Goal: Task Accomplishment & Management: Use online tool/utility

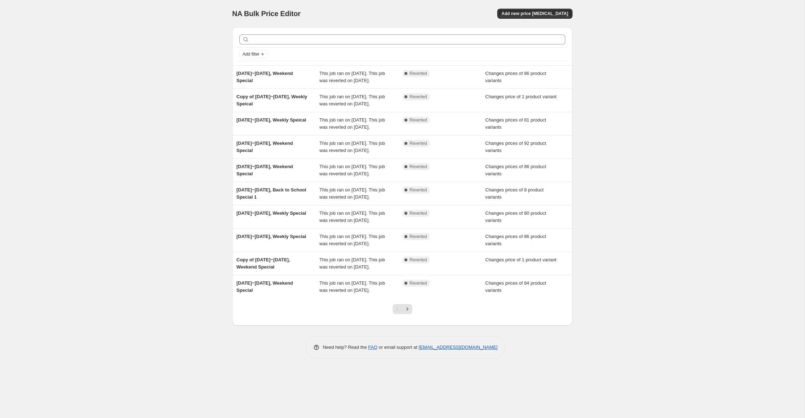
click at [510, 9] on div "Add new price [MEDICAL_DATA]" at bounding box center [534, 14] width 75 height 10
click at [519, 11] on span "Add new price [MEDICAL_DATA]" at bounding box center [534, 14] width 67 height 6
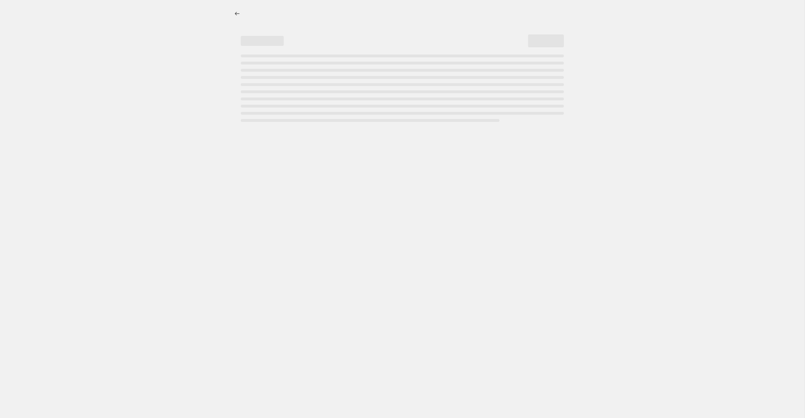
select select "percentage"
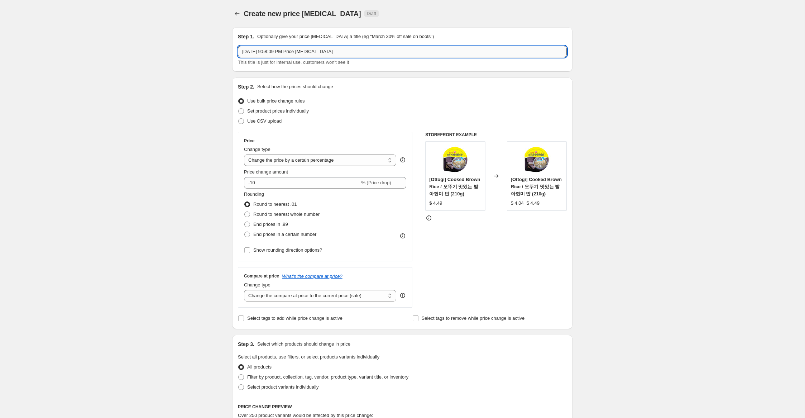
click at [257, 51] on input "[DATE] 9:58:09 PM Price [MEDICAL_DATA]" at bounding box center [402, 51] width 329 height 11
drag, startPoint x: 283, startPoint y: 51, endPoint x: 512, endPoint y: 61, distance: 228.7
click at [511, 60] on div "[DATE]~[DATE], 9:58:09 PM Price [MEDICAL_DATA] This title is just for internal …" at bounding box center [402, 56] width 329 height 20
type input "[DATE]~[DATE], Weekly Special"
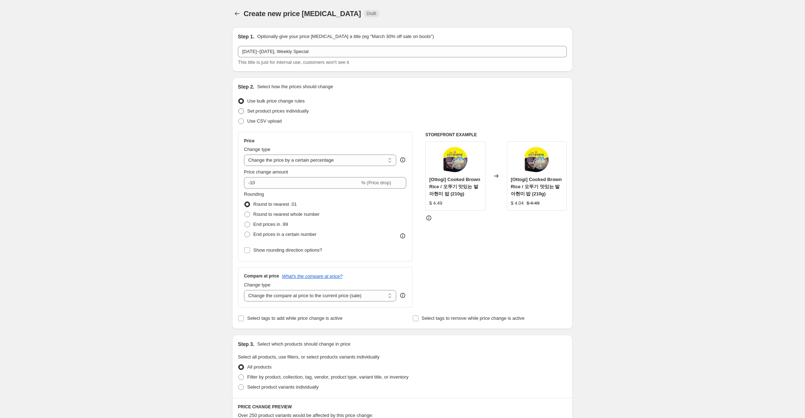
click at [293, 111] on span "Set product prices individually" at bounding box center [278, 110] width 62 height 5
click at [239, 109] on input "Set product prices individually" at bounding box center [238, 108] width 0 height 0
radio input "true"
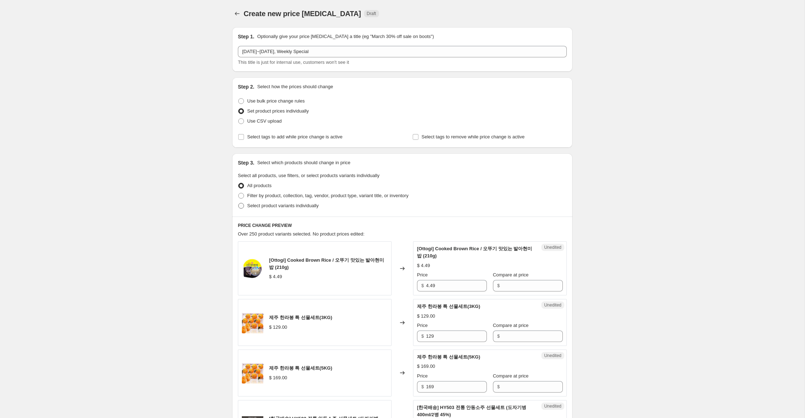
click at [285, 208] on span "Select product variants individually" at bounding box center [282, 205] width 71 height 7
click at [239, 203] on input "Select product variants individually" at bounding box center [238, 203] width 0 height 0
radio input "true"
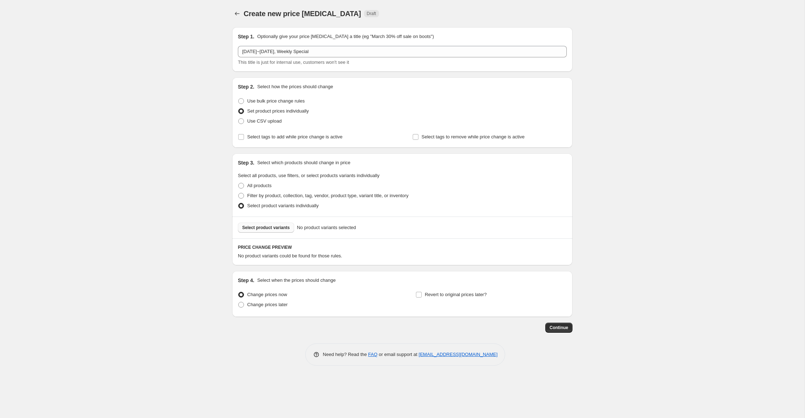
click at [279, 229] on span "Select product variants" at bounding box center [266, 228] width 48 height 6
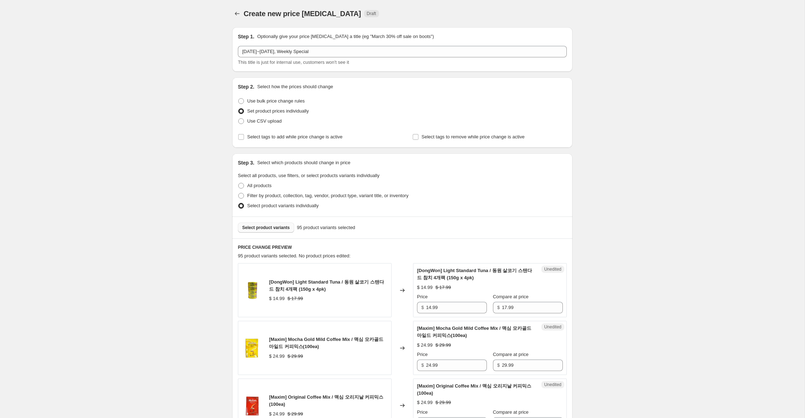
click at [286, 226] on span "Select product variants" at bounding box center [266, 228] width 48 height 6
click at [282, 230] on button "Select product variants" at bounding box center [266, 227] width 56 height 10
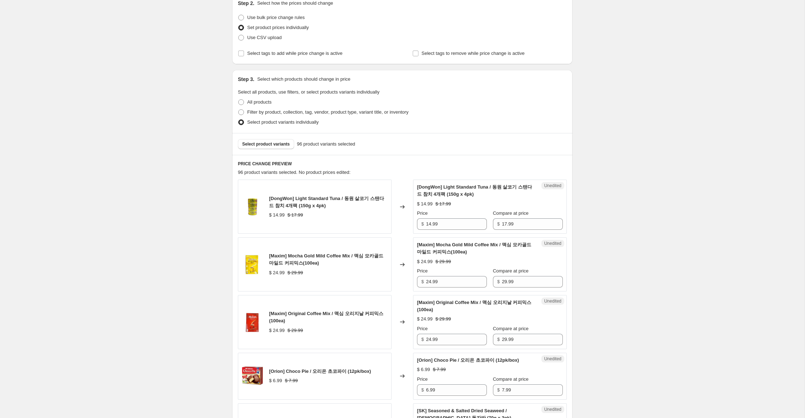
scroll to position [95, 0]
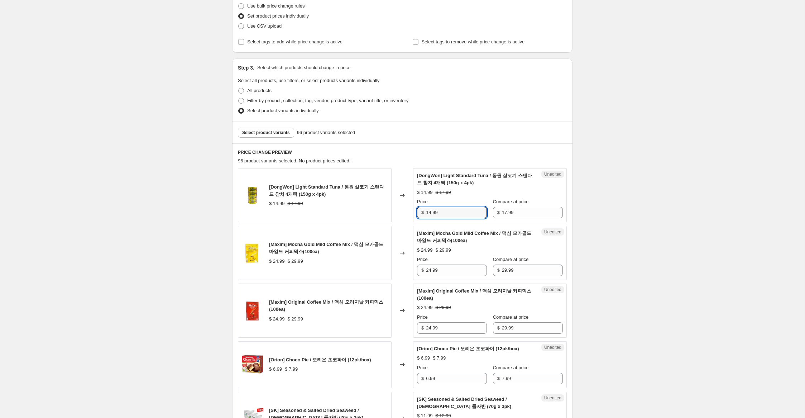
drag, startPoint x: 430, startPoint y: 212, endPoint x: 433, endPoint y: 230, distance: 18.4
click at [429, 212] on input "14.99" at bounding box center [456, 212] width 61 height 11
type input "11.99"
drag, startPoint x: 431, startPoint y: 271, endPoint x: 422, endPoint y: 271, distance: 9.0
click at [422, 271] on div "$ 1.99" at bounding box center [452, 269] width 70 height 11
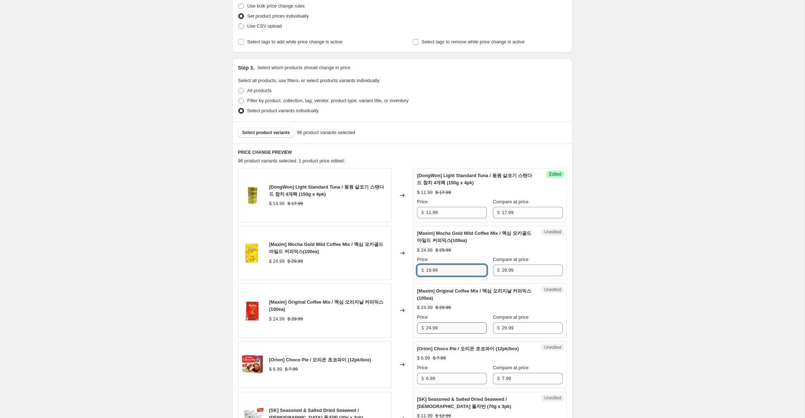
type input "19.99"
drag, startPoint x: 431, startPoint y: 329, endPoint x: 411, endPoint y: 328, distance: 20.4
click at [411, 328] on div "[Maxim] Original Coffee Mix / 맥심 오리지날 커피믹스 (100ea) $ 24.99 $ 29.99 Changed to U…" at bounding box center [402, 310] width 329 height 54
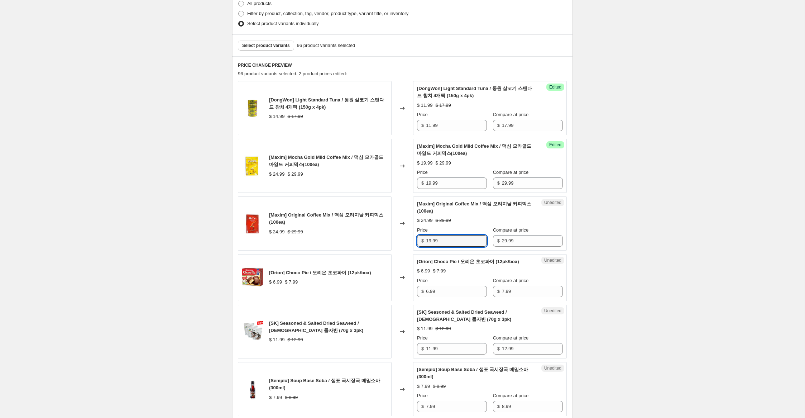
scroll to position [186, 0]
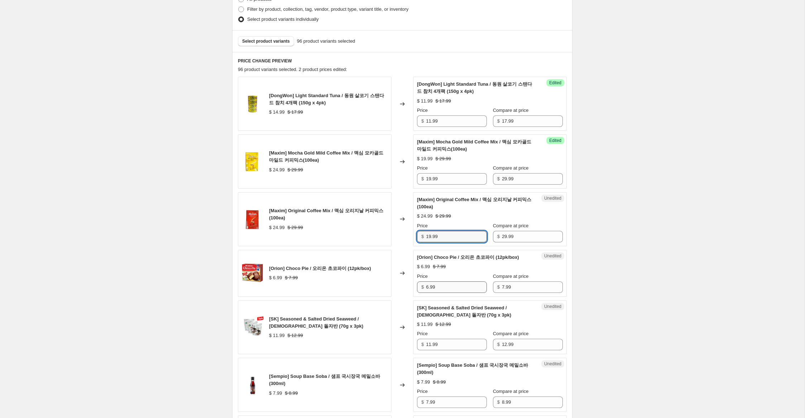
type input "19.99"
drag, startPoint x: 427, startPoint y: 285, endPoint x: 415, endPoint y: 285, distance: 12.2
click at [415, 285] on div "Unedited [Orion] Choco Pie / 오리온 초코파이 (12pk/box) $ 6.99 $ 7.99 Price $ 6.99 Com…" at bounding box center [490, 273] width 154 height 47
type input "4.99"
drag, startPoint x: 430, startPoint y: 345, endPoint x: 413, endPoint y: 345, distance: 17.2
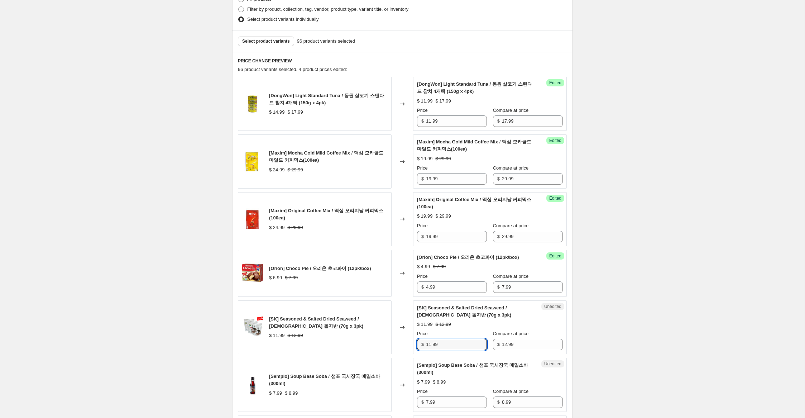
click at [413, 345] on div "Unedited [SK] Seasoned & Salted Dried Seaweed / [DEMOGRAPHIC_DATA] 돌자반 (70g x 3…" at bounding box center [490, 327] width 154 height 54
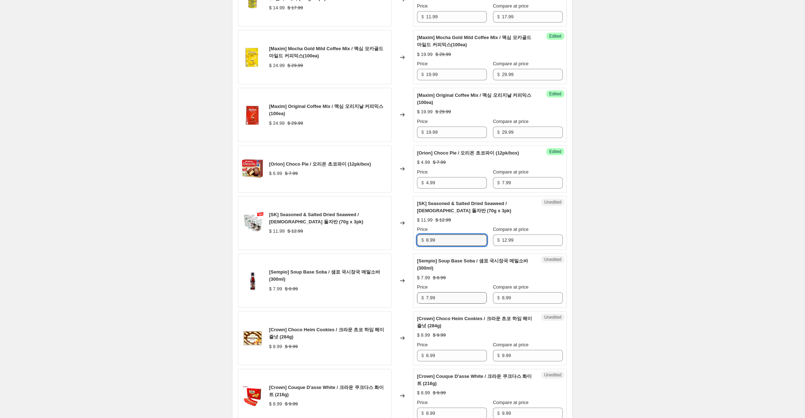
scroll to position [292, 0]
type input "8.99"
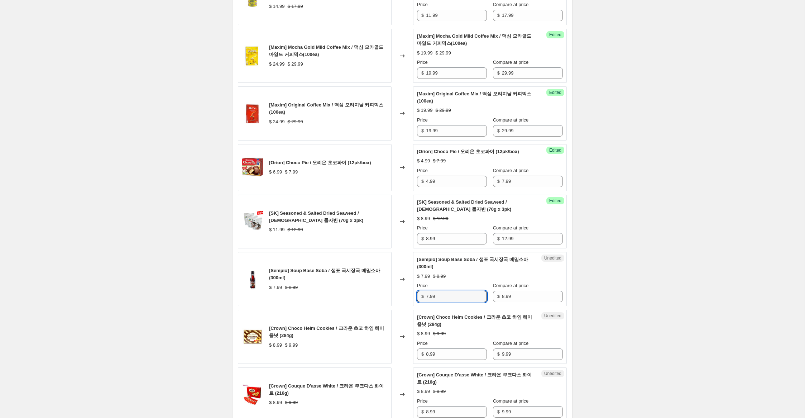
drag, startPoint x: 428, startPoint y: 296, endPoint x: 413, endPoint y: 296, distance: 15.4
click at [413, 296] on div "Unedited [Sempio] Soup Base Soba / 샘표 국시장국 메밀소바 (300ml) $ 7.99 $ 8.99 Price $ 7…" at bounding box center [490, 279] width 154 height 54
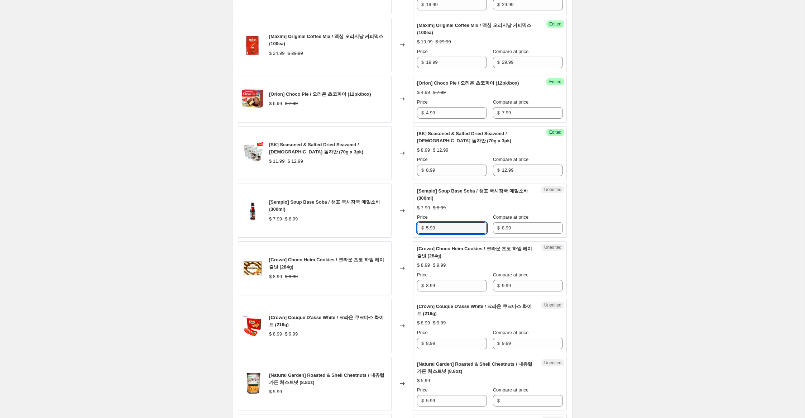
scroll to position [363, 0]
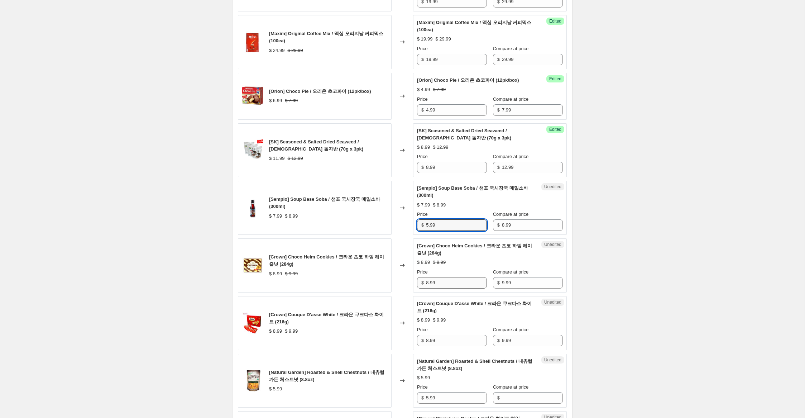
type input "5.99"
drag, startPoint x: 428, startPoint y: 284, endPoint x: 413, endPoint y: 282, distance: 15.1
click at [413, 282] on div "Unedited [Crown] Choco Heim Cookies / 크라운 초코 하임 헤이즐넛 (284g) $ 8.99 $ 9.99 Price…" at bounding box center [490, 265] width 154 height 54
type input "6.99"
drag, startPoint x: 427, startPoint y: 340, endPoint x: 392, endPoint y: 338, distance: 35.5
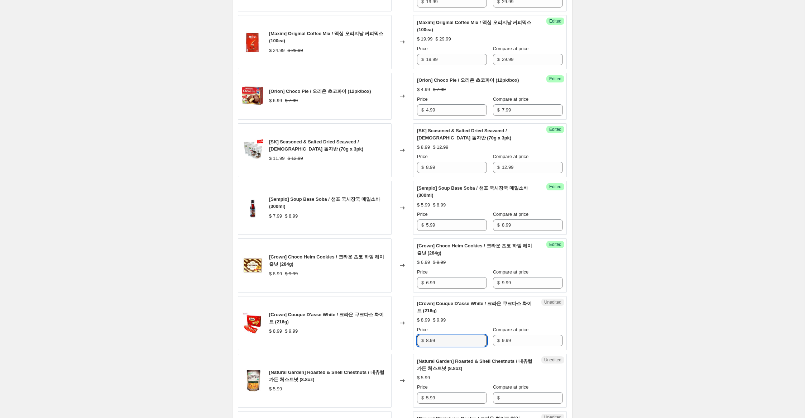
click at [392, 338] on div "[Crown] Couque D'asse White / 크라운 쿠크다스 화이트 (216g) $ 8.99 $ 9.99 Changed to Uned…" at bounding box center [402, 323] width 329 height 54
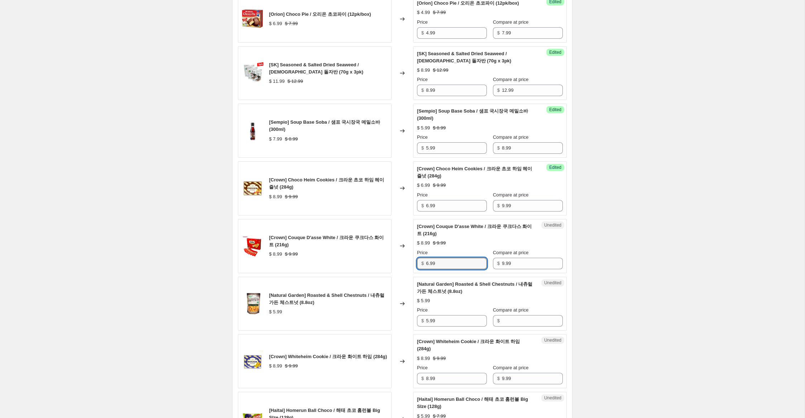
scroll to position [442, 0]
type input "6.99"
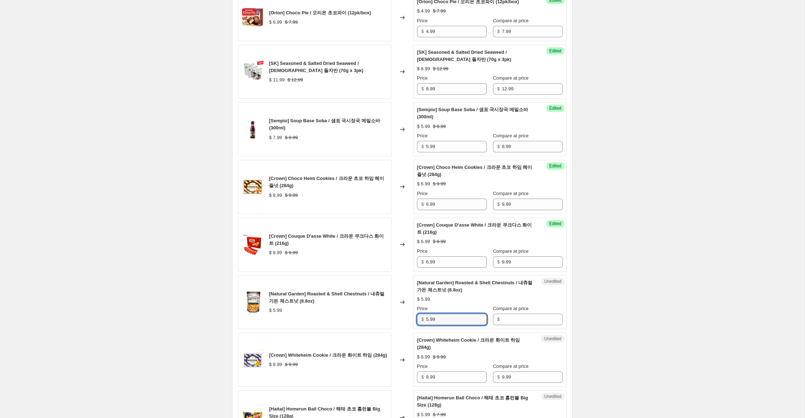
drag, startPoint x: 418, startPoint y: 316, endPoint x: 398, endPoint y: 313, distance: 20.3
click at [398, 313] on div "[Natural Garden] Roasted & Shell Chestnuts / 내츄럴가든 체스트넛 (8.8oz) $ 5.99 Changed …" at bounding box center [402, 302] width 329 height 54
click at [513, 319] on input "Compare at price" at bounding box center [532, 318] width 61 height 11
paste input "5.99"
type input "5.99"
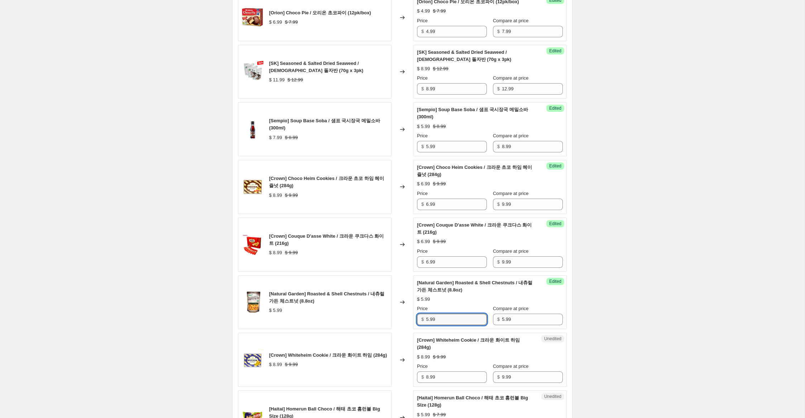
drag, startPoint x: 429, startPoint y: 319, endPoint x: 415, endPoint y: 318, distance: 13.3
click at [416, 318] on div "Success Edited [Natural Garden] Roasted & Shell Chestnuts / 내츄럴가든 체스트넛 (8.8oz) …" at bounding box center [490, 302] width 154 height 54
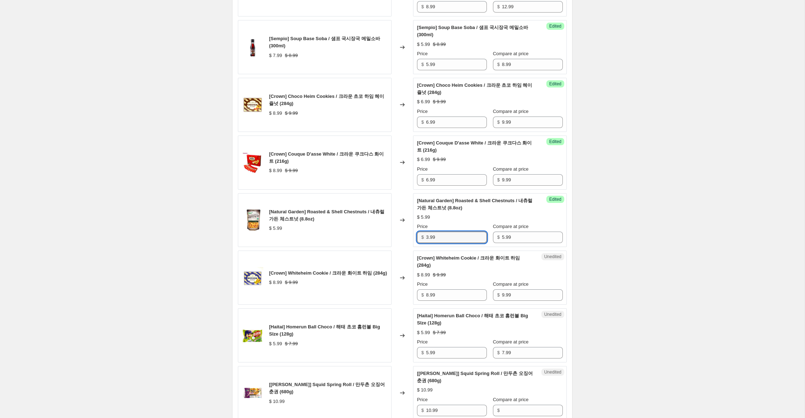
scroll to position [530, 0]
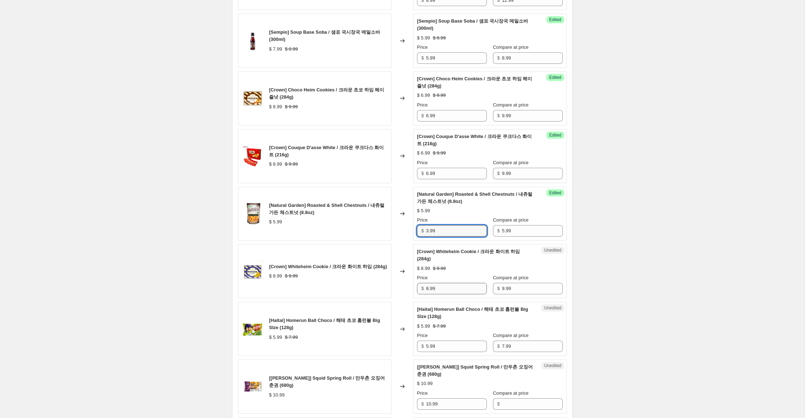
type input "3.99"
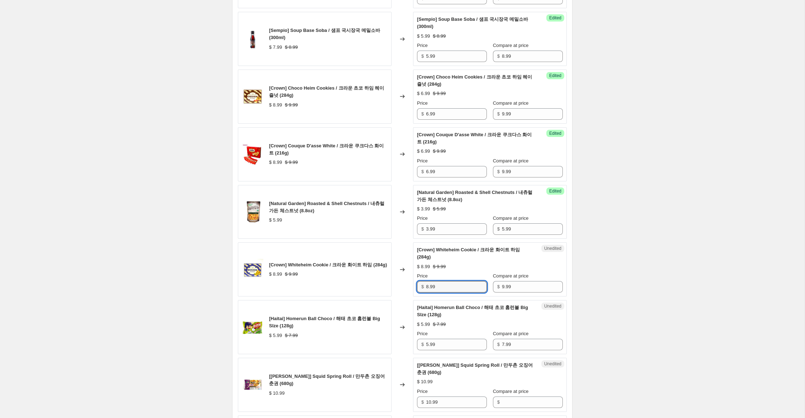
drag, startPoint x: 428, startPoint y: 287, endPoint x: 405, endPoint y: 287, distance: 22.9
click at [405, 287] on div "[Crown] Whiteheim Cookie / 크라운 화이트 하임 (284g) $ 8.99 $ 9.99 Changed to Unedited …" at bounding box center [402, 269] width 329 height 54
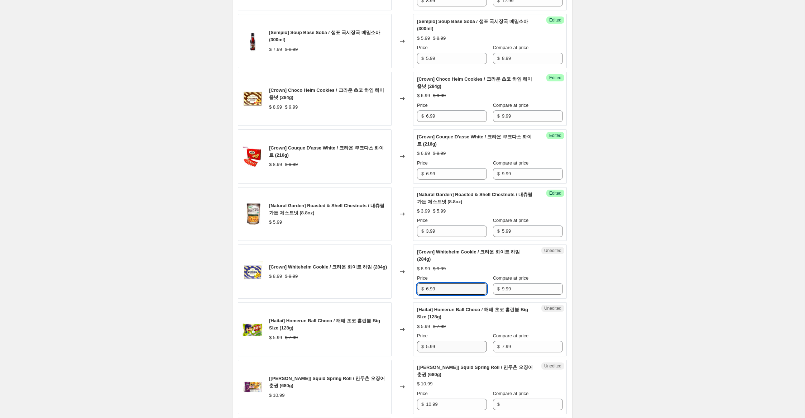
type input "6.99"
drag, startPoint x: 429, startPoint y: 347, endPoint x: 395, endPoint y: 342, distance: 34.3
click at [395, 342] on div "[Haitai] Homerun Ball Choco / 해태 초코 홈런볼 Big SIze (128g) $ 5.99 $ 7.99 Changed t…" at bounding box center [402, 329] width 329 height 54
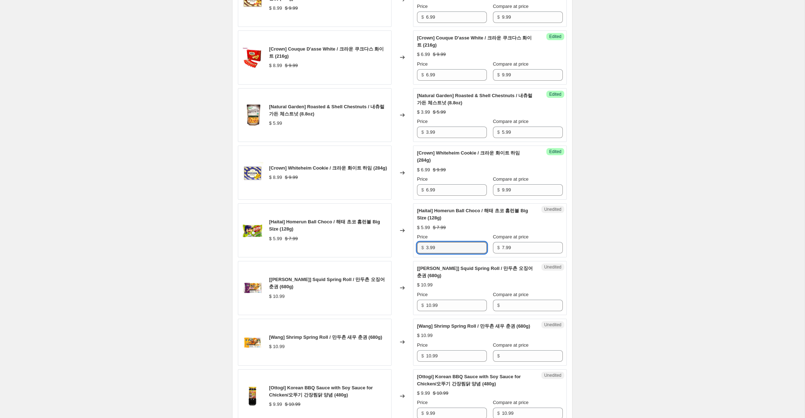
scroll to position [637, 0]
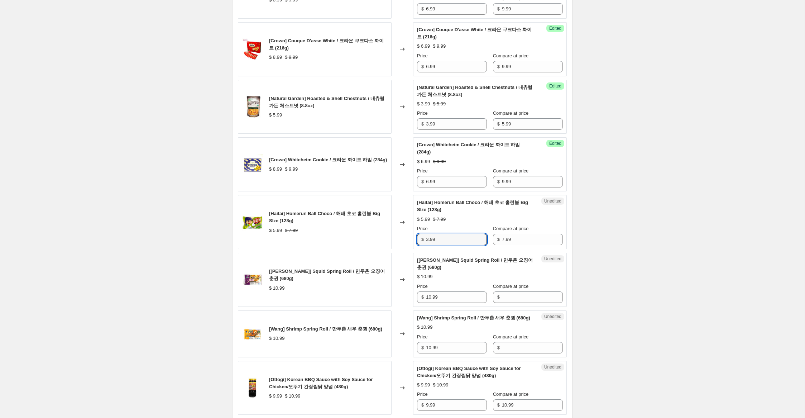
type input "3.99"
drag, startPoint x: 424, startPoint y: 296, endPoint x: 404, endPoint y: 295, distance: 20.1
click at [404, 295] on div "[[PERSON_NAME]] Squid Spring Roll / 만두촌 오징어 춘권 (680g) $ 10.99 Changed to Unedit…" at bounding box center [402, 279] width 329 height 54
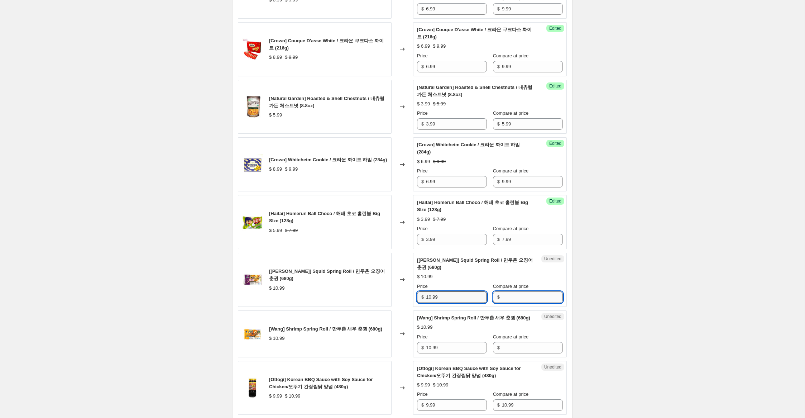
click at [507, 296] on input "Compare at price" at bounding box center [532, 296] width 61 height 11
paste input "10.99"
type input "10.99"
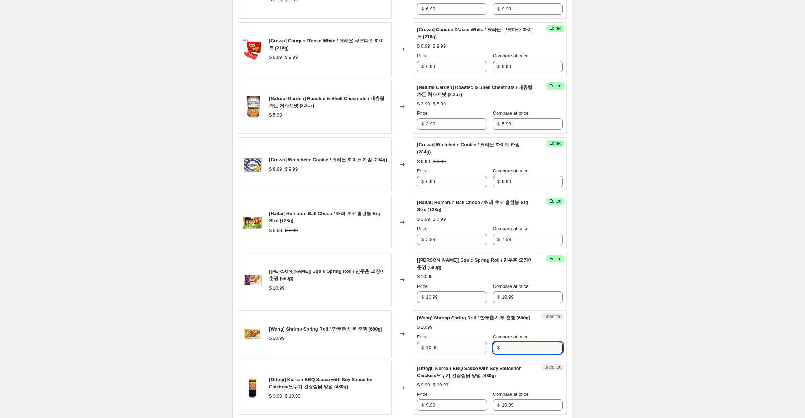
drag, startPoint x: 504, startPoint y: 353, endPoint x: 468, endPoint y: 329, distance: 43.0
click at [504, 353] on input "Compare at price" at bounding box center [532, 347] width 61 height 11
paste input "10.99"
type input "10.99"
drag, startPoint x: 430, startPoint y: 296, endPoint x: 392, endPoint y: 288, distance: 39.1
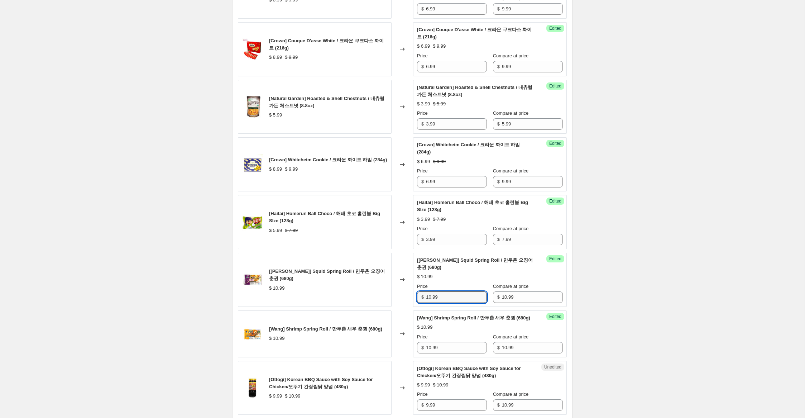
click at [393, 288] on div "[[PERSON_NAME]] Squid Spring Roll / 만두촌 오징어 춘권 (680g) $ 10.99 Changed to Succes…" at bounding box center [402, 279] width 329 height 54
type input "7.99"
drag, startPoint x: 430, startPoint y: 355, endPoint x: 403, endPoint y: 352, distance: 27.8
click at [403, 352] on div "[Wang] Shrimp Spring Roll / 만두촌 새우 춘권 (680g) $ 10.99 Changed to Success Edited …" at bounding box center [402, 333] width 329 height 47
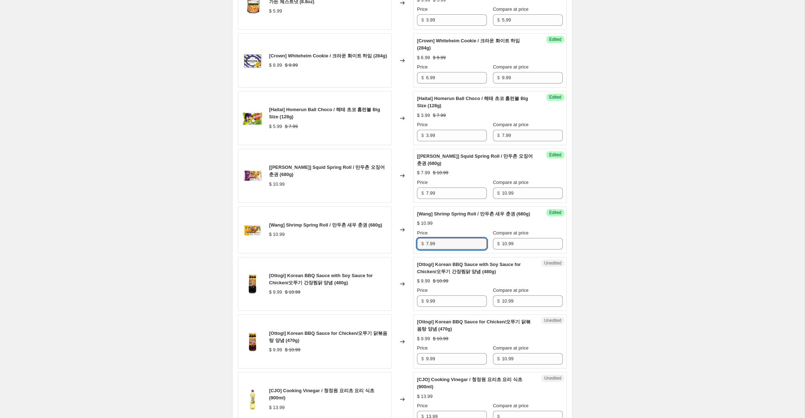
scroll to position [741, 0]
type input "7.99"
drag, startPoint x: 428, startPoint y: 309, endPoint x: 414, endPoint y: 307, distance: 14.8
click at [414, 307] on div "Unedited [Ottogi] Korean BBQ Sauce with Soy Sauce for Chicken/오뚜기 간장찜닭 양념 (480g…" at bounding box center [490, 283] width 154 height 54
type input "7.99"
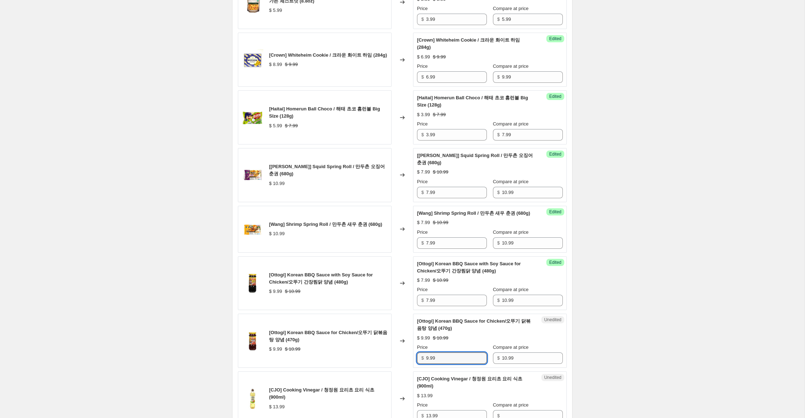
drag, startPoint x: 429, startPoint y: 364, endPoint x: 384, endPoint y: 356, distance: 45.5
click at [384, 355] on div "[Ottogi] Korean BBQ Sauce for Chicken/오뚜기 닭볶음탕 양념 (470g) $ 9.99 $ 10.99 Changed…" at bounding box center [402, 340] width 329 height 54
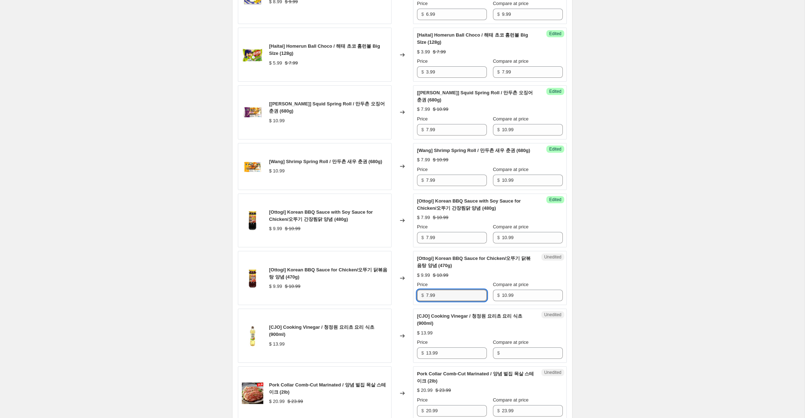
scroll to position [814, 0]
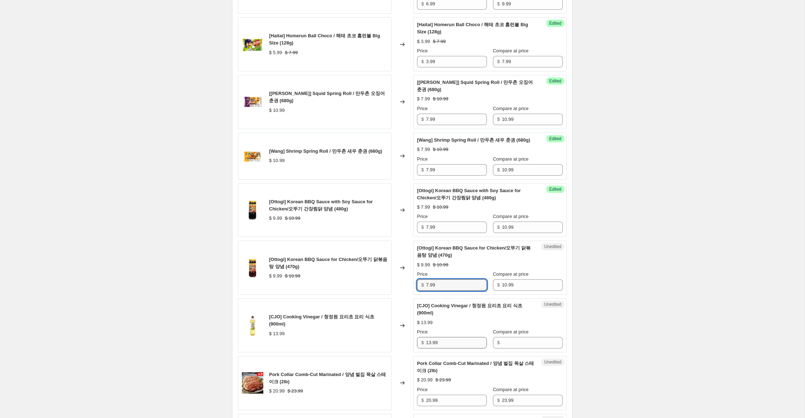
type input "7.99"
drag, startPoint x: 429, startPoint y: 348, endPoint x: 395, endPoint y: 346, distance: 33.8
click at [394, 345] on div "[CJO] Cooking Vinegar / 청정원 요리초 요리 식초 (900ml) $ 13.99 Changed to Unedited [CJO]…" at bounding box center [402, 325] width 329 height 54
drag, startPoint x: 508, startPoint y: 348, endPoint x: 466, endPoint y: 349, distance: 42.3
click at [507, 348] on input "Compare at price" at bounding box center [532, 342] width 61 height 11
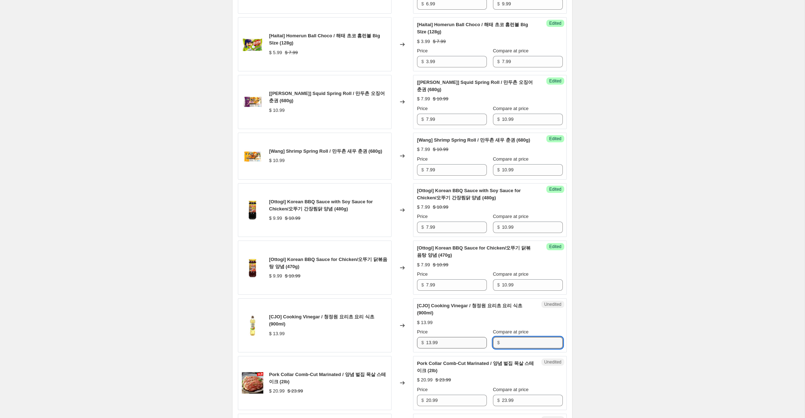
paste input "13.99"
type input "13.99"
click at [430, 348] on input "13.99" at bounding box center [456, 342] width 61 height 11
drag, startPoint x: 431, startPoint y: 349, endPoint x: 413, endPoint y: 348, distance: 17.9
click at [413, 348] on div "Success Edited [CJO] Cooking Vinegar / 청정원 요리초 요리 식초 (900ml) $ 13.99 Price $ 13…" at bounding box center [490, 325] width 154 height 54
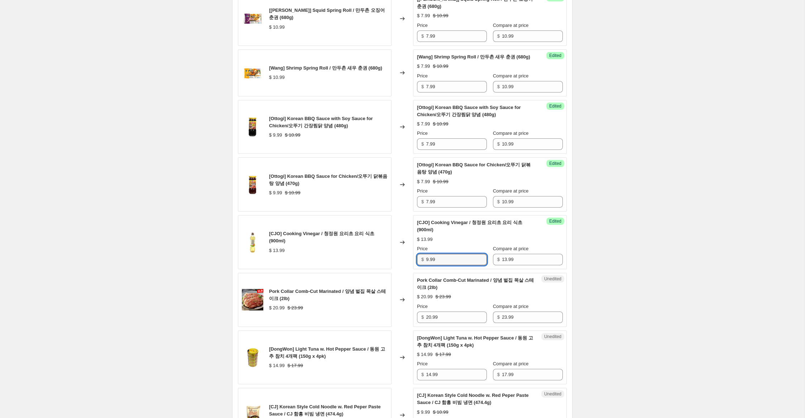
scroll to position [913, 0]
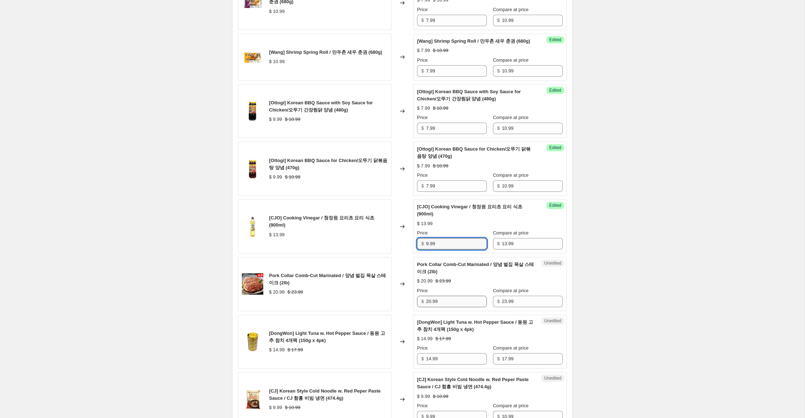
type input "9.99"
drag, startPoint x: 431, startPoint y: 309, endPoint x: 383, endPoint y: 303, distance: 48.8
click at [383, 303] on div "Pork Collar Comb-Cut Marinated / 양념 벌집 목살 스테이크 (2lb) $ 20.99 $ 23.99 Changed to…" at bounding box center [402, 284] width 329 height 54
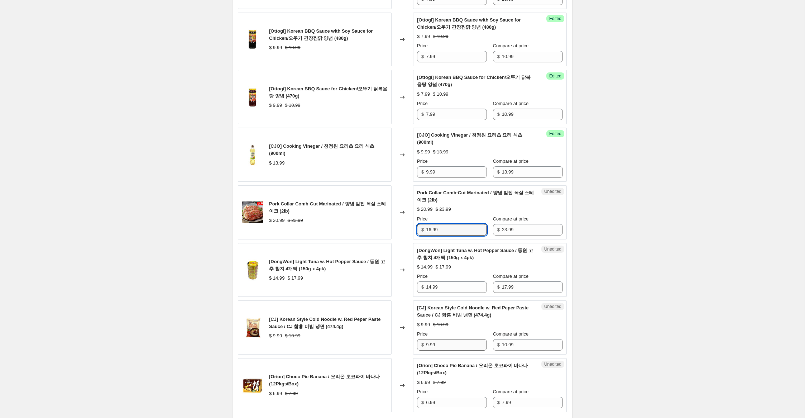
scroll to position [1010, 0]
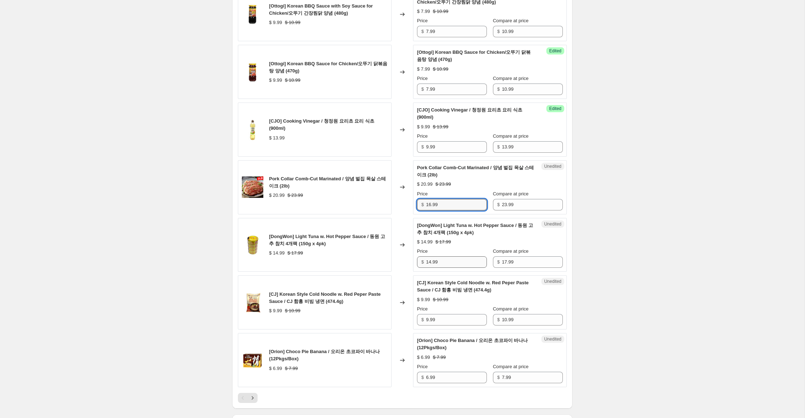
type input "16.99"
drag, startPoint x: 431, startPoint y: 270, endPoint x: 448, endPoint y: 281, distance: 20.6
click at [429, 268] on input "14.99" at bounding box center [456, 261] width 61 height 11
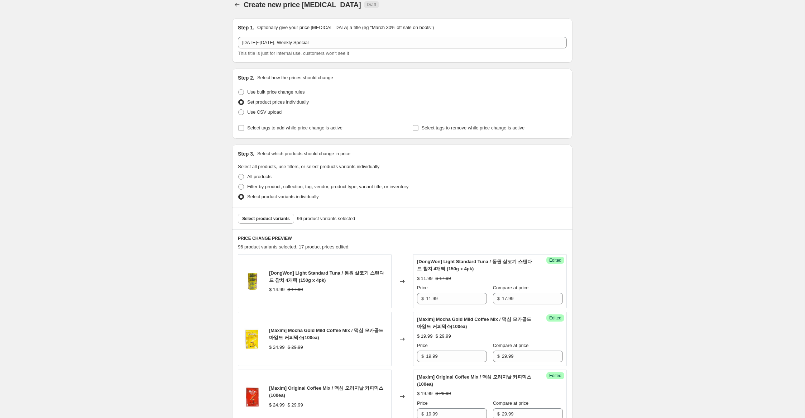
scroll to position [11, 0]
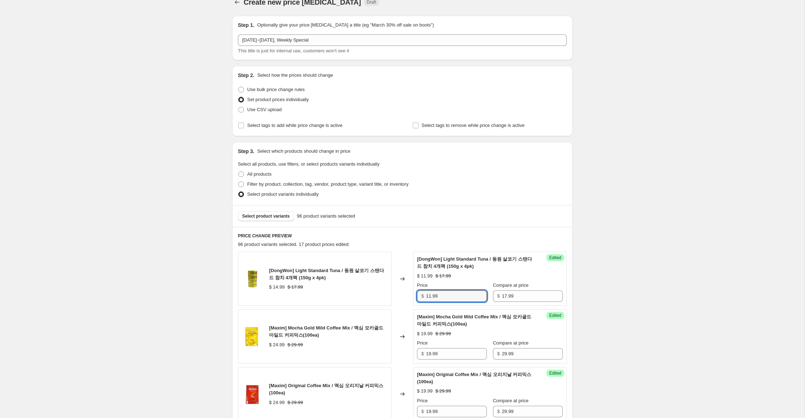
drag, startPoint x: 430, startPoint y: 297, endPoint x: 435, endPoint y: 306, distance: 10.9
click at [429, 297] on input "11.99" at bounding box center [456, 295] width 61 height 11
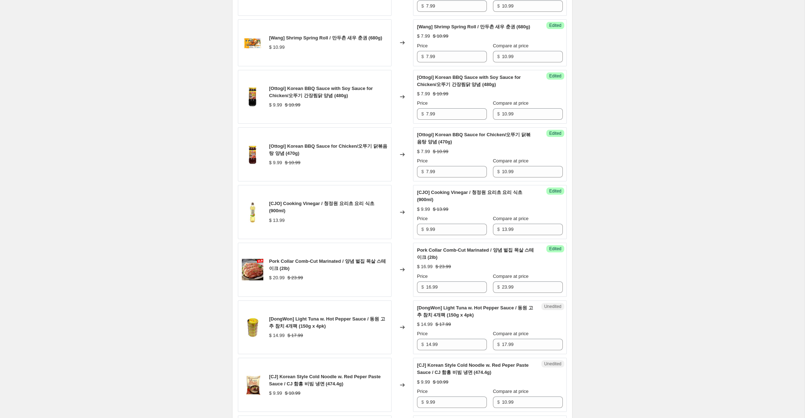
scroll to position [1119, 0]
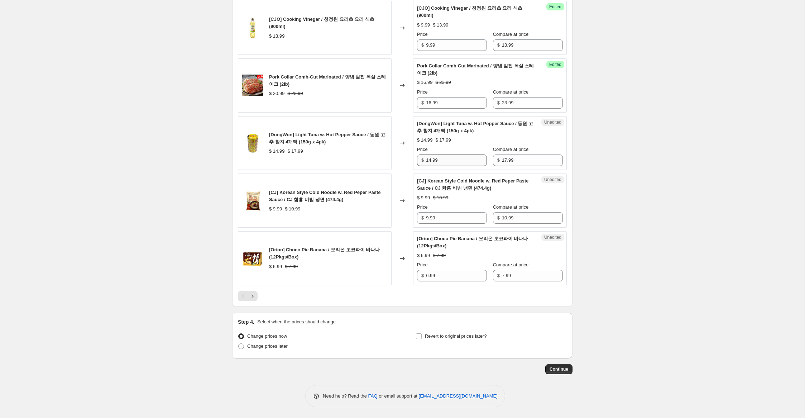
type input "10.99"
click at [428, 159] on input "14.99" at bounding box center [456, 159] width 61 height 11
type input "10.99"
drag, startPoint x: 428, startPoint y: 219, endPoint x: 389, endPoint y: 213, distance: 39.9
click at [390, 213] on div "[CJ] Korean Style Cold Noodle w. Red Peper Paste Sauce / CJ 함흥 비빔 냉면 (474.4g) $…" at bounding box center [402, 200] width 329 height 54
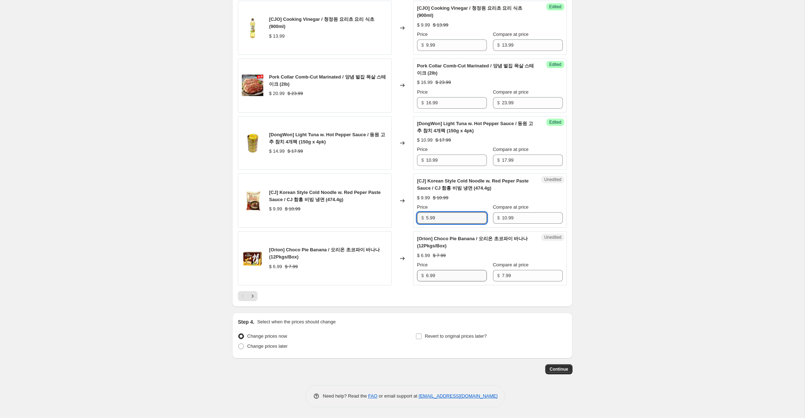
type input "5.99"
drag, startPoint x: 429, startPoint y: 277, endPoint x: 412, endPoint y: 272, distance: 17.1
click at [412, 272] on div "[Orion] Choco Pie Banana / 오리온 초코파이 바나나 (12Pkgs/Box) $ 6.99 $ 7.99 Changed to U…" at bounding box center [402, 258] width 329 height 54
type input "4.99"
click at [251, 295] on icon "Next" at bounding box center [252, 295] width 7 height 7
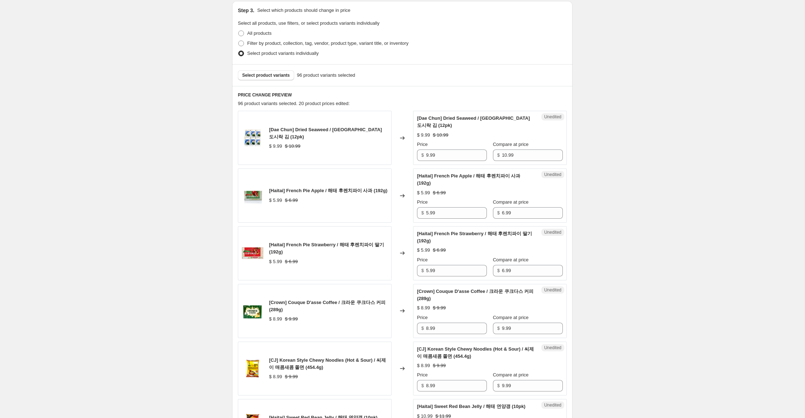
scroll to position [0, 0]
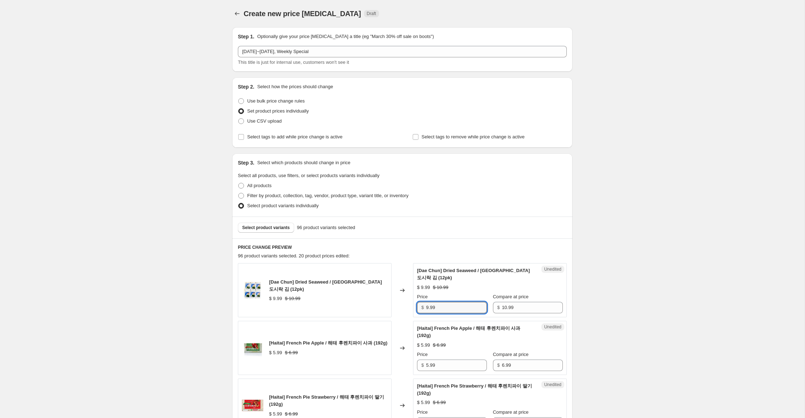
drag, startPoint x: 429, startPoint y: 308, endPoint x: 409, endPoint y: 304, distance: 20.8
click at [409, 304] on div "[Dae Chun] Dried Seaweed / [GEOGRAPHIC_DATA] 도시락 김 (12pk) $ 9.99 $ 10.99 Change…" at bounding box center [402, 290] width 329 height 54
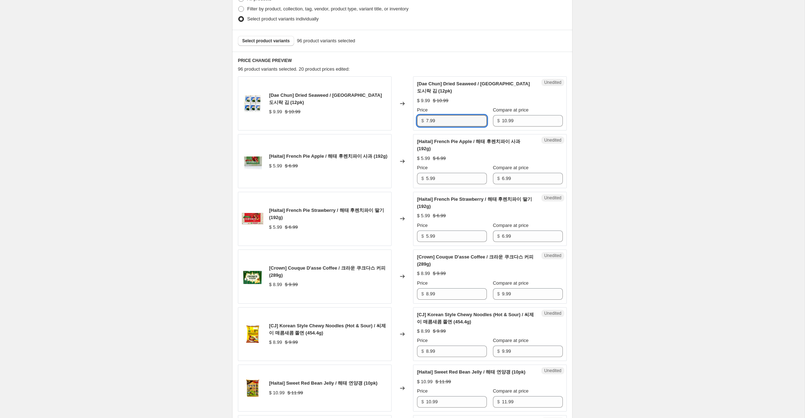
scroll to position [197, 0]
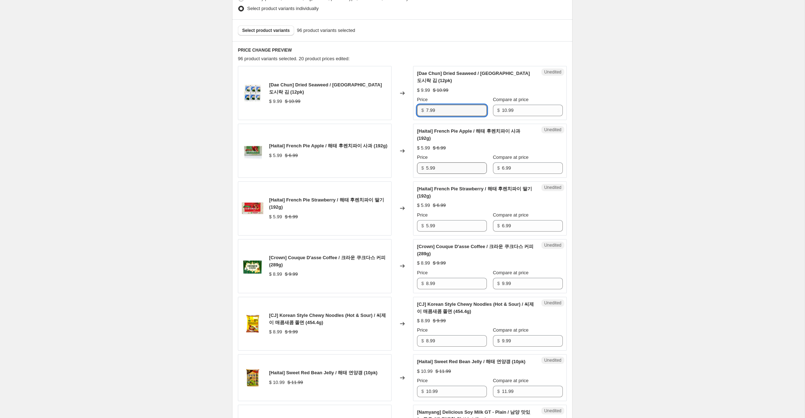
type input "7.99"
drag, startPoint x: 428, startPoint y: 169, endPoint x: 412, endPoint y: 166, distance: 16.0
click at [412, 166] on div "[Haitai] French Pie Apple / 해태 후렌치파이 사과 (192g) $ 5.99 $ 6.99 Changed to Unedite…" at bounding box center [402, 151] width 329 height 54
type input "3.99"
drag, startPoint x: 429, startPoint y: 226, endPoint x: 395, endPoint y: 224, distance: 34.8
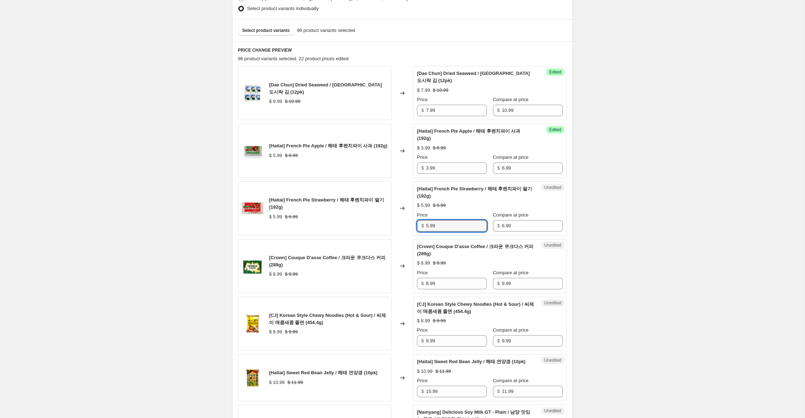
click at [395, 224] on div "[Haitai] French Pie Strawberry / 해태 후렌치파이 딸기 (192g) $ 5.99 $ 6.99 Changed to Un…" at bounding box center [402, 208] width 329 height 54
type input "3.99"
drag, startPoint x: 427, startPoint y: 283, endPoint x: 407, endPoint y: 282, distance: 19.8
click at [408, 282] on div "[Crown] Couque D'asse Coffee / 크라운 쿠크다스 커피 (289g) $ 8.99 $ 9.99 Changed to Uned…" at bounding box center [402, 266] width 329 height 54
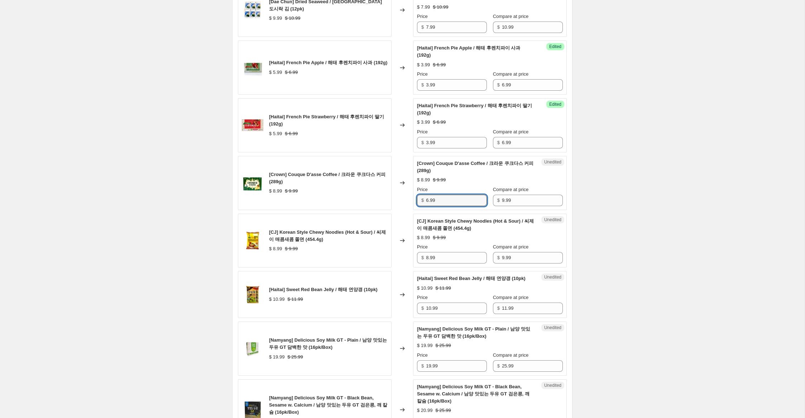
scroll to position [286, 0]
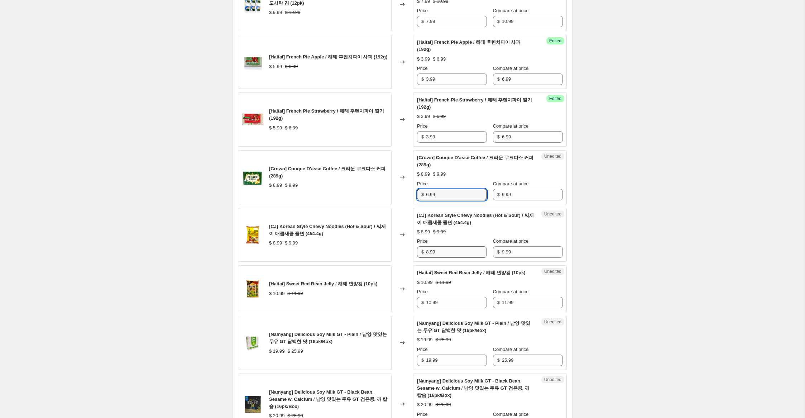
type input "6.99"
drag, startPoint x: 428, startPoint y: 252, endPoint x: 408, endPoint y: 251, distance: 20.8
click at [408, 251] on div "[CJ] Korean Style Chewy Noodles (Hot & Sour) / 씨제이 매콤새콤 쫄면 (454.4g) $ 8.99 $ 9.…" at bounding box center [402, 235] width 329 height 54
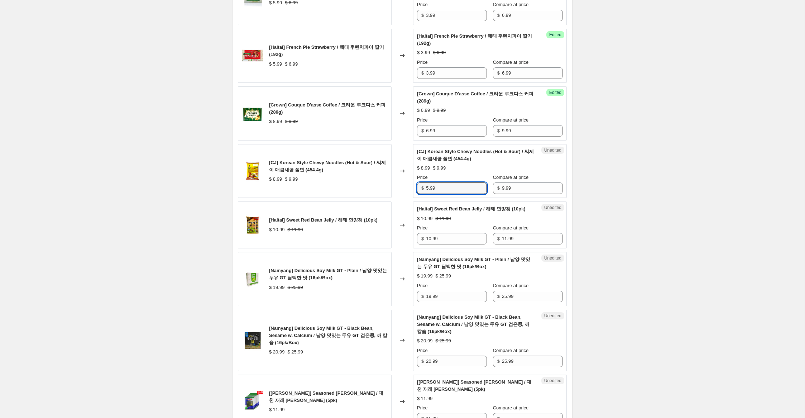
scroll to position [353, 0]
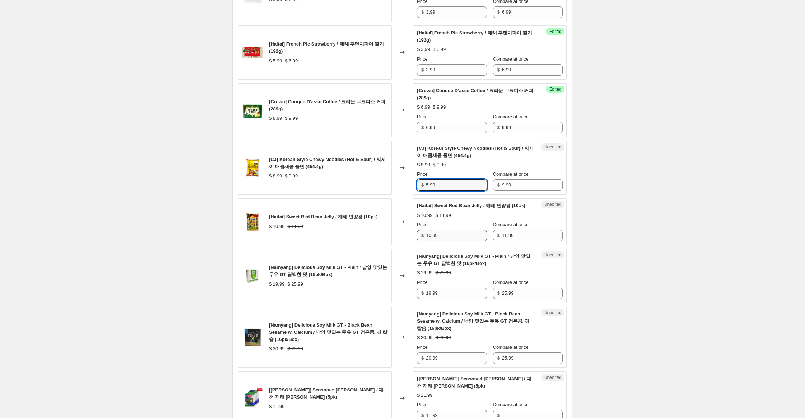
type input "5.99"
drag, startPoint x: 431, startPoint y: 244, endPoint x: 392, endPoint y: 232, distance: 40.6
click at [392, 232] on div "[Haitai] Sweet Red Bean Jelly / 해태 연양갱 (10pk) $ 10.99 $ 11.99 Changed to Unedit…" at bounding box center [402, 221] width 329 height 47
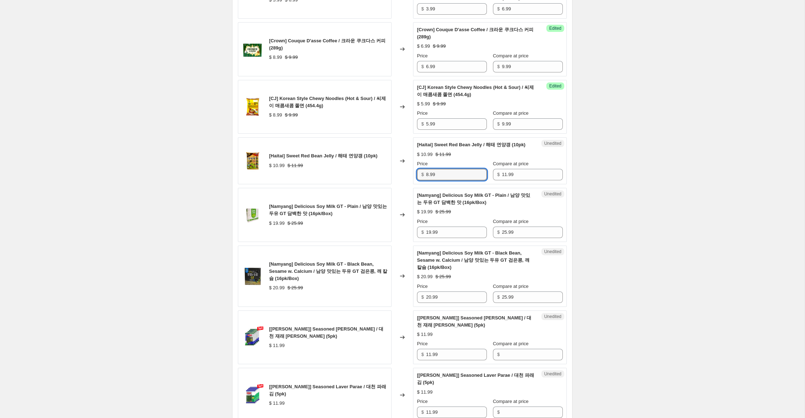
scroll to position [421, 0]
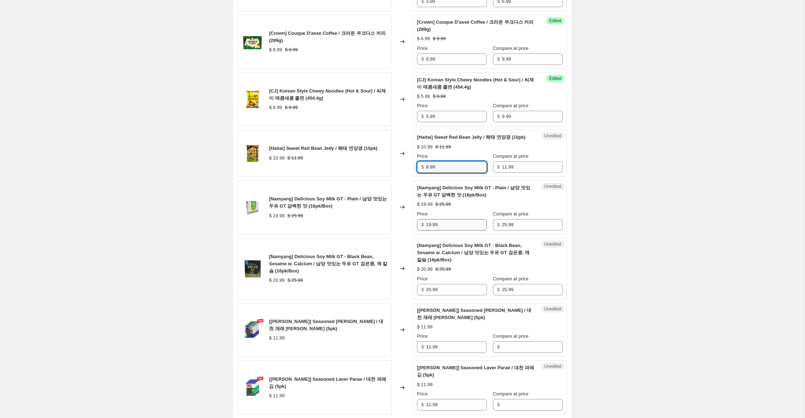
type input "8.99"
drag, startPoint x: 430, startPoint y: 231, endPoint x: 412, endPoint y: 231, distance: 18.3
click at [412, 231] on div "[Namyang] Delicious Soy Milk GT - Plain / 남양 맛있는 두유 GT 담백한 맛 (16pk/Box) $ 19.99…" at bounding box center [402, 207] width 329 height 54
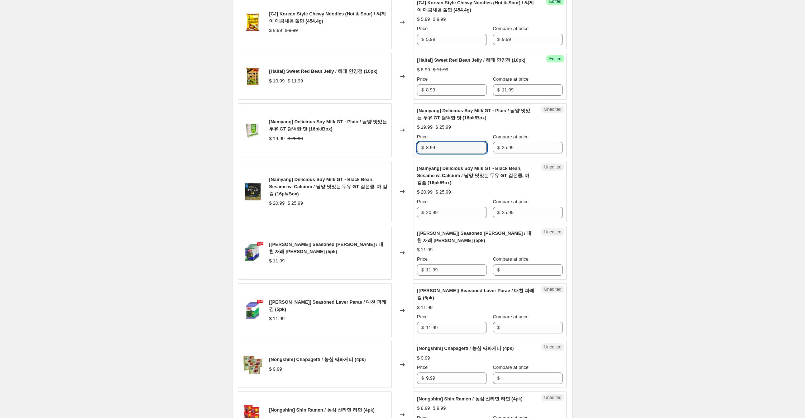
scroll to position [502, 0]
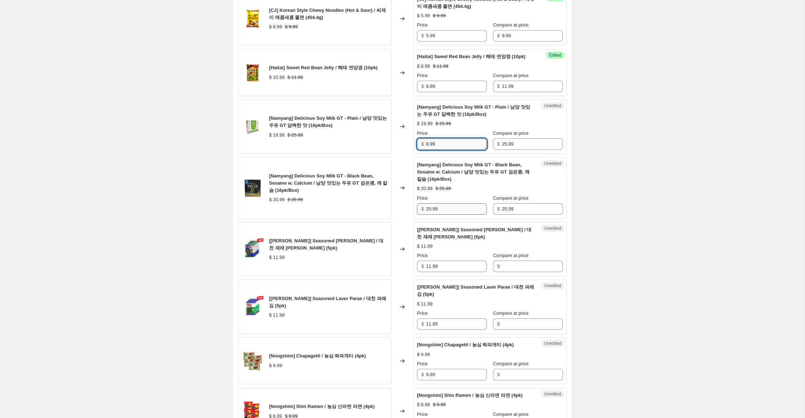
type input "8.99"
drag, startPoint x: 431, startPoint y: 216, endPoint x: 393, endPoint y: 208, distance: 39.1
click at [393, 208] on div "[Namyang] Delicious Soy Milk GT - Black Bean, Sesame w. Calcium / 남양 맛있는 두유 GT …" at bounding box center [402, 187] width 329 height 61
type input "8.99"
drag, startPoint x: 402, startPoint y: 271, endPoint x: 378, endPoint y: 269, distance: 24.1
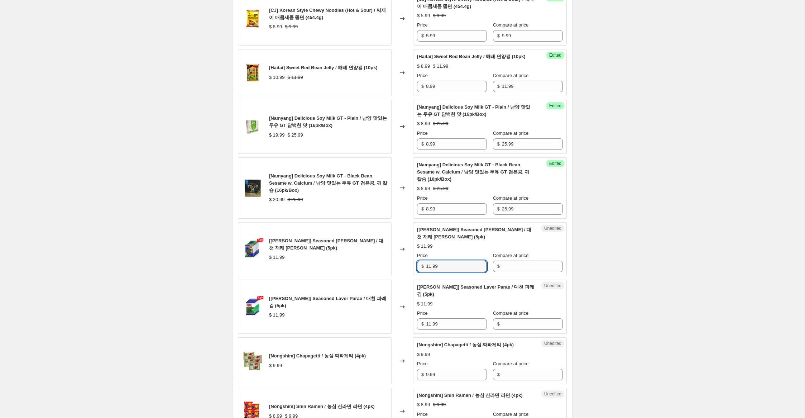
click at [378, 269] on div "[[PERSON_NAME]] Seasoned [PERSON_NAME] / 대천 재래 [PERSON_NAME] (5pk) $ 11.99 Chan…" at bounding box center [402, 249] width 329 height 54
drag, startPoint x: 497, startPoint y: 270, endPoint x: 484, endPoint y: 271, distance: 13.7
click at [502, 270] on input "Compare at price" at bounding box center [532, 265] width 61 height 11
paste input "11.99"
type input "11.99"
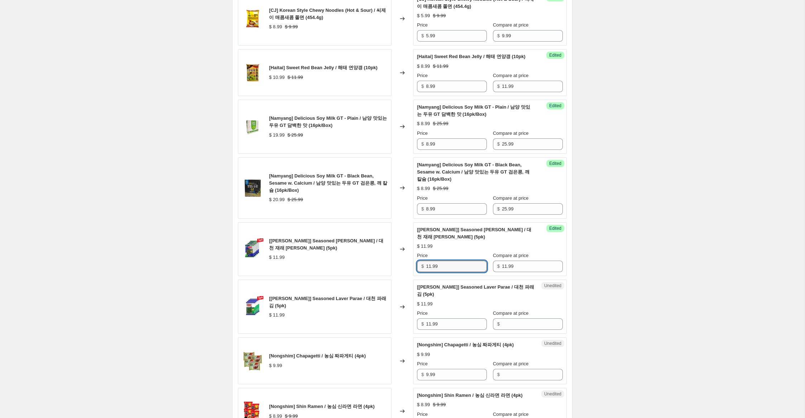
drag, startPoint x: 430, startPoint y: 273, endPoint x: 372, endPoint y: 260, distance: 59.4
click at [372, 260] on div "[[PERSON_NAME]] Seasoned [PERSON_NAME] / 대천 재래 [PERSON_NAME] (5pk) $ 11.99 Chan…" at bounding box center [402, 249] width 329 height 54
type input "8.99"
drag, startPoint x: 506, startPoint y: 333, endPoint x: 498, endPoint y: 332, distance: 8.7
click at [505, 329] on input "Compare at price" at bounding box center [532, 323] width 61 height 11
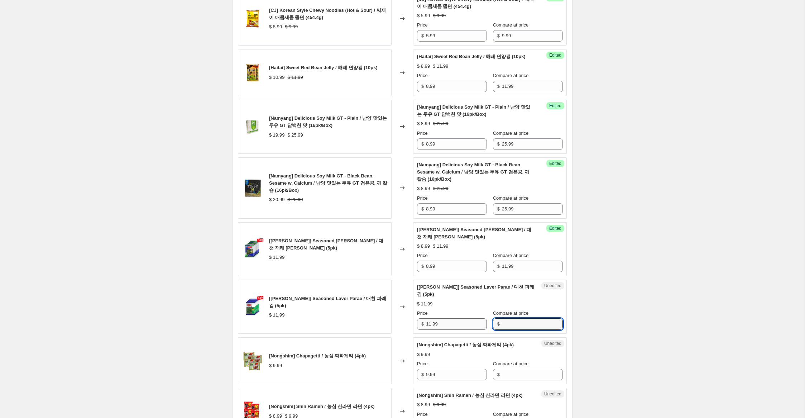
paste input "11.99"
type input "11.99"
drag, startPoint x: 430, startPoint y: 331, endPoint x: 373, endPoint y: 320, distance: 57.5
click at [373, 320] on div "[[PERSON_NAME]] Seasoned Laver Parae / 대천 파래 [PERSON_NAME] (5pk) $ 11.99 Change…" at bounding box center [402, 306] width 329 height 54
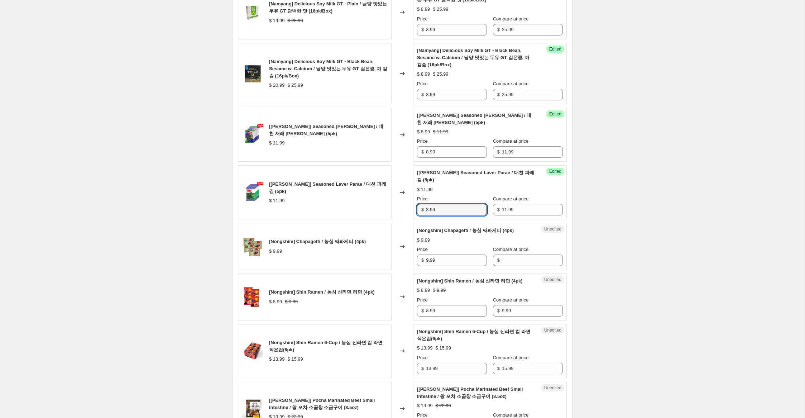
scroll to position [626, 0]
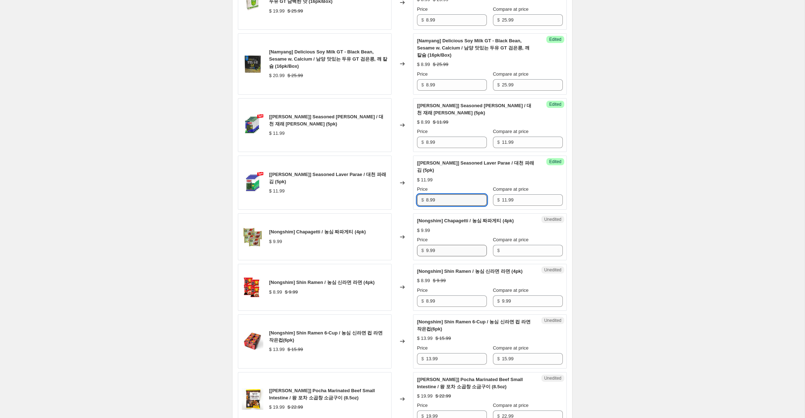
type input "8.99"
drag, startPoint x: 444, startPoint y: 259, endPoint x: 416, endPoint y: 259, distance: 27.9
click at [394, 258] on div "[Nongshim] Chapagetti / 농심 짜파게티 (4pk) $ 9.99 Changed to Unedited [Nongshim] Cha…" at bounding box center [402, 236] width 329 height 47
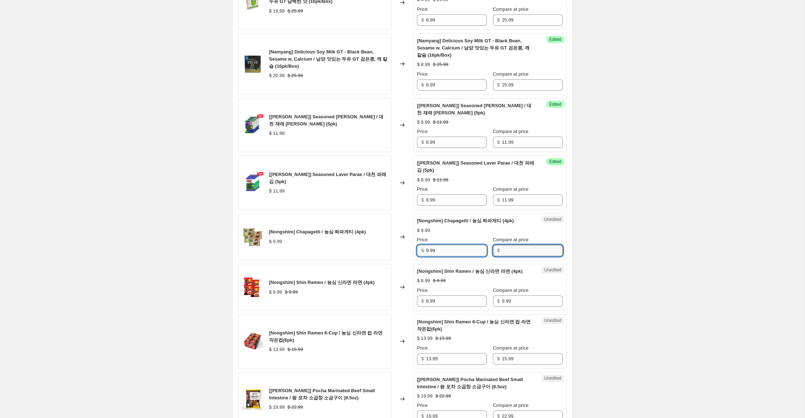
drag, startPoint x: 501, startPoint y: 257, endPoint x: 466, endPoint y: 259, distance: 34.8
click at [502, 256] on input "Compare at price" at bounding box center [532, 250] width 61 height 11
paste input "9.99"
type input "9.99"
drag, startPoint x: 429, startPoint y: 258, endPoint x: 389, endPoint y: 247, distance: 41.3
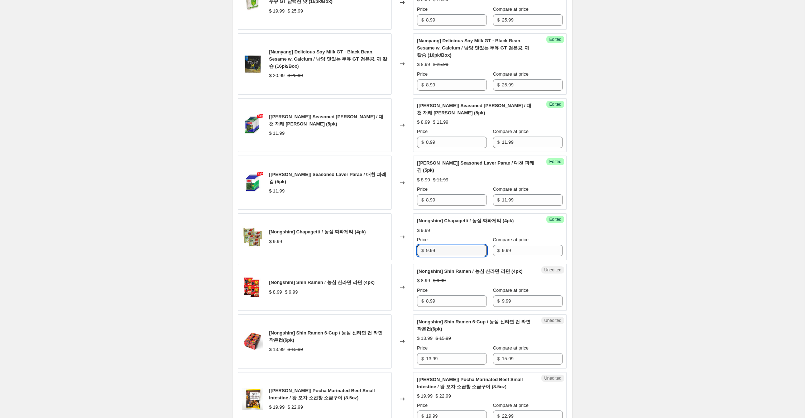
click at [389, 247] on div "[Nongshim] Chapagetti / 농심 짜파게티 (4pk) $ 9.99 Changed to Success Edited [Nongshi…" at bounding box center [402, 236] width 329 height 47
type input "4.99"
drag, startPoint x: 429, startPoint y: 315, endPoint x: 412, endPoint y: 312, distance: 17.8
click at [409, 311] on div "[Nongshim] Shin Ramen / 농심 신라면 라면 (4pk) $ 8.99 $ 9.99 Changed to Unedited [Nong…" at bounding box center [402, 287] width 329 height 47
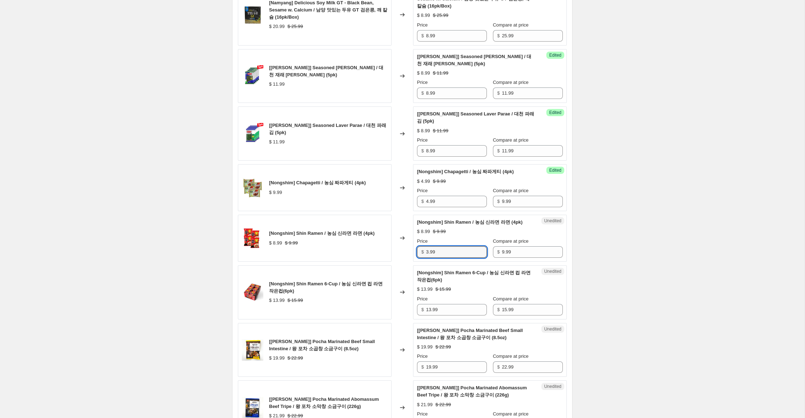
scroll to position [683, 0]
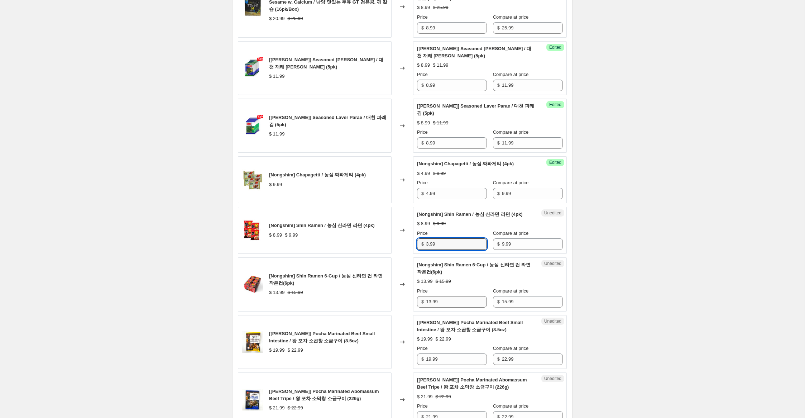
type input "3.99"
drag, startPoint x: 430, startPoint y: 317, endPoint x: 410, endPoint y: 314, distance: 21.0
click at [410, 311] on div "[Nongshim] Shin Ramen 6-Cup / 농심 신라면 컵 라면 작은컵(6pk) $ 13.99 $ 15.99 Changed to U…" at bounding box center [402, 284] width 329 height 54
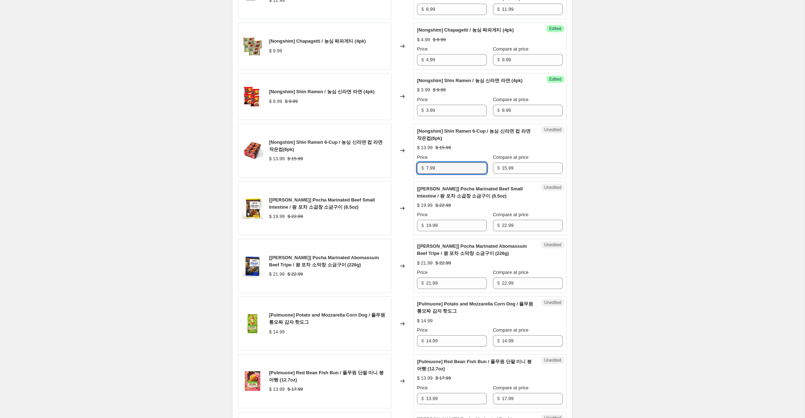
scroll to position [820, 0]
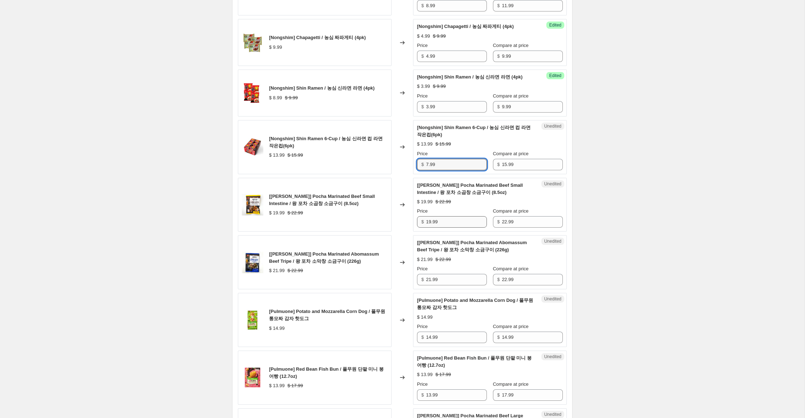
type input "7.99"
click at [429, 227] on input "19.99" at bounding box center [456, 221] width 61 height 11
type input "16.99"
drag, startPoint x: 431, startPoint y: 295, endPoint x: 404, endPoint y: 289, distance: 27.9
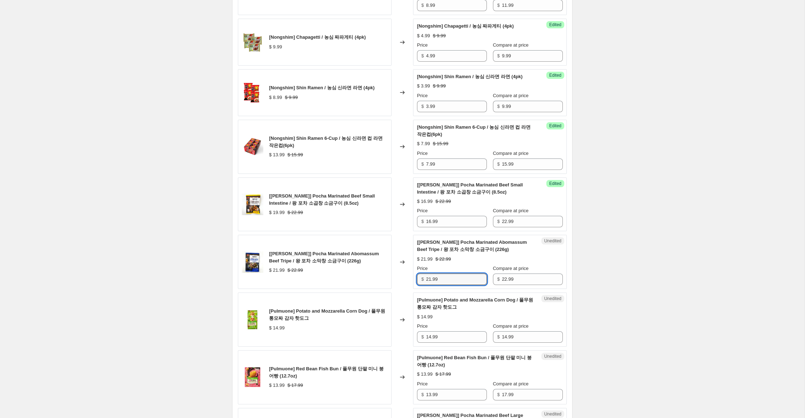
click at [404, 289] on div "[[PERSON_NAME]] Pocha Marinated Abomassum Beef Tripe / 왕 포차 소막창 소금구이 (226g) $ 2…" at bounding box center [402, 262] width 329 height 54
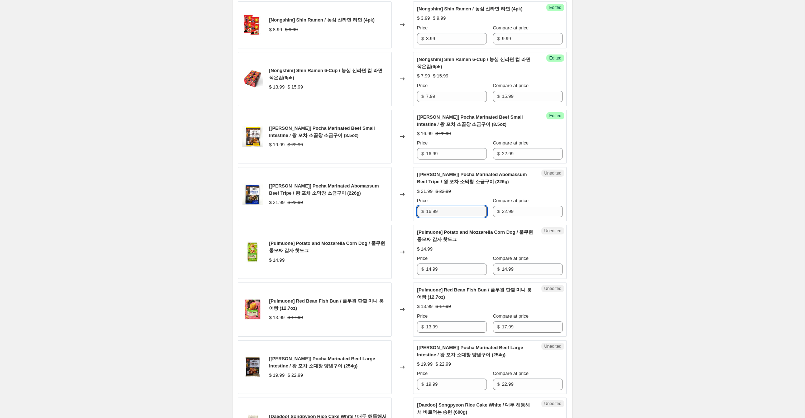
scroll to position [895, 0]
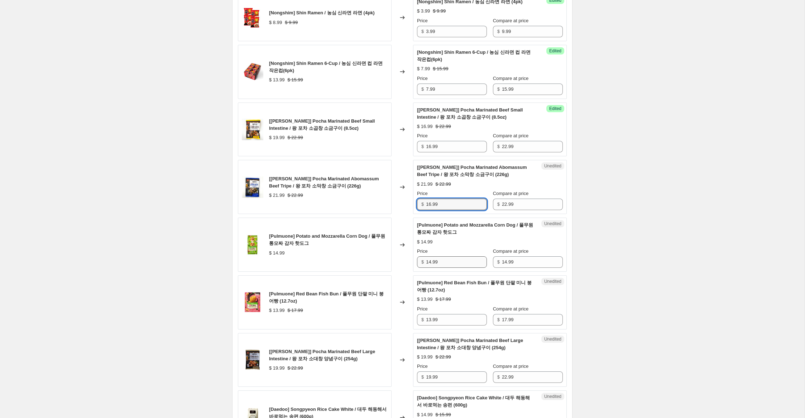
type input "16.99"
drag, startPoint x: 430, startPoint y: 278, endPoint x: 427, endPoint y: 276, distance: 4.2
click at [427, 268] on input "14.99" at bounding box center [456, 261] width 61 height 11
type input "9.99"
drag, startPoint x: 431, startPoint y: 334, endPoint x: 434, endPoint y: 337, distance: 3.8
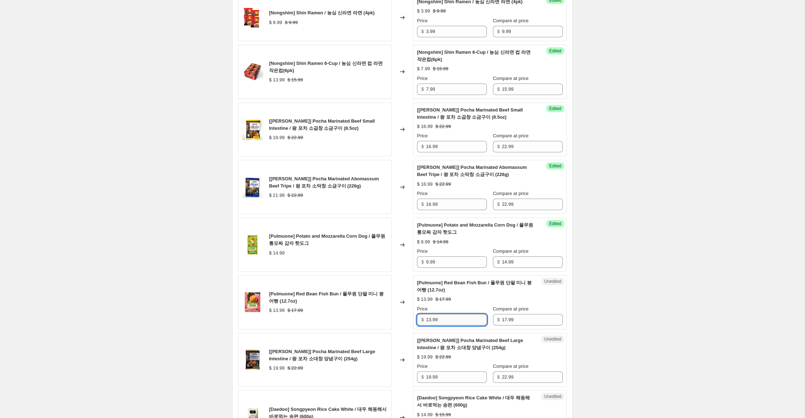
click at [431, 325] on input "13.99" at bounding box center [456, 319] width 61 height 11
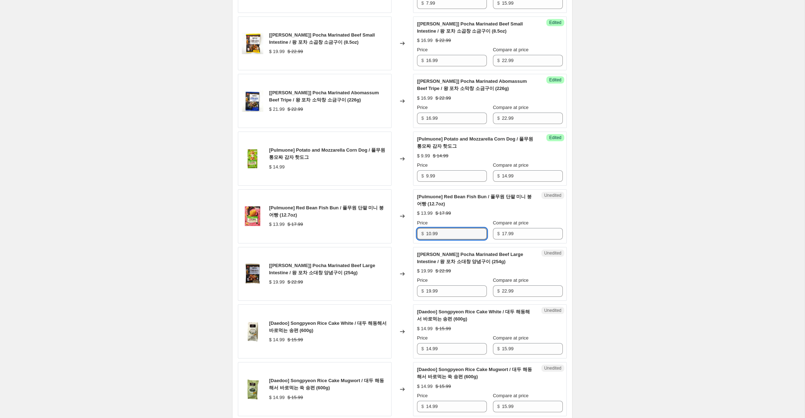
scroll to position [986, 0]
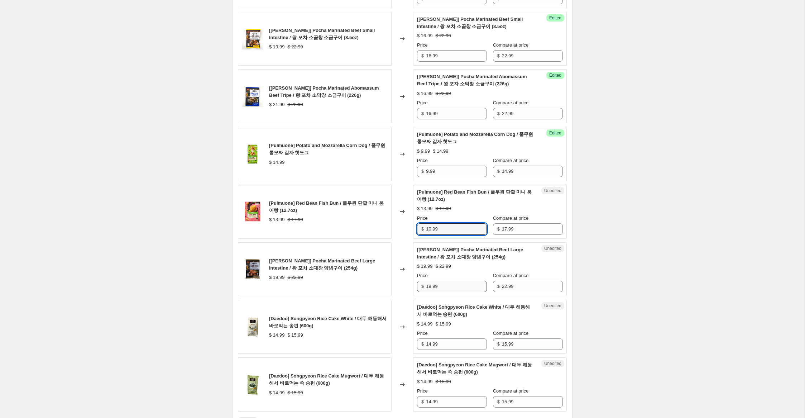
type input "10.99"
click at [429, 292] on input "19.99" at bounding box center [456, 285] width 61 height 11
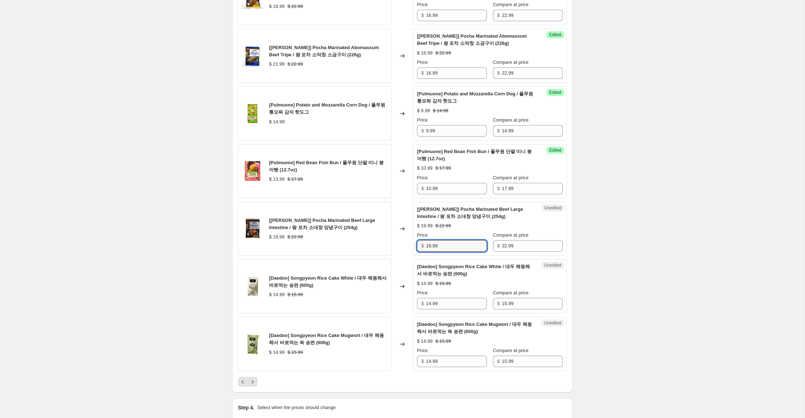
scroll to position [1031, 0]
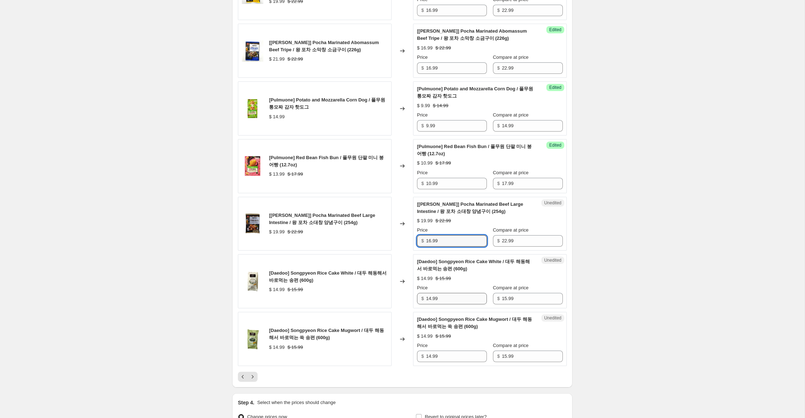
type input "16.99"
drag, startPoint x: 430, startPoint y: 313, endPoint x: 428, endPoint y: 310, distance: 3.8
click at [428, 304] on input "14.99" at bounding box center [456, 298] width 61 height 11
type input "10.99"
drag, startPoint x: 431, startPoint y: 370, endPoint x: 422, endPoint y: 375, distance: 10.4
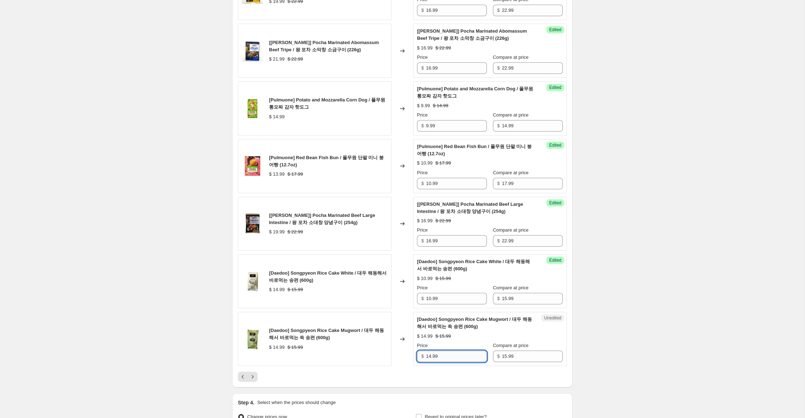
click at [428, 362] on input "14.99" at bounding box center [456, 355] width 61 height 11
type input "10.99"
click at [254, 380] on icon "Next" at bounding box center [252, 376] width 7 height 7
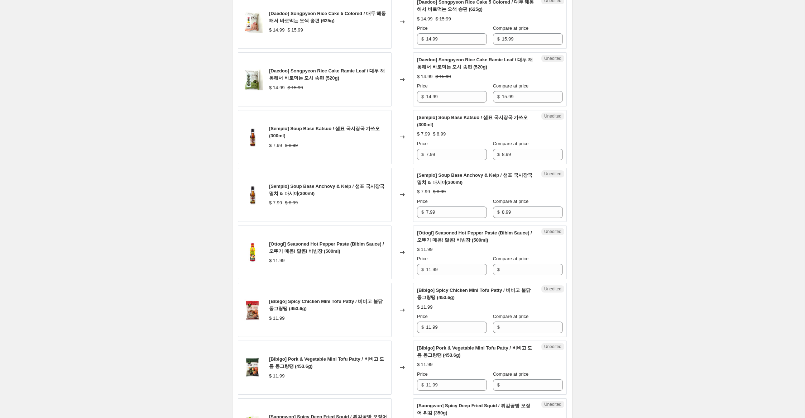
scroll to position [0, 0]
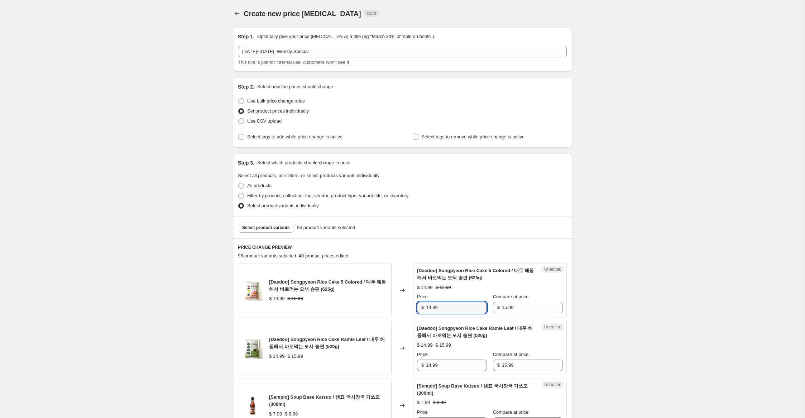
drag, startPoint x: 429, startPoint y: 309, endPoint x: 429, endPoint y: 315, distance: 6.1
click at [431, 308] on input "14.99" at bounding box center [456, 307] width 61 height 11
type input "10.99"
click at [429, 364] on input "14.99" at bounding box center [456, 364] width 61 height 11
type input "10.99"
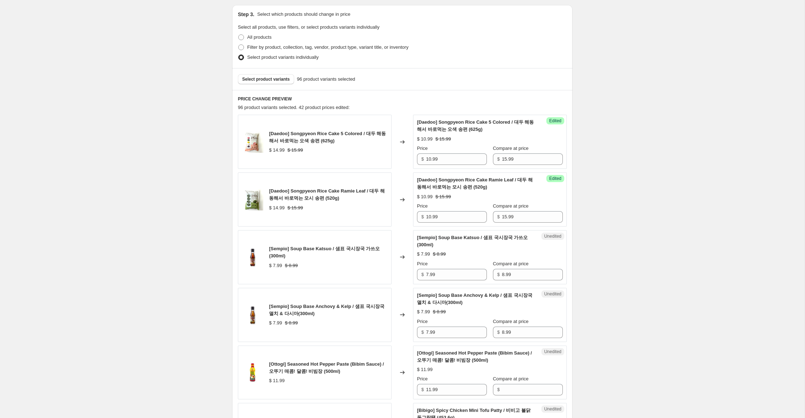
scroll to position [150, 0]
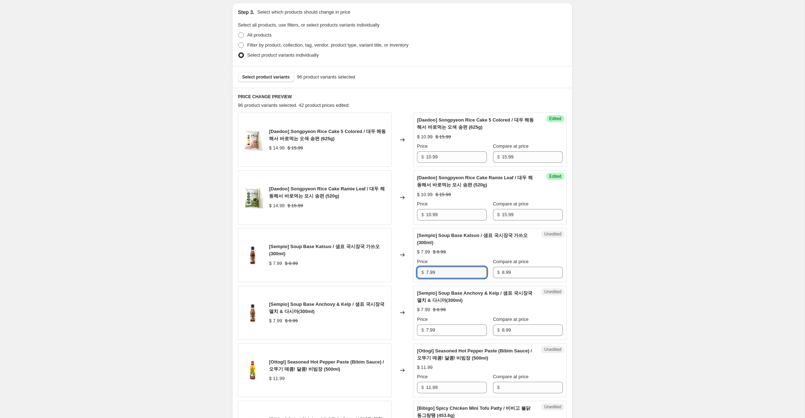
drag, startPoint x: 427, startPoint y: 272, endPoint x: 370, endPoint y: 266, distance: 56.9
click at [371, 266] on div "[Sempio] Soup Base Katsuo / 샘표 국시장국 가쓰오 (300ml) $ 7.99 $ 8.99 Changed to Unedit…" at bounding box center [402, 255] width 329 height 54
type input "5.99"
drag, startPoint x: 428, startPoint y: 329, endPoint x: 396, endPoint y: 325, distance: 32.5
click at [396, 325] on div "[Sempio] Soup Base Anchovy & Kelp / 샘표 국시장국 멸치 & 다시마(300ml) $ 7.99 $ 8.99 Chang…" at bounding box center [402, 312] width 329 height 54
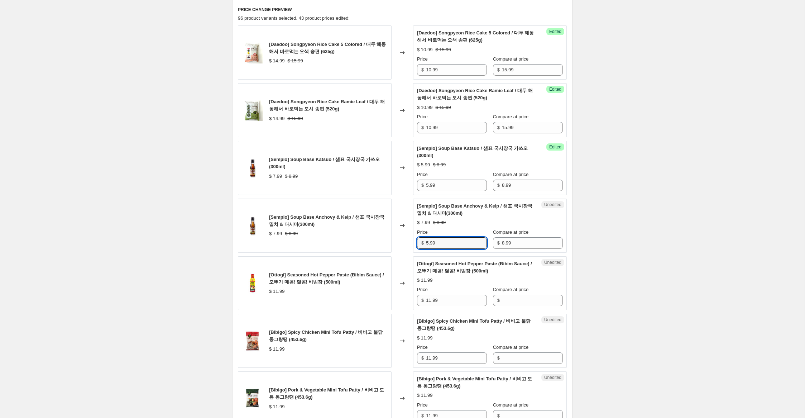
scroll to position [239, 0]
type input "5.99"
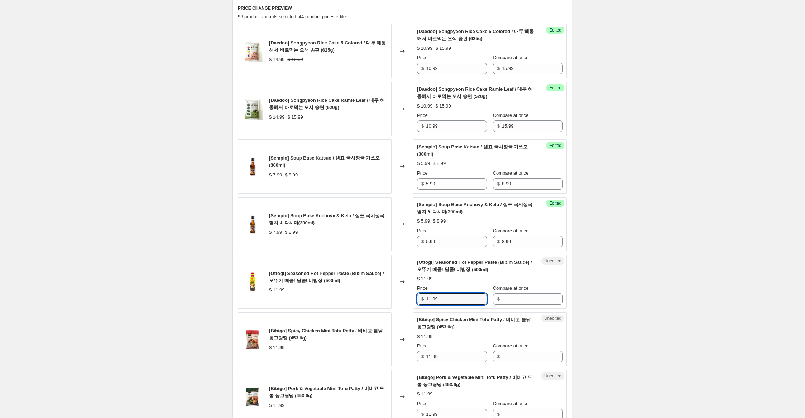
drag, startPoint x: 420, startPoint y: 295, endPoint x: 409, endPoint y: 294, distance: 11.2
click at [408, 294] on div "[Ottogi] Seasoned Hot Pepper Paste (Bibim Sauce) / 오뚜기 매콤! 달콤! 비빔장 (500ml) $ 11…" at bounding box center [402, 282] width 329 height 54
drag, startPoint x: 509, startPoint y: 298, endPoint x: 498, endPoint y: 298, distance: 10.7
click at [507, 298] on input "Compare at price" at bounding box center [532, 298] width 61 height 11
paste input "11.99"
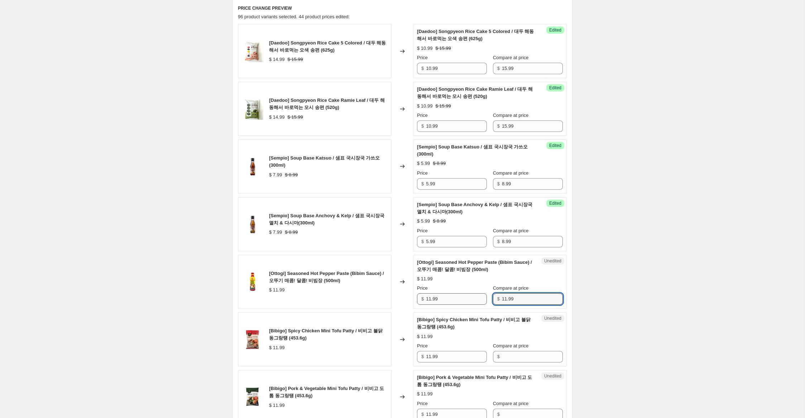
type input "11.99"
drag, startPoint x: 427, startPoint y: 298, endPoint x: 396, endPoint y: 291, distance: 31.2
click at [398, 291] on div "[Ottogi] Seasoned Hot Pepper Paste (Bibim Sauce) / 오뚜기 매콤! 달콤! 비빔장 (500ml) $ 11…" at bounding box center [402, 282] width 329 height 54
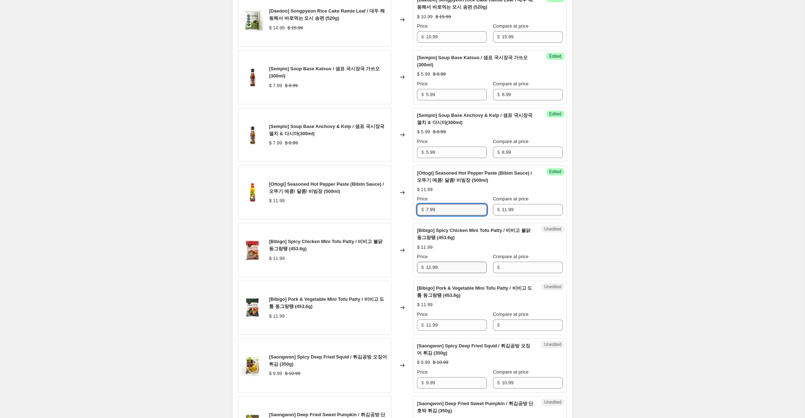
scroll to position [328, 0]
type input "7.99"
drag, startPoint x: 374, startPoint y: 258, endPoint x: 427, endPoint y: 265, distance: 54.2
click at [374, 258] on div "[Bibigo] Spicy Chicken Mini Tofu Patty / 비비고 불닭 동그랑땡 (453.6g) $ 11.99 Changed t…" at bounding box center [402, 249] width 329 height 54
click at [521, 270] on input "Compare at price" at bounding box center [532, 266] width 61 height 11
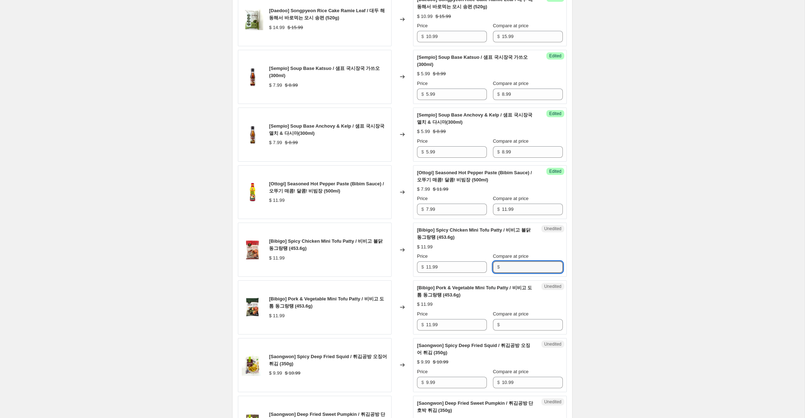
paste input "11.99"
type input "11.99"
drag, startPoint x: 514, startPoint y: 323, endPoint x: 491, endPoint y: 314, distance: 24.8
click at [514, 323] on input "Compare at price" at bounding box center [532, 324] width 61 height 11
paste input "11.99"
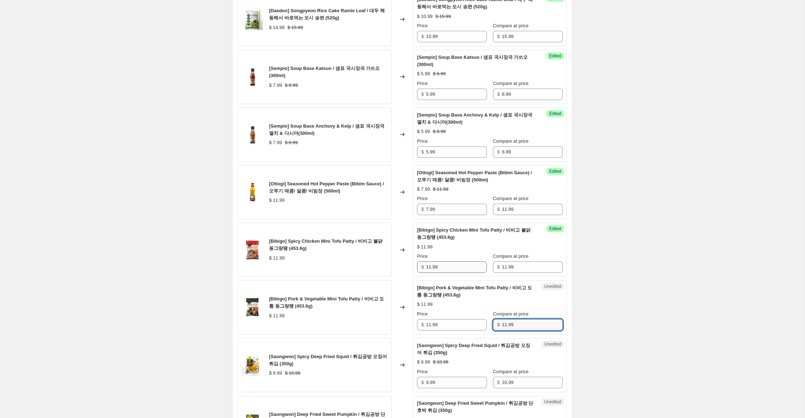
type input "11.99"
drag, startPoint x: 430, startPoint y: 268, endPoint x: 404, endPoint y: 261, distance: 26.7
click at [405, 261] on div "[Bibigo] Spicy Chicken Mini Tofu Patty / 비비고 불닭 동그랑땡 (453.6g) $ 11.99 Changed t…" at bounding box center [402, 249] width 329 height 54
type input "8.99"
drag, startPoint x: 430, startPoint y: 325, endPoint x: 373, endPoint y: 311, distance: 58.9
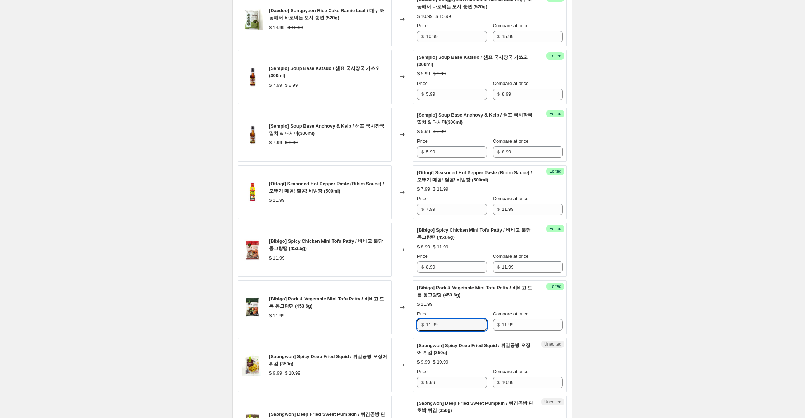
click at [373, 311] on div "[Bibigo] Pork & Vegetable Mini Tofu Patty / 비비고 도톰 동그랑땡 (453.6g) $ 11.99 Change…" at bounding box center [402, 307] width 329 height 54
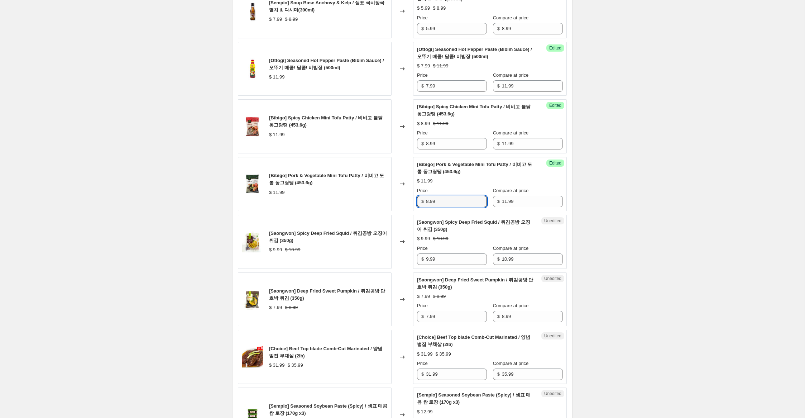
scroll to position [458, 0]
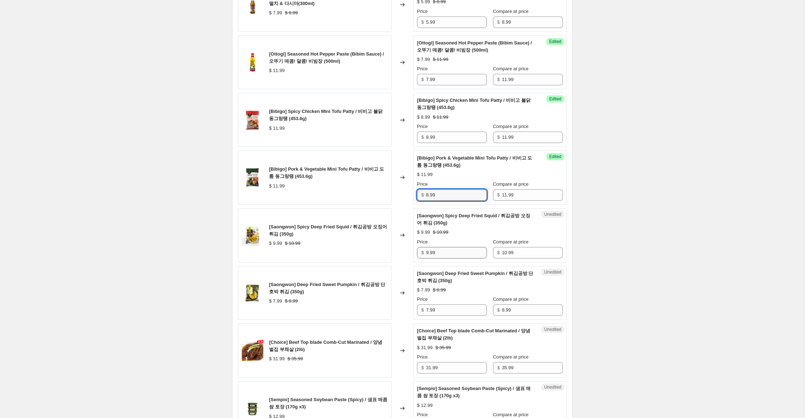
type input "8.99"
drag, startPoint x: 429, startPoint y: 253, endPoint x: 398, endPoint y: 246, distance: 31.8
click at [398, 246] on div "[Saongwon] Spicy Deep Fried Squid / 튀김공방 오징어 튀김 (350g) $ 9.99 $ 10.99 Changed t…" at bounding box center [402, 235] width 329 height 54
type input "7.99"
drag, startPoint x: 425, startPoint y: 311, endPoint x: 420, endPoint y: 311, distance: 4.7
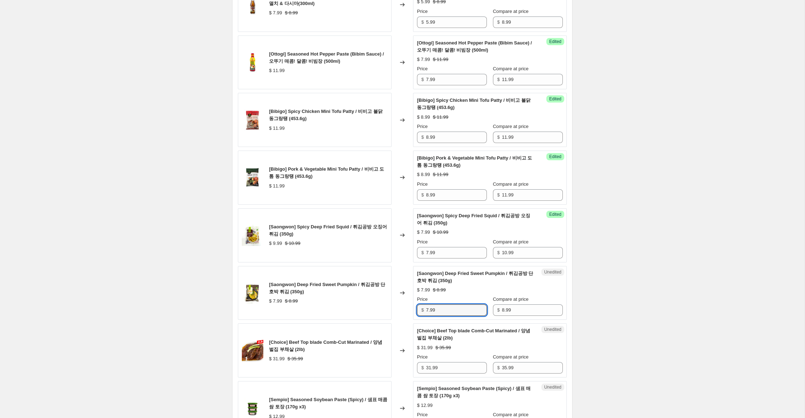
click at [421, 310] on div "$ 7.99" at bounding box center [452, 309] width 70 height 11
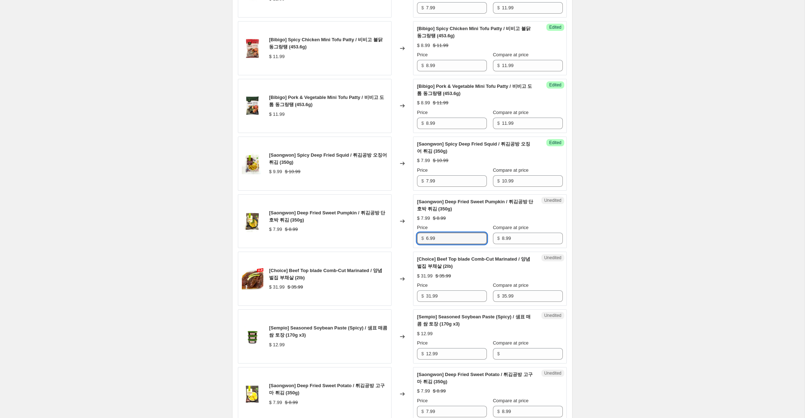
scroll to position [533, 0]
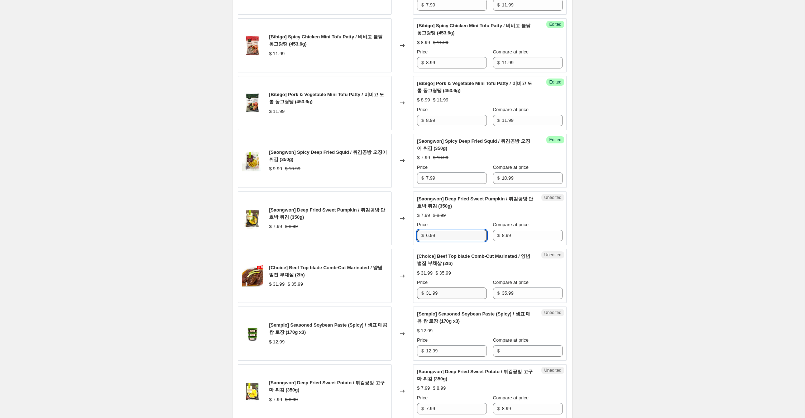
type input "6.99"
drag, startPoint x: 431, startPoint y: 293, endPoint x: 398, endPoint y: 292, distance: 33.3
click at [398, 292] on div "[Choice] Beef Top blade Comb-Cut Marinated / 양념 벌집 부채살 (2lb) $ 31.99 $ 35.99 Ch…" at bounding box center [402, 276] width 329 height 54
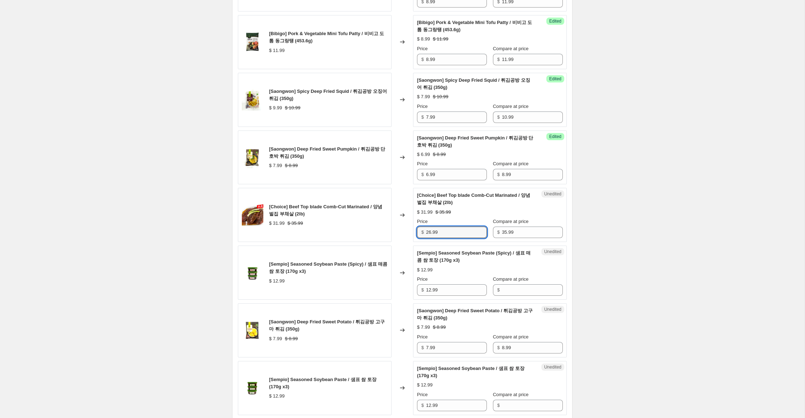
scroll to position [594, 0]
type input "26.99"
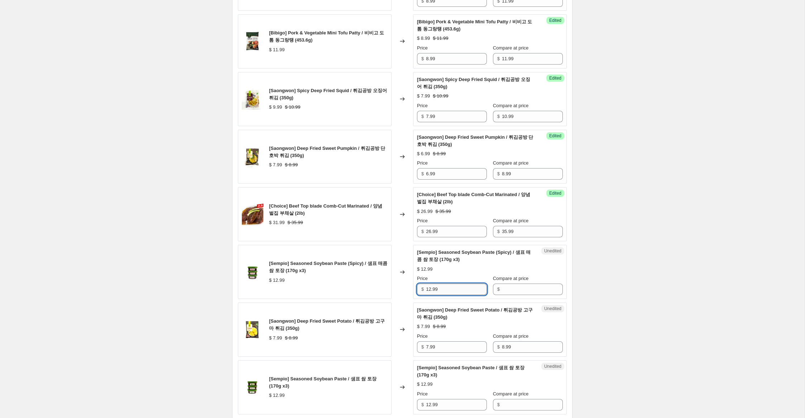
drag, startPoint x: 429, startPoint y: 288, endPoint x: 443, endPoint y: 291, distance: 14.3
click at [394, 283] on div "[Sempio] Seasoned Soybean Paste (Spicy) / 샘표 매콤 쌈 토장 (170g x3) $ 12.99 Changed …" at bounding box center [402, 272] width 329 height 54
drag, startPoint x: 519, startPoint y: 288, endPoint x: 498, endPoint y: 311, distance: 30.9
click at [519, 289] on input "Compare at price" at bounding box center [532, 288] width 61 height 11
paste input "12.99"
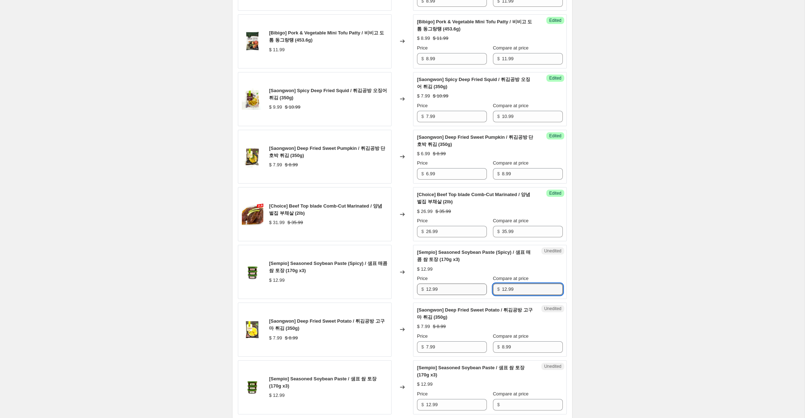
type input "12.99"
drag, startPoint x: 430, startPoint y: 290, endPoint x: 417, endPoint y: 288, distance: 13.8
click at [417, 288] on div "$ 12.99" at bounding box center [452, 288] width 70 height 11
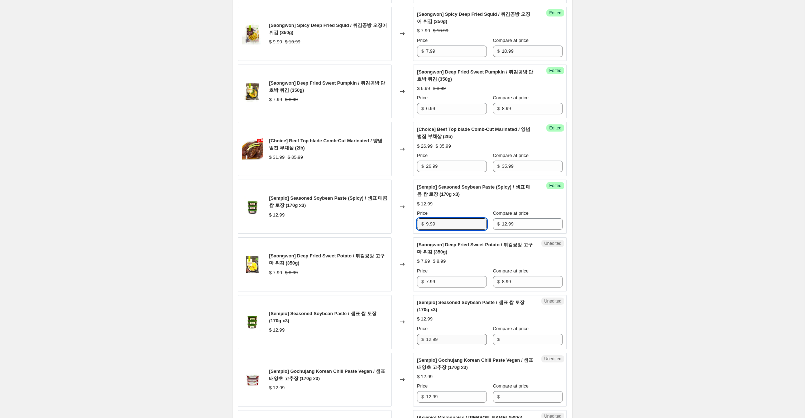
scroll to position [663, 0]
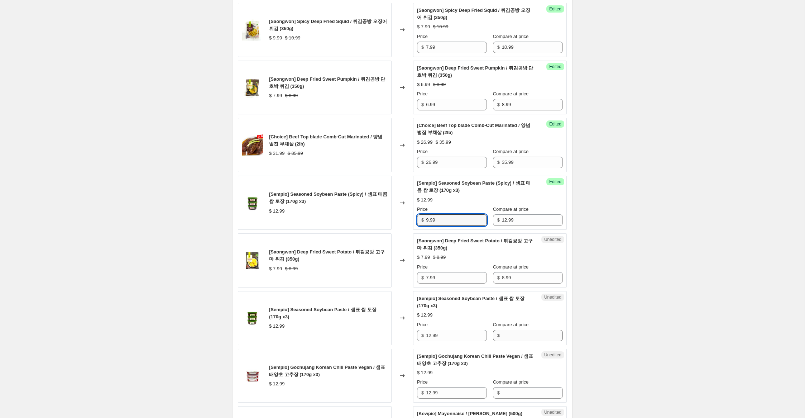
type input "9.99"
click at [505, 336] on input "Compare at price" at bounding box center [532, 334] width 61 height 11
paste input "12.99"
type input "12.99"
drag, startPoint x: 430, startPoint y: 335, endPoint x: 406, endPoint y: 332, distance: 24.9
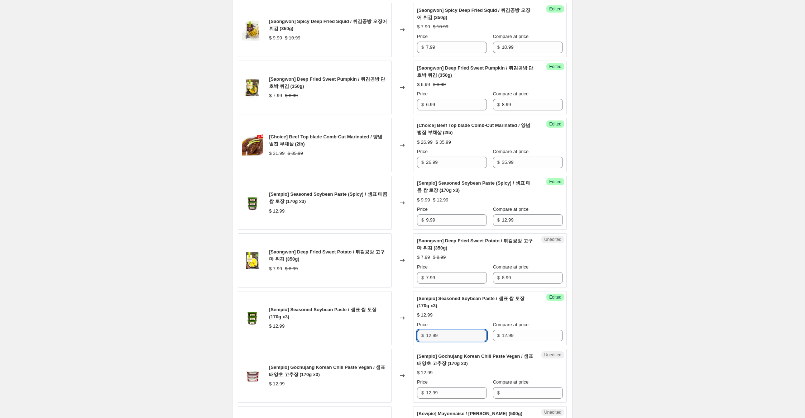
click at [407, 332] on div "[Sempio] Seasoned Soybean Paste / 샘표 쌈 토장 (170g x3) $ 12.99 Changed to Success …" at bounding box center [402, 318] width 329 height 54
type input "9.99"
drag, startPoint x: 428, startPoint y: 278, endPoint x: 417, endPoint y: 276, distance: 11.6
click at [417, 276] on div "$ 7.99" at bounding box center [452, 278] width 70 height 11
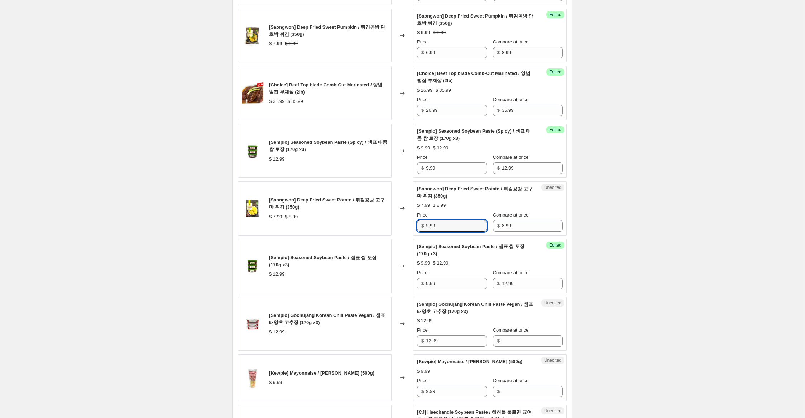
scroll to position [717, 0]
type input "5.99"
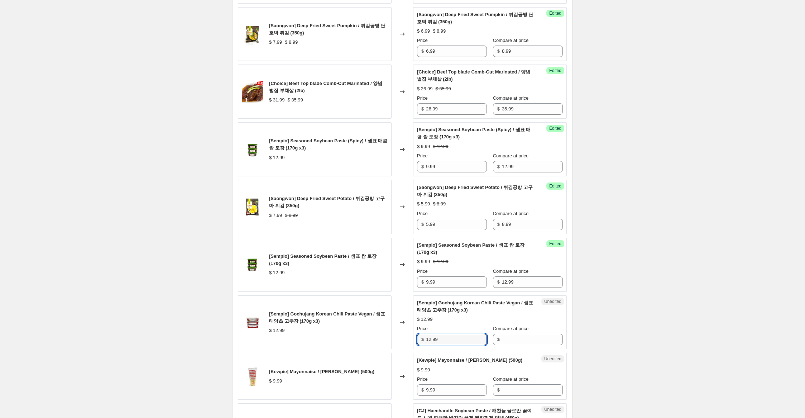
drag, startPoint x: 441, startPoint y: 340, endPoint x: 419, endPoint y: 340, distance: 21.8
click at [419, 340] on div "$ 12.99" at bounding box center [452, 338] width 70 height 11
drag, startPoint x: 516, startPoint y: 338, endPoint x: 492, endPoint y: 337, distance: 24.0
click at [516, 338] on input "Compare at price" at bounding box center [532, 338] width 61 height 11
paste input "12.99"
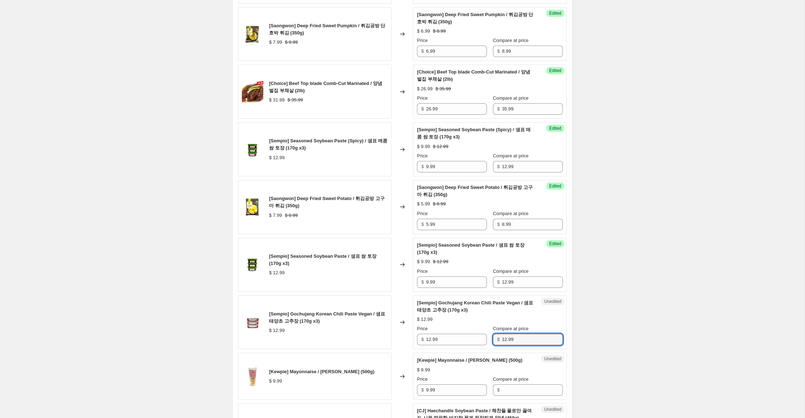
type input "12.99"
drag, startPoint x: 418, startPoint y: 336, endPoint x: 367, endPoint y: 327, distance: 51.7
click at [367, 327] on div "[Sempio] Gochujang Korean Chili Paste Vegan / 샘표 태양초 고추장 (170g x3) $ 12.99 Chan…" at bounding box center [402, 322] width 329 height 54
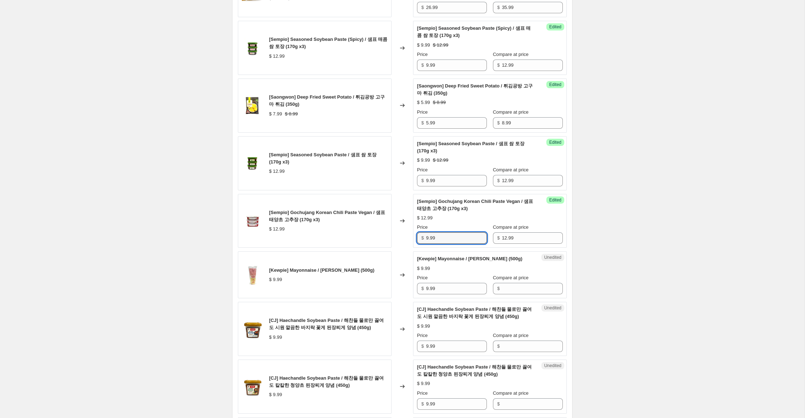
scroll to position [834, 0]
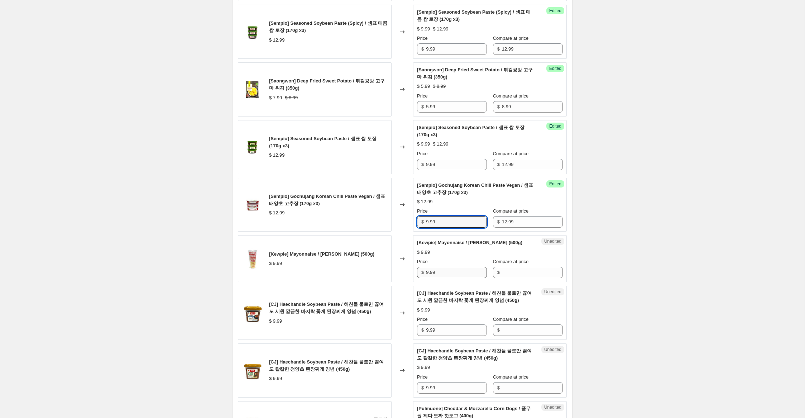
type input "9.99"
drag, startPoint x: 436, startPoint y: 270, endPoint x: 485, endPoint y: 277, distance: 49.2
click at [375, 261] on div "[Kewpie] Mayonnaise / [PERSON_NAME] (500g) $ 9.99 Changed to Unedited [Kewpie] …" at bounding box center [402, 258] width 329 height 47
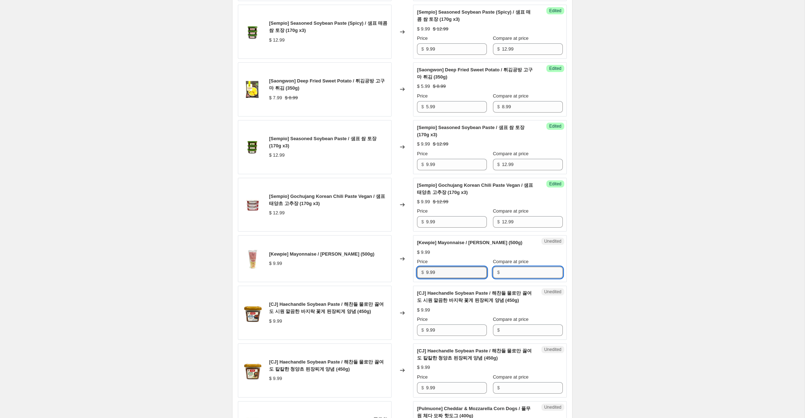
drag, startPoint x: 522, startPoint y: 272, endPoint x: 514, endPoint y: 271, distance: 8.6
click at [522, 272] on input "Compare at price" at bounding box center [532, 271] width 61 height 11
paste input "9.99"
type input "9.99"
drag, startPoint x: 427, startPoint y: 273, endPoint x: 418, endPoint y: 272, distance: 9.3
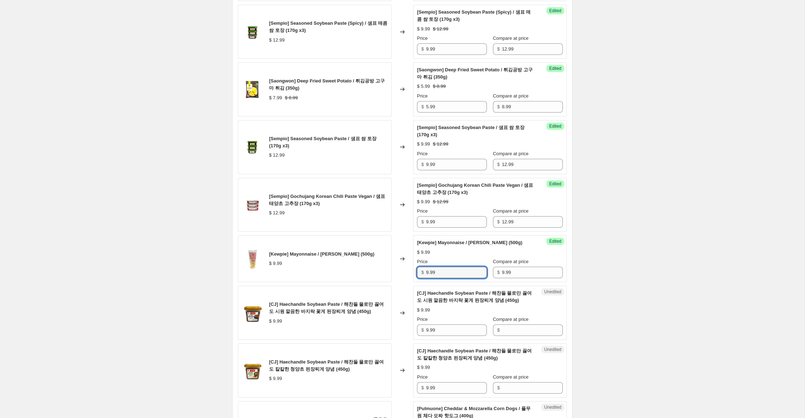
click at [418, 272] on div "$ 9.99" at bounding box center [452, 271] width 70 height 11
type input "6.99"
drag, startPoint x: 436, startPoint y: 329, endPoint x: 451, endPoint y: 331, distance: 15.2
click at [403, 324] on div "[CJ] Haechandle Soybean Paste / 해찬들 물로만 끓여도 시원 깔끔한 바지락 꽃게 된장찌게 양념 (450g) $ 9.99…" at bounding box center [402, 312] width 329 height 54
drag, startPoint x: 515, startPoint y: 332, endPoint x: 512, endPoint y: 342, distance: 10.1
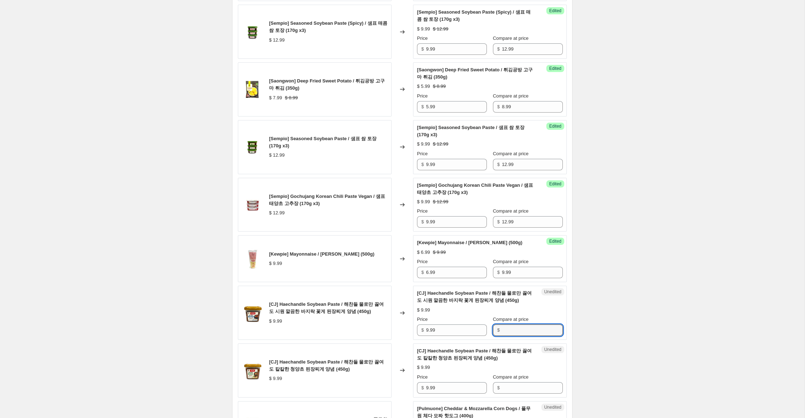
click at [515, 332] on input "Compare at price" at bounding box center [532, 329] width 61 height 11
paste input "9.99"
type input "9.99"
drag, startPoint x: 511, startPoint y: 384, endPoint x: 467, endPoint y: 357, distance: 50.9
click at [511, 384] on input "Compare at price" at bounding box center [532, 387] width 61 height 11
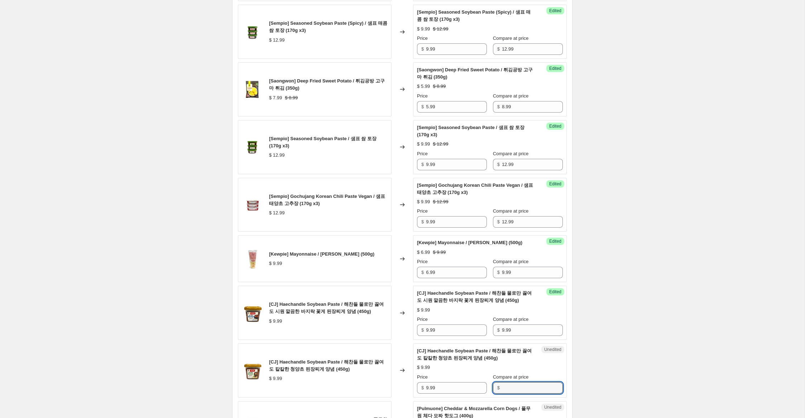
paste input "9.99"
type input "9.99"
drag, startPoint x: 428, startPoint y: 329, endPoint x: 400, endPoint y: 320, distance: 29.9
click at [400, 320] on div "[CJ] Haechandle Soybean Paste / 해찬들 물로만 끓여도 시원 깔끔한 바지락 꽃게 된장찌게 양념 (450g) $ 9.99…" at bounding box center [402, 312] width 329 height 54
type input "6.99"
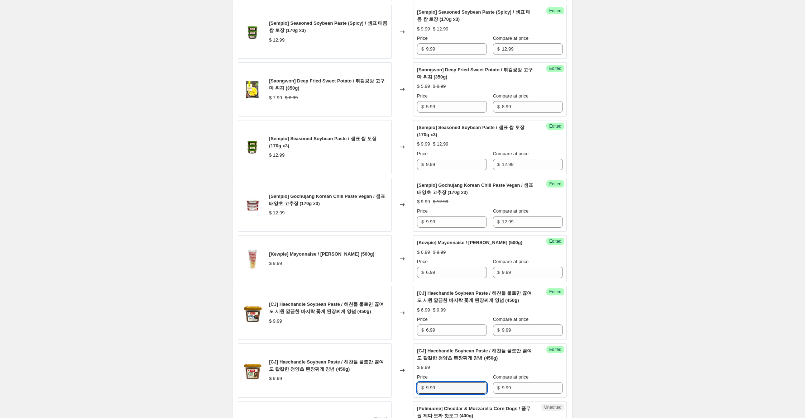
drag, startPoint x: 428, startPoint y: 388, endPoint x: 372, endPoint y: 377, distance: 56.2
click at [372, 377] on div "[CJ] Haechandle Soybean Paste / 해찬들 물로만 끓여도 칼칼한 청양초 된장찌게 양념 (450g) $ 9.99 Chang…" at bounding box center [402, 370] width 329 height 54
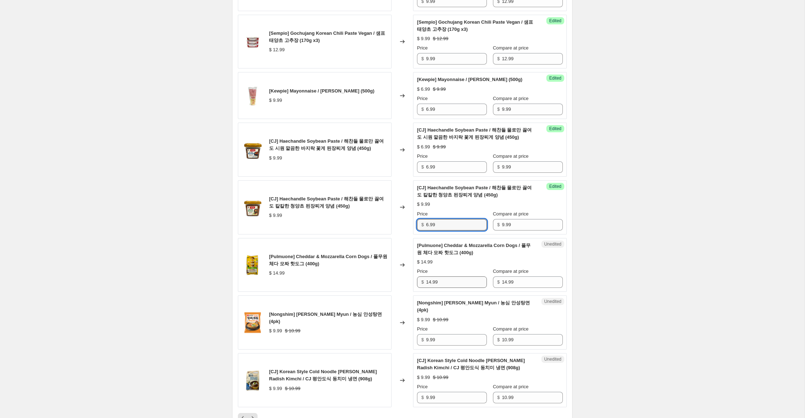
scroll to position [998, 0]
type input "6.99"
drag, startPoint x: 430, startPoint y: 281, endPoint x: 413, endPoint y: 278, distance: 17.6
click at [414, 278] on div "Unedited [Pulmuone] Cheddar & Mozzarella Corn Dogs / 풀무원 체다 모짜 핫도그 (400g) $ 14.…" at bounding box center [490, 264] width 154 height 54
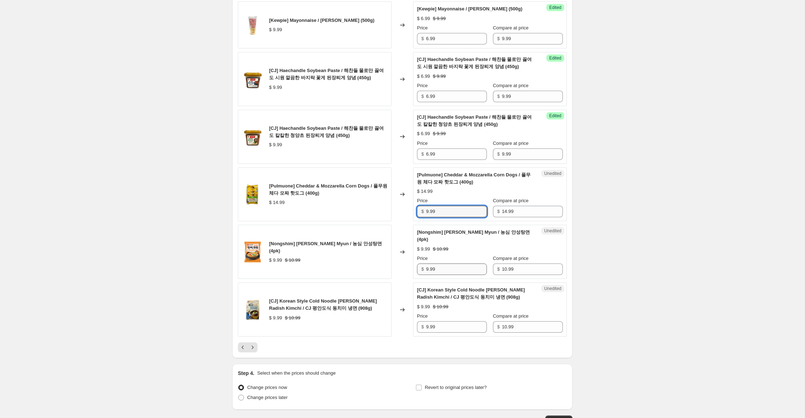
type input "9.99"
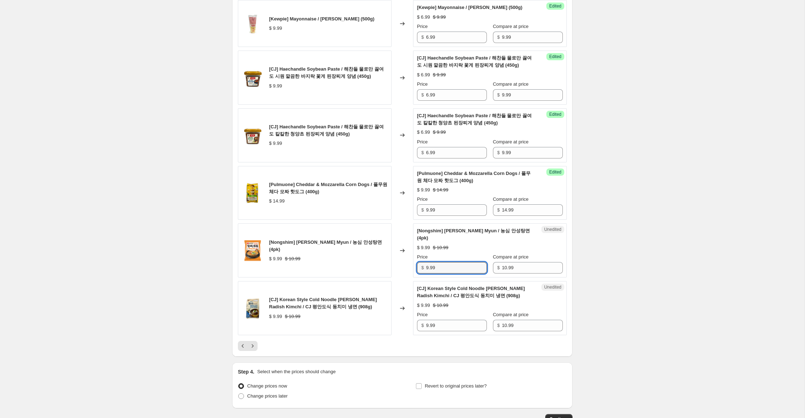
drag, startPoint x: 429, startPoint y: 271, endPoint x: 391, endPoint y: 259, distance: 39.9
click at [391, 259] on div "[Nongshim] [PERSON_NAME] Myun / 농심 안성탕면 (4pk) $ 9.99 $ 10.99 Changed to Unedite…" at bounding box center [402, 250] width 329 height 54
type input "3.99"
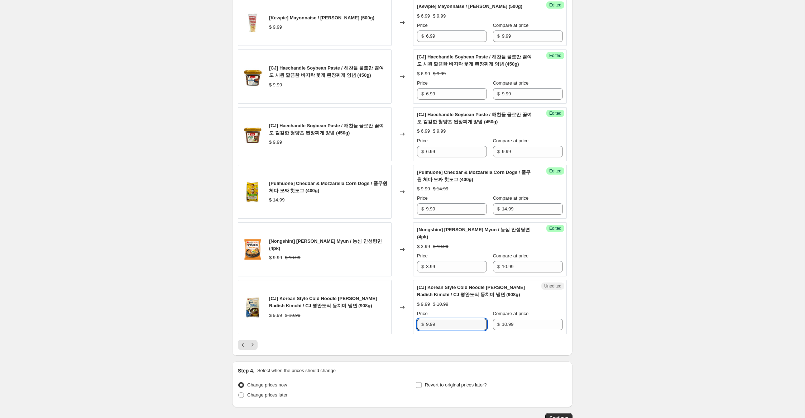
drag, startPoint x: 429, startPoint y: 326, endPoint x: 398, endPoint y: 317, distance: 32.4
click at [398, 317] on div "[CJ] Korean Style Cold Noodle w. Watery Radish Kimchi / CJ 평안도식 동치미 냉면 (908g) $…" at bounding box center [402, 307] width 329 height 54
type input "5.99"
click at [250, 343] on icon "Next" at bounding box center [252, 344] width 7 height 7
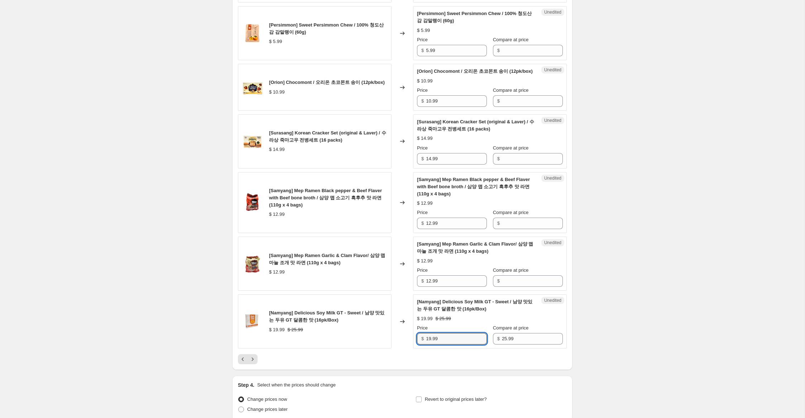
drag, startPoint x: 430, startPoint y: 346, endPoint x: 385, endPoint y: 337, distance: 45.8
click at [386, 337] on div "[Namyang] Delicious Soy Milk GT - Sweet / 남양 맛있는 두유 GT 달콤한 맛 (16pk/Box) $ 19.99…" at bounding box center [402, 321] width 329 height 54
type input "8.99"
drag, startPoint x: 447, startPoint y: 289, endPoint x: 382, endPoint y: 274, distance: 66.7
click at [382, 274] on div "[Samyang] Mep Ramen Garlic & Clam Flavor/ 삼양 맵 마늘 조개 맛 라면 (110g x 4 bags) $ 12.…" at bounding box center [402, 263] width 329 height 54
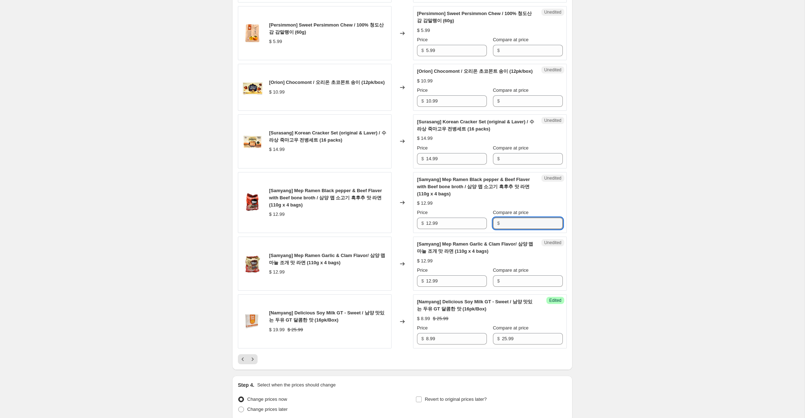
drag, startPoint x: 527, startPoint y: 229, endPoint x: 521, endPoint y: 239, distance: 11.6
click at [527, 229] on input "Compare at price" at bounding box center [532, 222] width 61 height 11
paste input "12.99"
type input "12.99"
drag, startPoint x: 512, startPoint y: 289, endPoint x: 501, endPoint y: 282, distance: 13.5
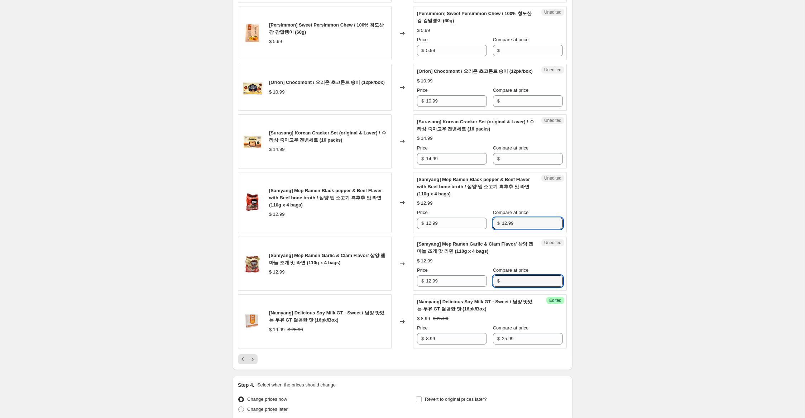
click at [511, 287] on input "Compare at price" at bounding box center [532, 280] width 61 height 11
paste input "12.99"
type input "12.99"
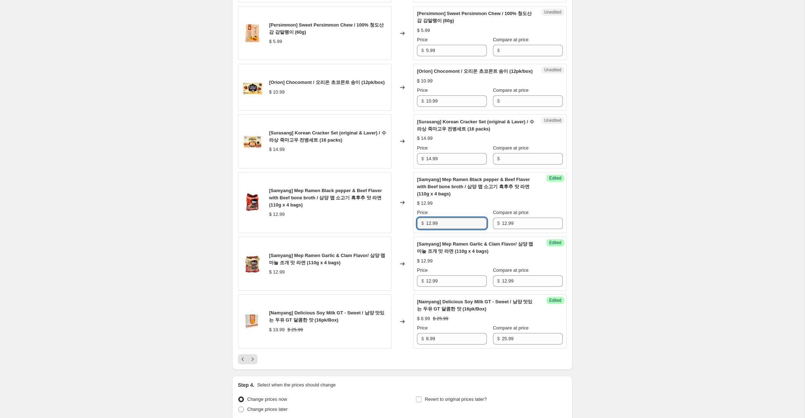
drag, startPoint x: 430, startPoint y: 232, endPoint x: 395, endPoint y: 216, distance: 38.3
click at [395, 216] on div "[Samyang] Mep Ramen Black pepper & Beef Flaver with Beef bone broth / 삼양 맵 소고기 …" at bounding box center [402, 202] width 329 height 61
type input "7.99"
drag, startPoint x: 430, startPoint y: 288, endPoint x: 316, endPoint y: 253, distance: 119.5
click at [316, 253] on div "[Samyang] Mep Ramen Garlic & Clam Flavor/ 삼양 맵 마늘 조개 맛 라면 (110g x 4 bags) $ 12.…" at bounding box center [402, 263] width 329 height 54
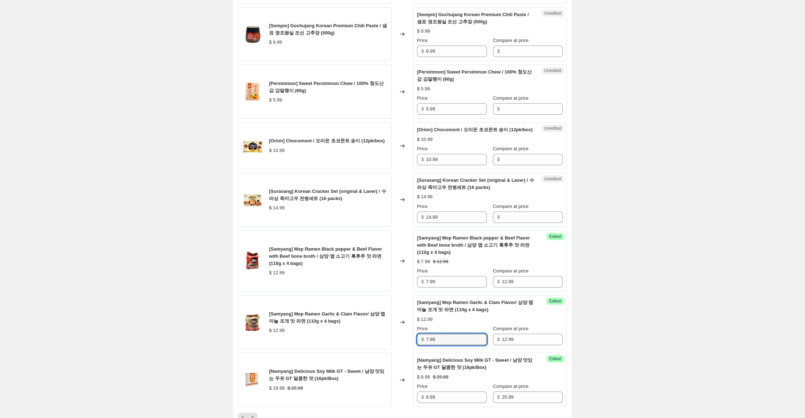
scroll to position [1011, 0]
type input "7.99"
drag, startPoint x: 428, startPoint y: 288, endPoint x: 413, endPoint y: 290, distance: 15.2
click at [413, 287] on div "Success Edited [Samyang] Mep Ramen Black pepper & Beef Flaver with Beef bone br…" at bounding box center [490, 261] width 154 height 61
type input "6.99"
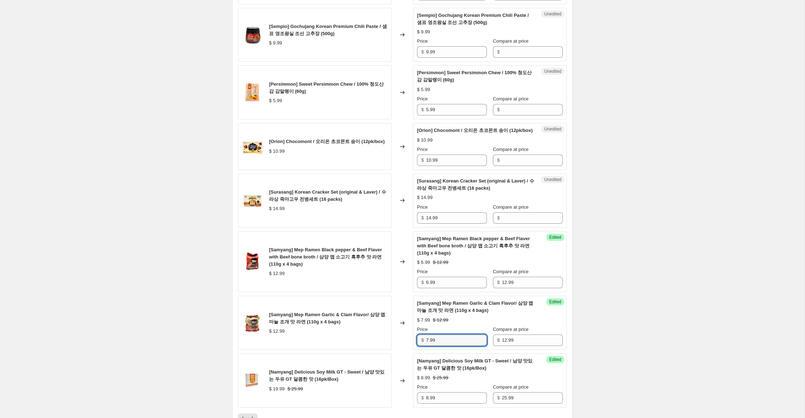
drag, startPoint x: 428, startPoint y: 348, endPoint x: 384, endPoint y: 335, distance: 46.0
click at [382, 335] on div "[Samyang] Mep Ramen Garlic & Clam Flavor/ 삼양 맵 마늘 조개 맛 라면 (110g x 4 bags) $ 12.…" at bounding box center [402, 322] width 329 height 54
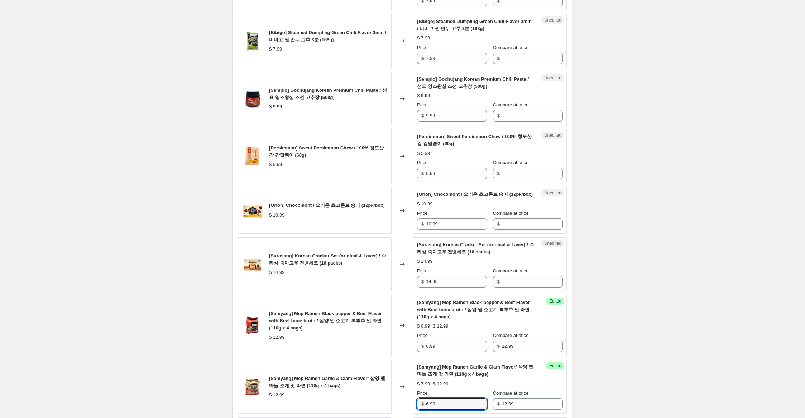
scroll to position [946, 0]
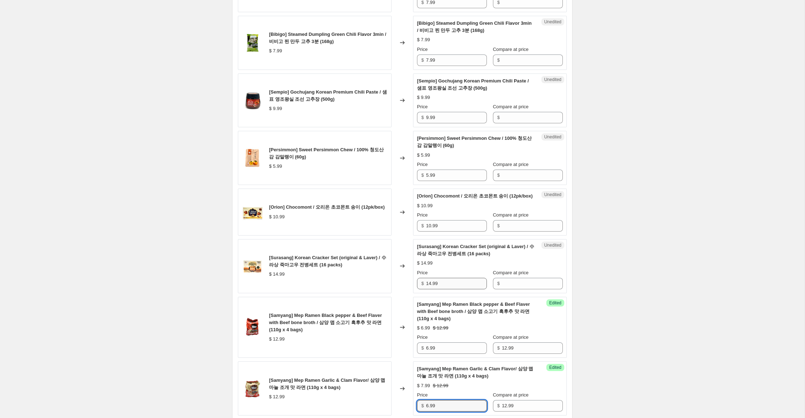
type input "6.99"
drag, startPoint x: 444, startPoint y: 292, endPoint x: 471, endPoint y: 281, distance: 28.8
click at [405, 283] on div "[Surasang] Korean Cracker Set (original & Laver) / 수라상 죽마고우 전병세트 (16 packs) $ 1…" at bounding box center [402, 266] width 329 height 54
drag, startPoint x: 514, startPoint y: 289, endPoint x: 478, endPoint y: 288, distance: 36.2
click at [513, 288] on input "Compare at price" at bounding box center [532, 283] width 61 height 11
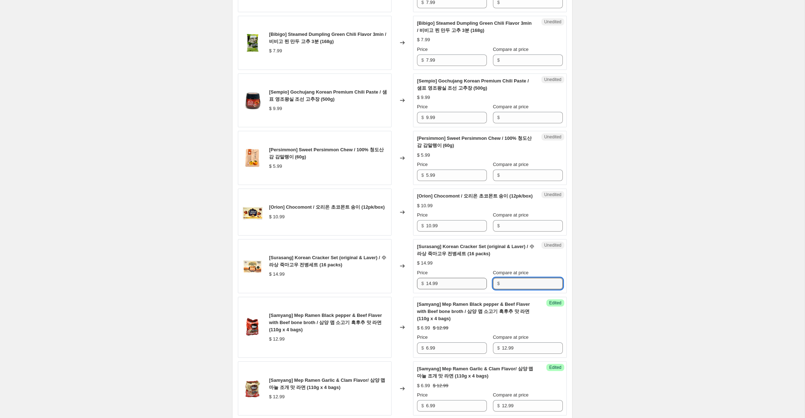
paste input "14.99"
type input "14.99"
drag, startPoint x: 409, startPoint y: 283, endPoint x: 369, endPoint y: 268, distance: 43.1
click at [369, 268] on div "[Surasang] Korean Cracker Set (original & Laver) / 수라상 죽마고우 전병세트 (16 packs) $ 1…" at bounding box center [402, 266] width 329 height 54
type input "9.99"
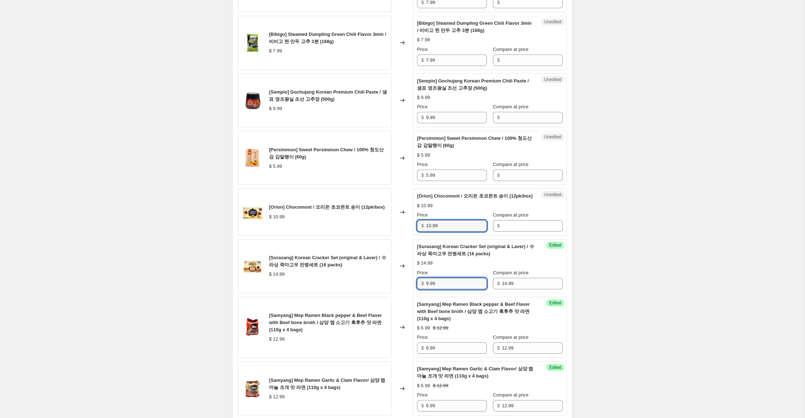
drag, startPoint x: 441, startPoint y: 232, endPoint x: 408, endPoint y: 226, distance: 33.9
click at [408, 226] on div "[Orion] Chocomont / 오리온 초코몬트 송이 (12pk/box) $ 10.99 Changed to Unedited [Orion] …" at bounding box center [402, 211] width 329 height 47
drag, startPoint x: 506, startPoint y: 231, endPoint x: 477, endPoint y: 230, distance: 28.7
click at [505, 231] on input "Compare at price" at bounding box center [532, 225] width 61 height 11
paste input "10.99"
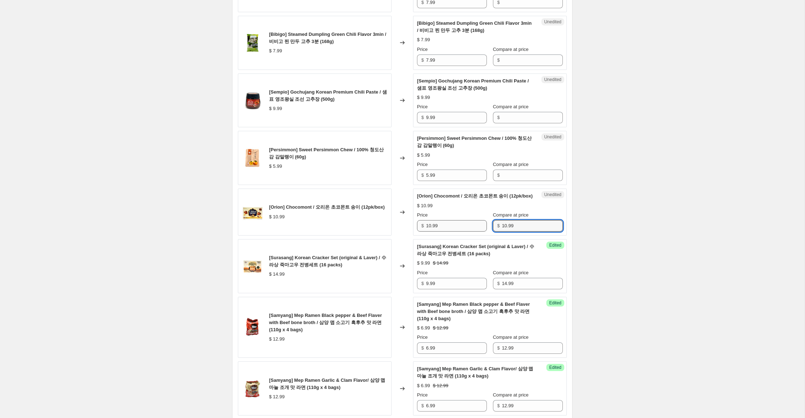
type input "10.99"
drag, startPoint x: 430, startPoint y: 233, endPoint x: 375, endPoint y: 220, distance: 56.9
click at [375, 220] on div "[Orion] Chocomont / 오리온 초코몬트 송이 (12pk/box) $ 10.99 Changed to Success Edited [O…" at bounding box center [402, 211] width 329 height 47
type input "7.99"
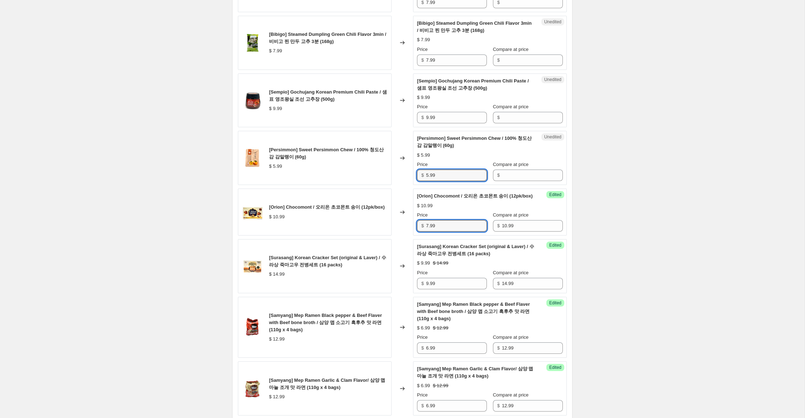
drag, startPoint x: 434, startPoint y: 175, endPoint x: 412, endPoint y: 174, distance: 21.9
click at [412, 174] on div "[Persimmon] Sweet Persimmon Chew / 100% 청도산 감 감말랭이 (60g) $ 5.99 Changed to Uned…" at bounding box center [402, 158] width 329 height 54
click at [506, 177] on input "Compare at price" at bounding box center [532, 174] width 61 height 11
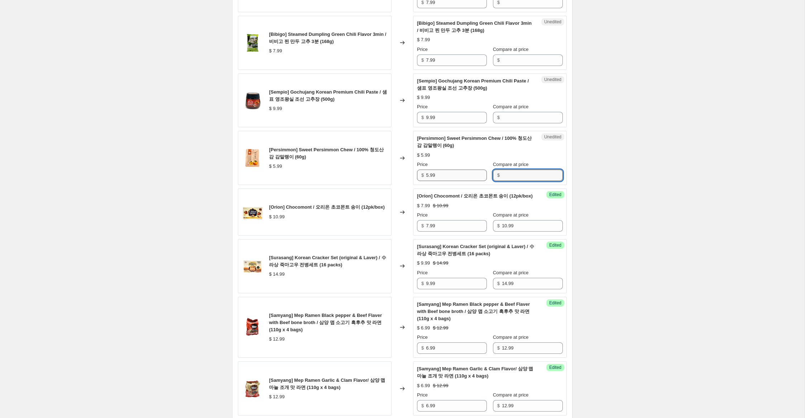
paste input "5.99"
type input "5.99"
drag, startPoint x: 429, startPoint y: 175, endPoint x: 420, endPoint y: 174, distance: 8.7
click at [420, 174] on div "$ 5.99" at bounding box center [452, 174] width 70 height 11
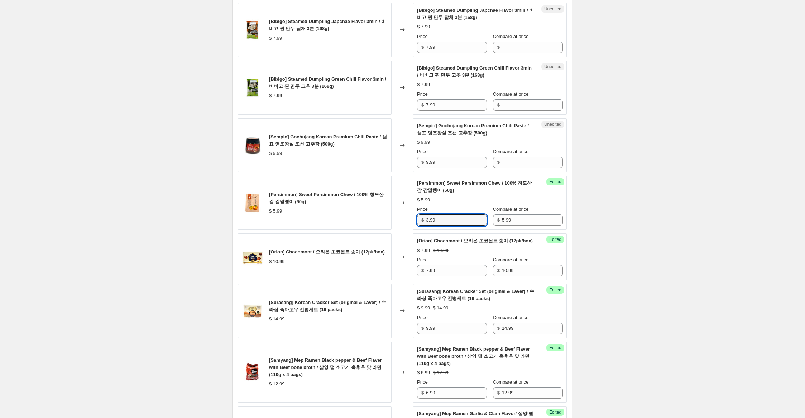
scroll to position [894, 0]
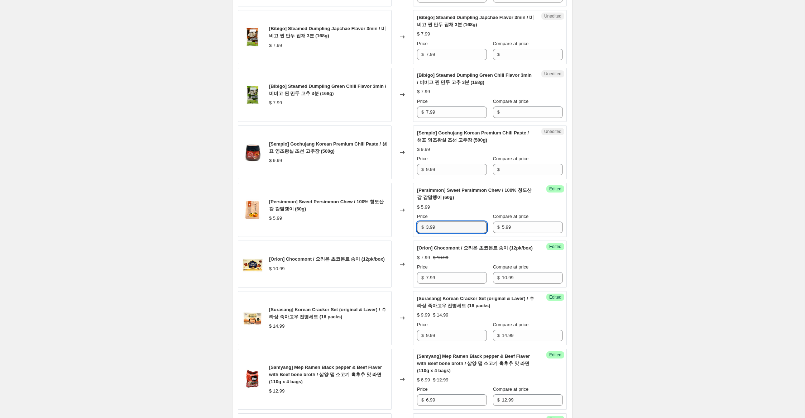
type input "3.99"
click at [420, 168] on div "$ 9.99" at bounding box center [452, 169] width 70 height 11
drag, startPoint x: 507, startPoint y: 171, endPoint x: 461, endPoint y: 171, distance: 46.6
click at [502, 171] on input "Compare at price" at bounding box center [532, 169] width 61 height 11
paste input "9.99"
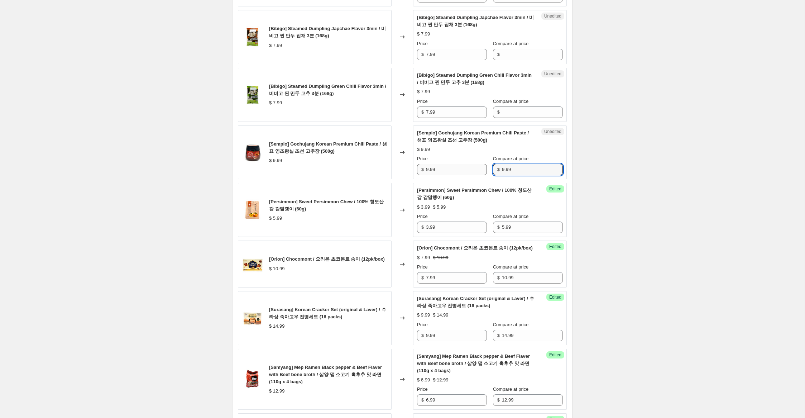
type input "9.99"
drag, startPoint x: 429, startPoint y: 169, endPoint x: 397, endPoint y: 162, distance: 33.3
click at [399, 162] on div "[Sempio] Gochujang Korean Premium Chili Paste / 샘표 영조왕실 조선 고추장 (500g) $ 9.99 Ch…" at bounding box center [402, 152] width 329 height 54
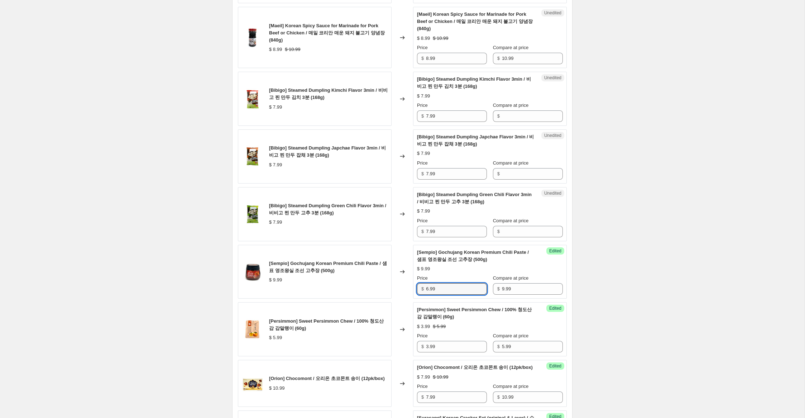
scroll to position [766, 0]
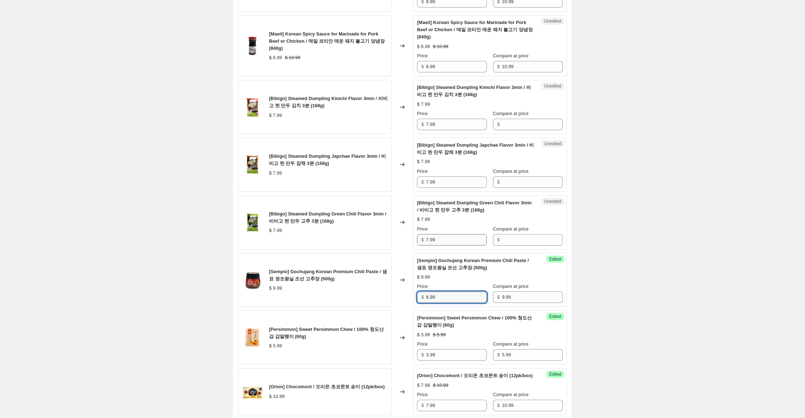
type input "6.99"
drag, startPoint x: 440, startPoint y: 239, endPoint x: 390, endPoint y: 229, distance: 50.5
click at [387, 231] on div "[Bibigo] Steamed Dumpling Green Chili Flavor 3min / 비비고 찐 만두 고추 3분 (168g) $ 7.9…" at bounding box center [402, 222] width 329 height 54
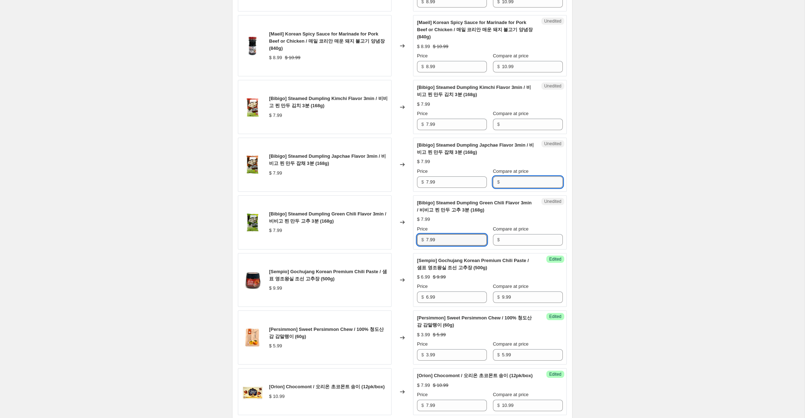
drag, startPoint x: 529, startPoint y: 184, endPoint x: 527, endPoint y: 179, distance: 5.1
click at [529, 184] on input "Compare at price" at bounding box center [532, 181] width 61 height 11
paste input "7.99"
type input "7.99"
click at [530, 125] on input "Compare at price" at bounding box center [532, 124] width 61 height 11
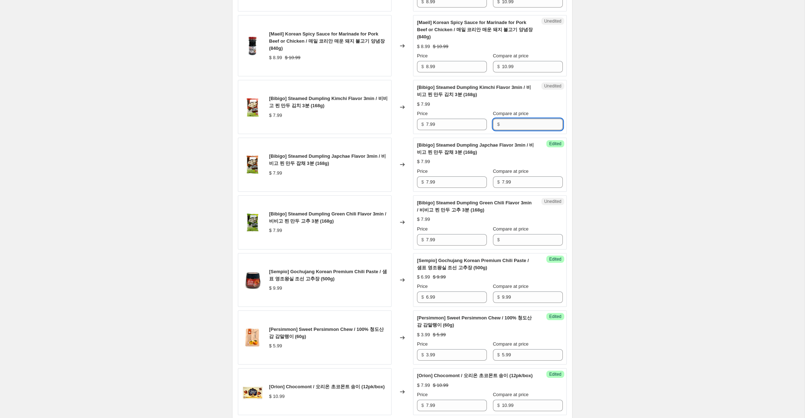
paste input "7.99"
type input "7.99"
click at [525, 234] on input "Compare at price" at bounding box center [532, 239] width 61 height 11
paste input "7.99"
type input "7.99"
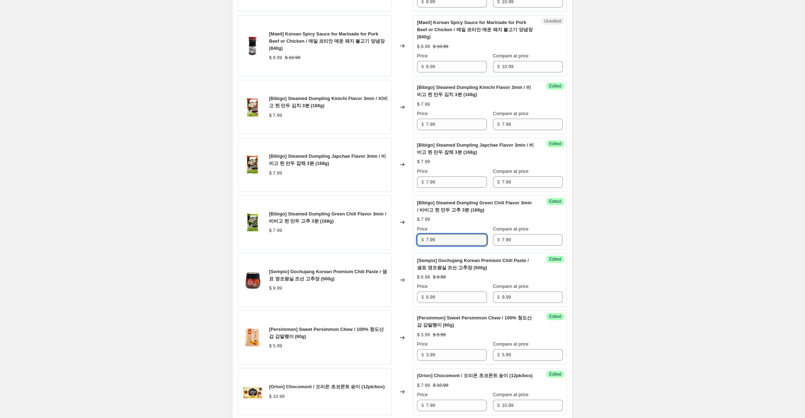
drag, startPoint x: 415, startPoint y: 236, endPoint x: 384, endPoint y: 232, distance: 31.8
click at [385, 232] on div "[Bibigo] Steamed Dumpling Green Chili Flavor 3min / 비비고 찐 만두 고추 3분 (168g) $ 7.9…" at bounding box center [402, 222] width 329 height 54
type input "599"
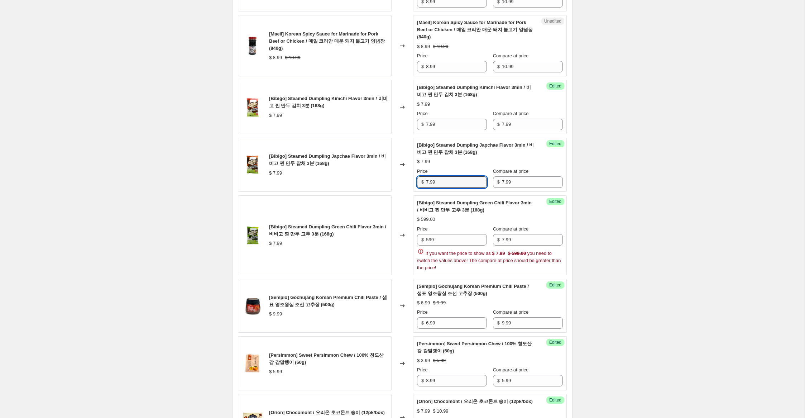
drag, startPoint x: 429, startPoint y: 182, endPoint x: 403, endPoint y: 174, distance: 26.7
click at [403, 174] on div "[Bibigo] Steamed Dumpling Japchae Flavor 3min / 비비고 찐 만두 잡채 3분 (168g) $ 7.99 Ch…" at bounding box center [402, 165] width 329 height 54
type input "5.99"
drag, startPoint x: 428, startPoint y: 125, endPoint x: 402, endPoint y: 153, distance: 38.8
click at [397, 121] on div "[Bibigo] Steamed Dumpling Kimchi Flavor 3min / 비비고 찐 만두 김치 3분 (168g) $ 7.99 Cha…" at bounding box center [402, 107] width 329 height 54
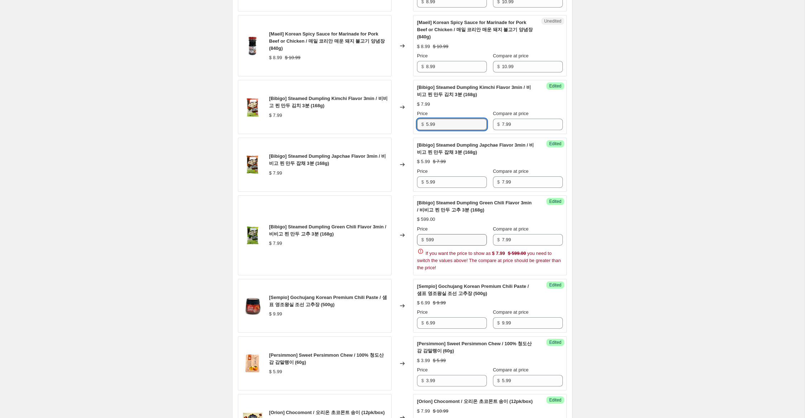
type input "5.99"
click at [429, 240] on input "599" at bounding box center [456, 239] width 61 height 11
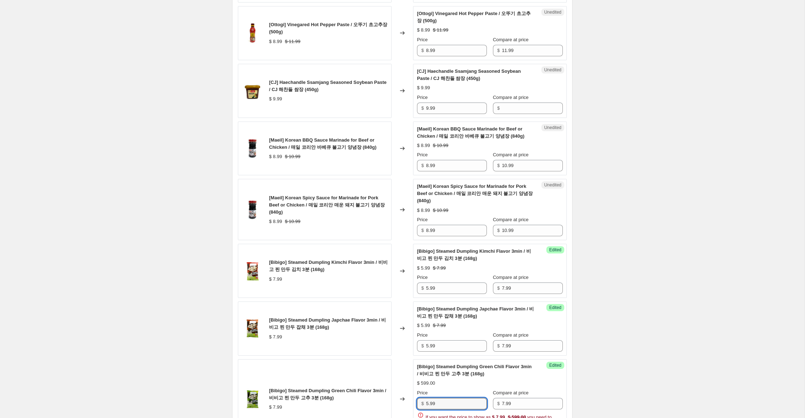
scroll to position [601, 0]
type input "5.99"
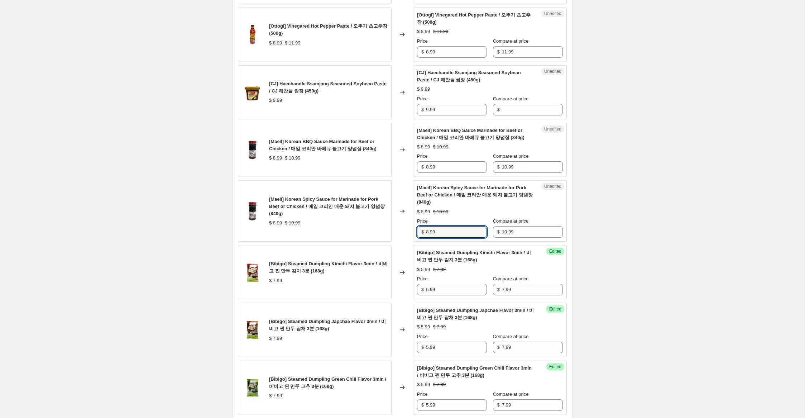
drag, startPoint x: 428, startPoint y: 232, endPoint x: 408, endPoint y: 228, distance: 20.9
click at [408, 228] on div "[Maeil] Korean Spicy Sauce for Marinade for Pork Beef or Chicken / 매일 코리안 매운 돼지…" at bounding box center [402, 210] width 329 height 61
type input "6.99"
drag, startPoint x: 428, startPoint y: 169, endPoint x: 389, endPoint y: 146, distance: 45.6
click at [389, 146] on div "[Maeil] Korean BBQ Sauce Marinade for Beef or Chicken / 매일 코리안 바베큐 불고기 양념장 (840…" at bounding box center [402, 150] width 329 height 54
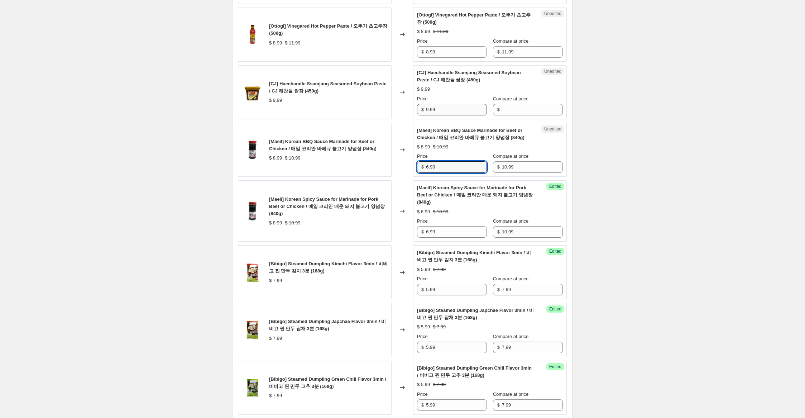
type input "6.99"
drag, startPoint x: 432, startPoint y: 107, endPoint x: 380, endPoint y: 100, distance: 52.7
click at [380, 100] on div "[CJ] Haechandle Ssamjang Seasoned Soybean Paste / CJ 해찬들 쌈장 (450g) $ 9.99 Chang…" at bounding box center [402, 92] width 329 height 54
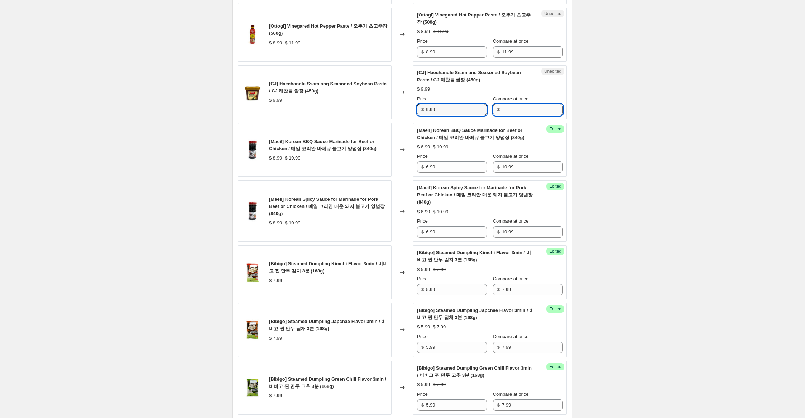
drag, startPoint x: 509, startPoint y: 107, endPoint x: 453, endPoint y: 107, distance: 55.5
click at [508, 107] on input "Compare at price" at bounding box center [532, 109] width 61 height 11
paste input "9.99"
type input "9.99"
drag, startPoint x: 429, startPoint y: 110, endPoint x: 388, endPoint y: 99, distance: 42.6
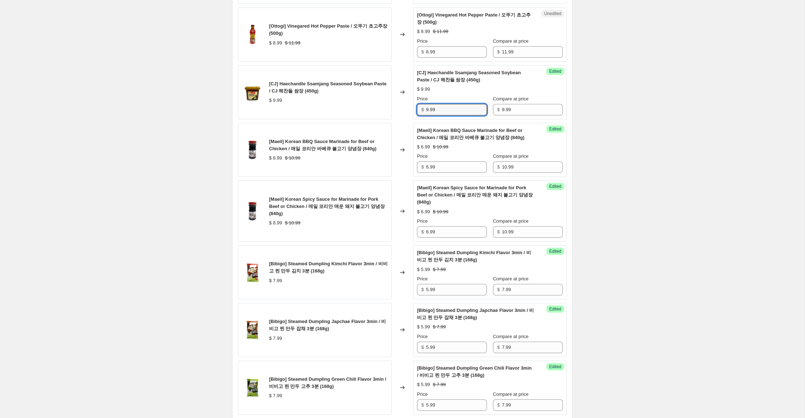
click at [390, 99] on div "[CJ] Haechandle Ssamjang Seasoned Soybean Paste / CJ 해찬들 쌈장 (450g) $ 9.99 Chang…" at bounding box center [402, 92] width 329 height 54
type input "6.99"
drag, startPoint x: 428, startPoint y: 53, endPoint x: 415, endPoint y: 52, distance: 12.9
click at [416, 52] on div "Unedited [[PERSON_NAME]] Vinegared Hot Pepper Paste / 오뚜기 초고추장 (500g) $ 8.99 $ …" at bounding box center [490, 35] width 154 height 54
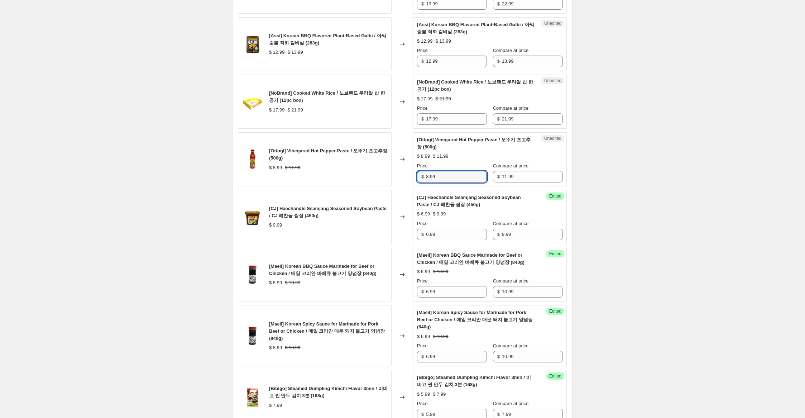
scroll to position [472, 0]
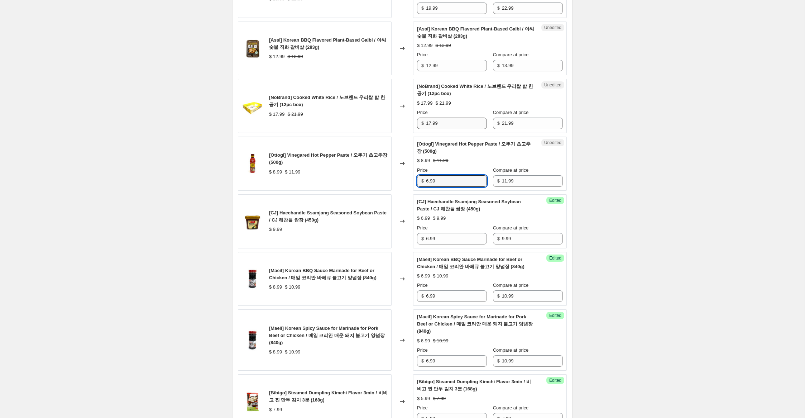
type input "6.99"
click at [429, 124] on input "17.99" at bounding box center [456, 122] width 61 height 11
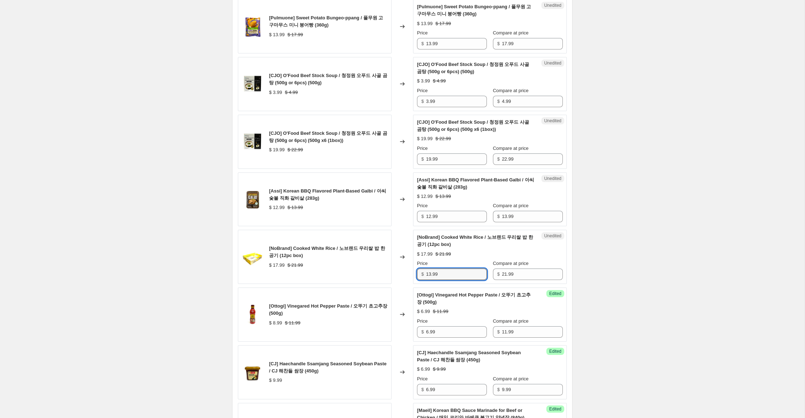
scroll to position [312, 0]
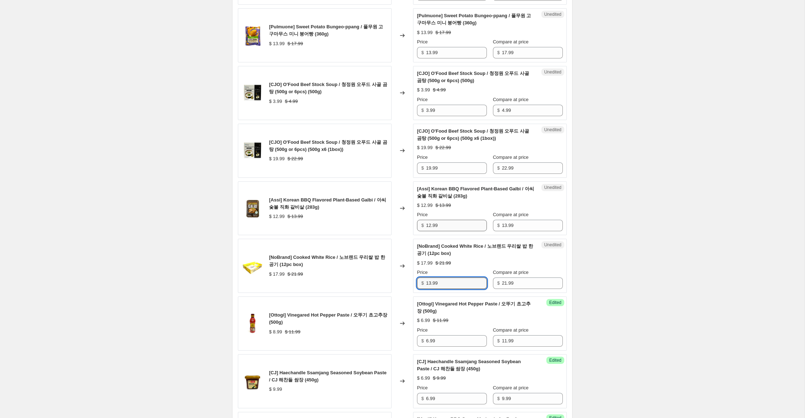
type input "13.99"
drag, startPoint x: 430, startPoint y: 226, endPoint x: 384, endPoint y: 218, distance: 47.2
click at [385, 218] on div "[Assi] Korean BBQ Flavored Plant-Based Galbi / 아씨 숯불 직화 갈비살 (283g) $ 12.99 $ 13…" at bounding box center [402, 208] width 329 height 54
type input "6.99"
click at [428, 167] on input "19.99" at bounding box center [456, 167] width 61 height 11
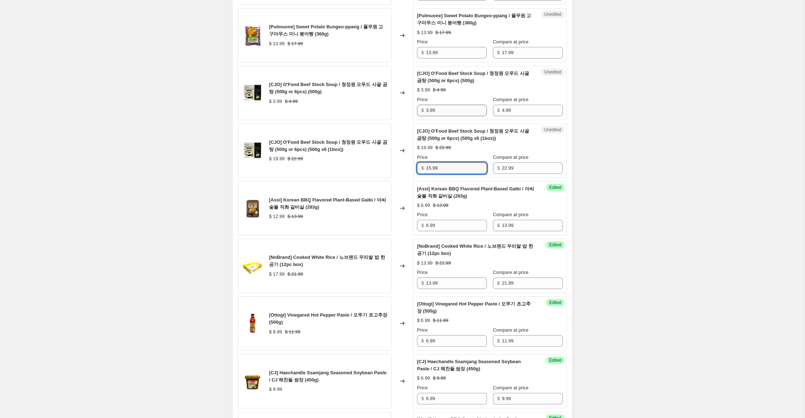
type input "15.99"
drag, startPoint x: 429, startPoint y: 110, endPoint x: 420, endPoint y: 108, distance: 8.5
click at [420, 108] on div "$ 3.99" at bounding box center [452, 110] width 70 height 11
type input "3.99"
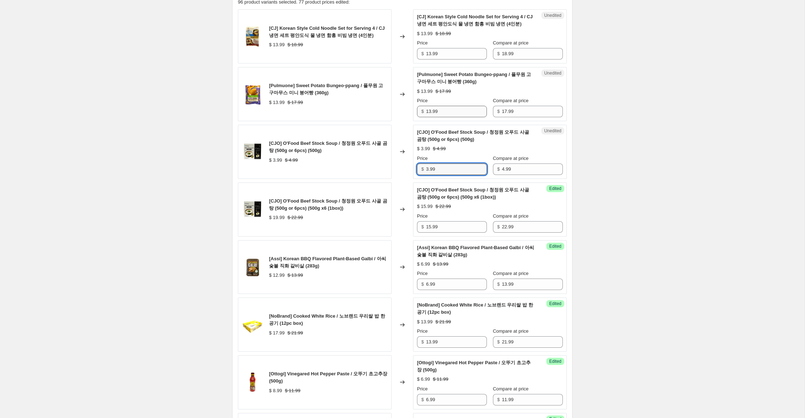
scroll to position [249, 0]
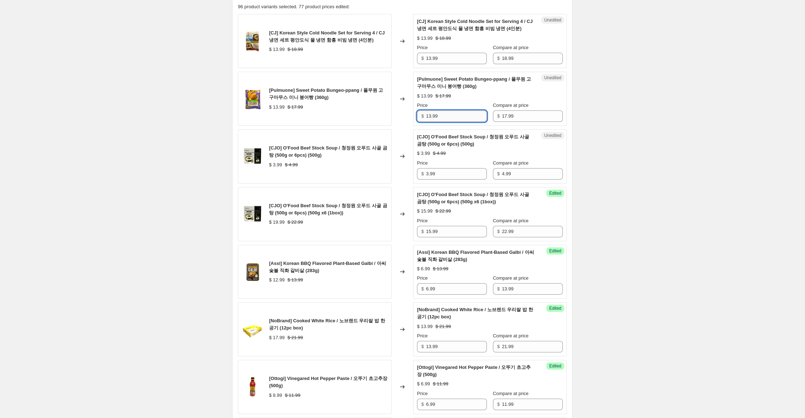
click at [428, 115] on input "13.99" at bounding box center [456, 115] width 61 height 11
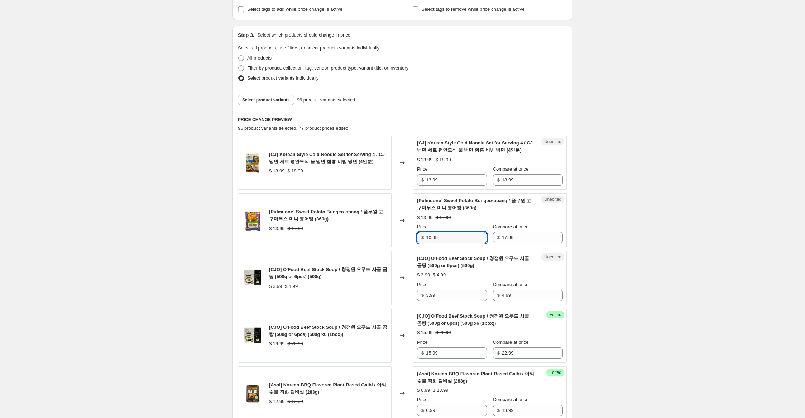
scroll to position [125, 0]
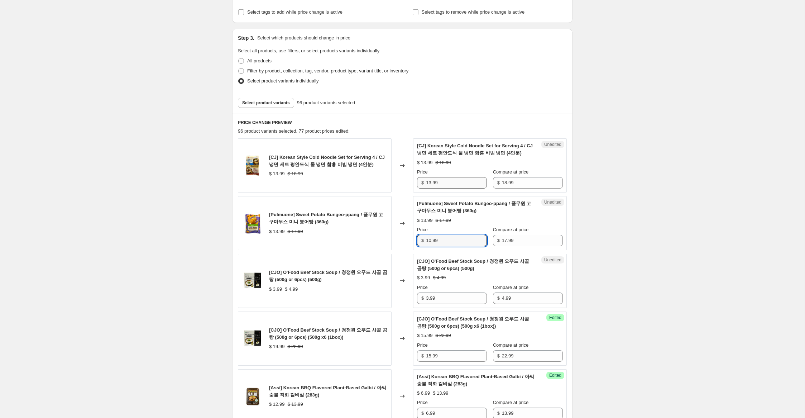
type input "10.99"
drag, startPoint x: 429, startPoint y: 183, endPoint x: 403, endPoint y: 180, distance: 27.1
click at [403, 180] on div "[CJ] Korean Style Cold Noodle Set for Serving 4 / CJ 냉면 세트 평안도식 물 냉면 함흥 비빔 냉면 (…" at bounding box center [402, 165] width 329 height 54
type input "9.99"
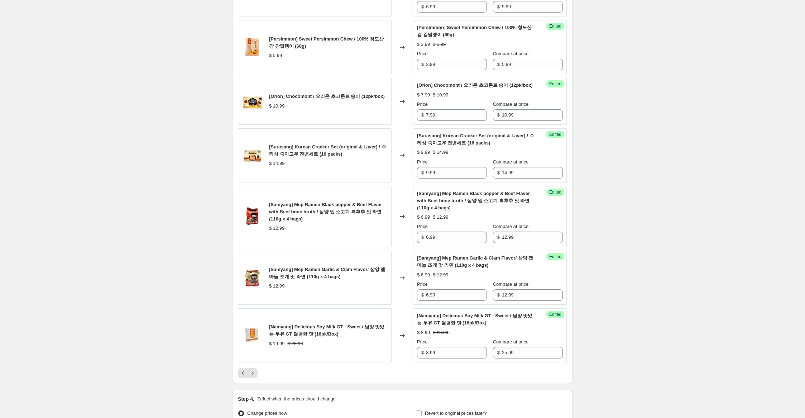
scroll to position [1140, 0]
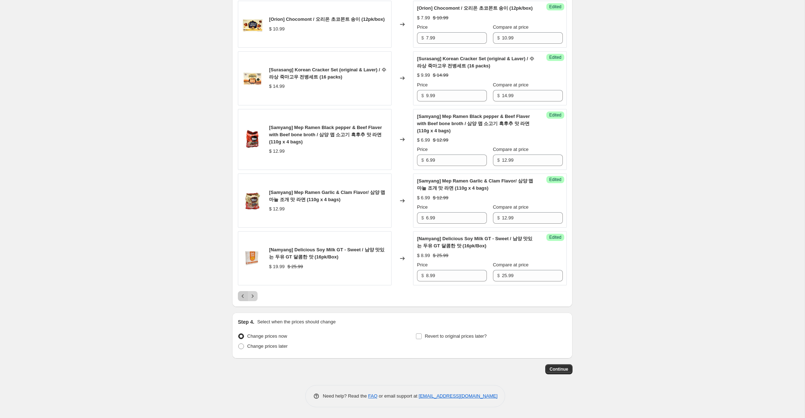
drag, startPoint x: 242, startPoint y: 295, endPoint x: 249, endPoint y: 295, distance: 6.4
click at [242, 295] on icon "Previous" at bounding box center [242, 295] width 7 height 7
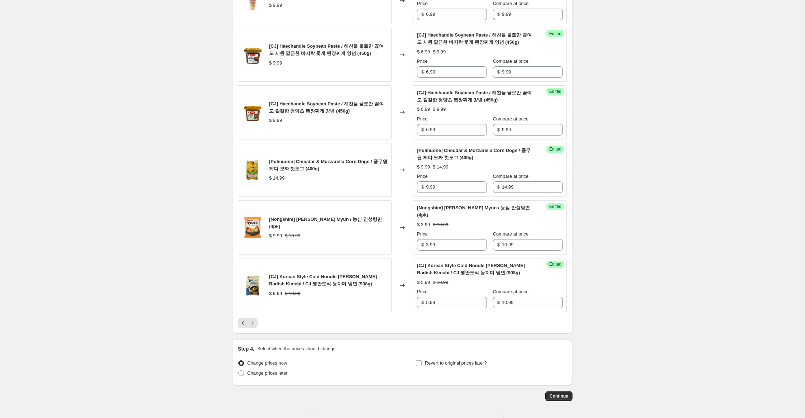
scroll to position [1119, 0]
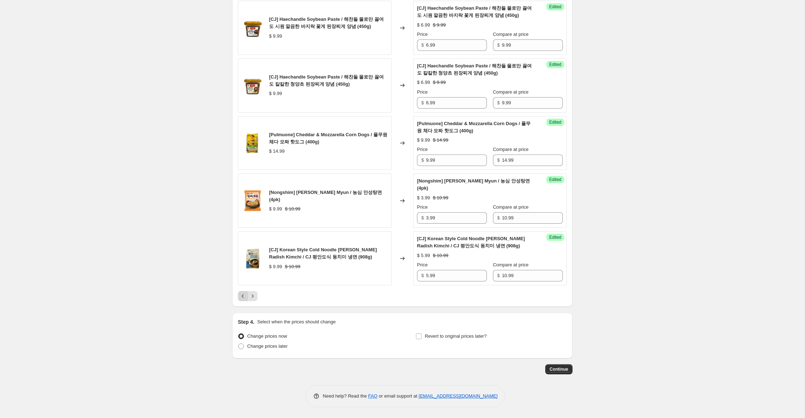
click at [244, 297] on icon "Previous" at bounding box center [242, 295] width 7 height 7
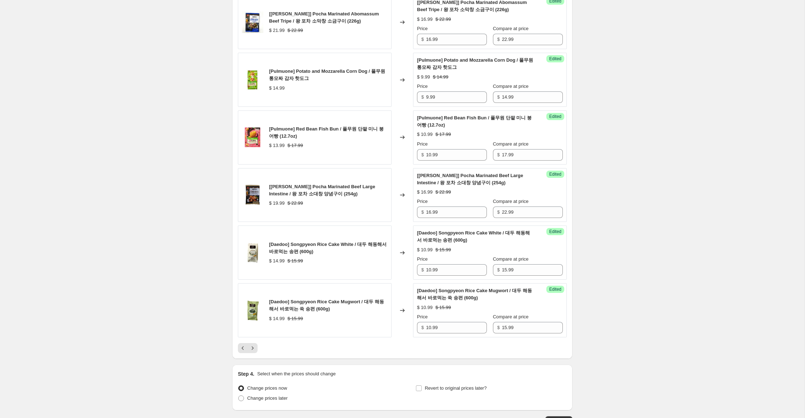
scroll to position [1062, 0]
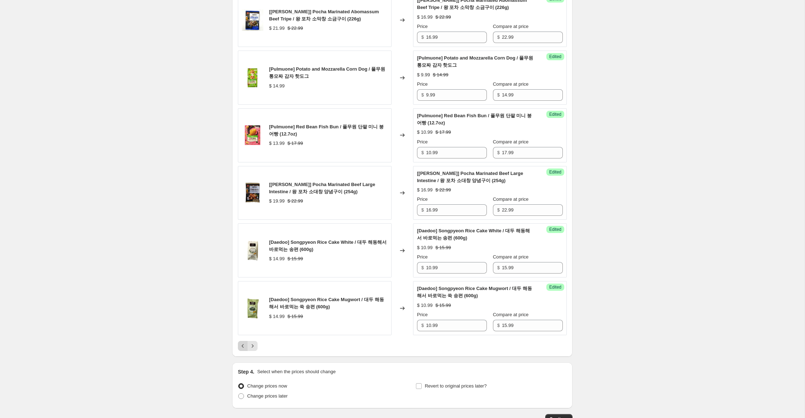
click at [240, 351] on button "Previous" at bounding box center [243, 346] width 10 height 10
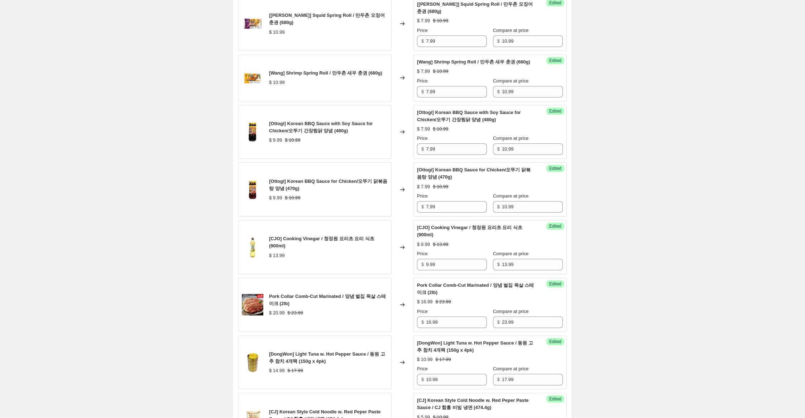
scroll to position [1119, 0]
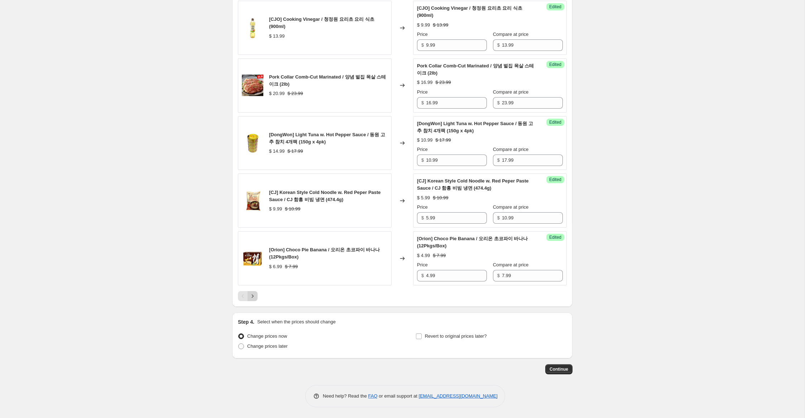
click at [251, 297] on icon "Next" at bounding box center [252, 295] width 7 height 7
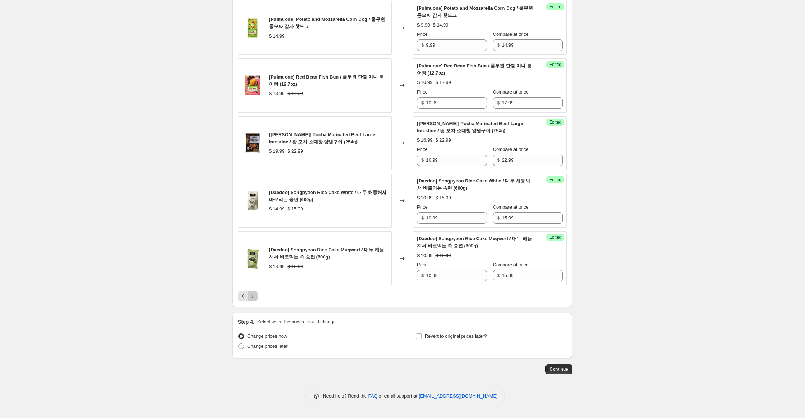
click at [252, 299] on icon "Next" at bounding box center [252, 295] width 7 height 7
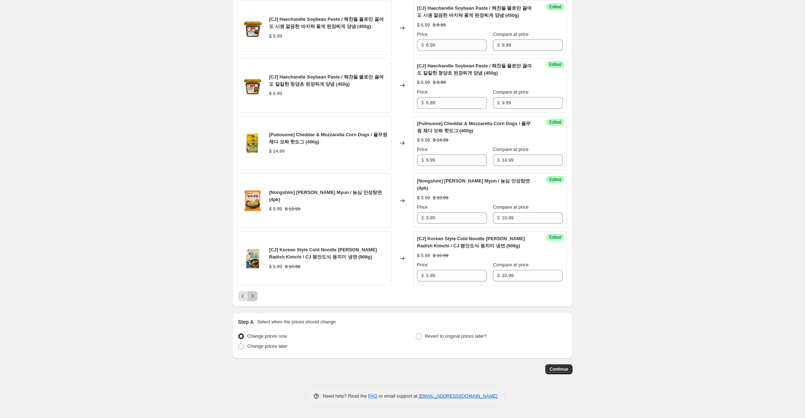
click at [252, 299] on icon "Next" at bounding box center [252, 295] width 7 height 7
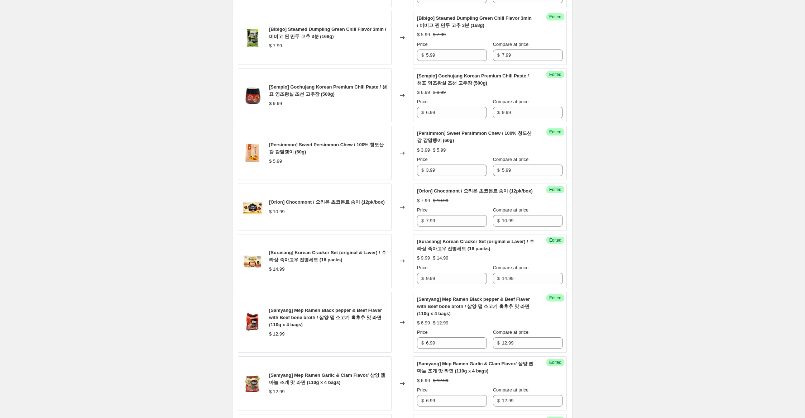
scroll to position [1140, 0]
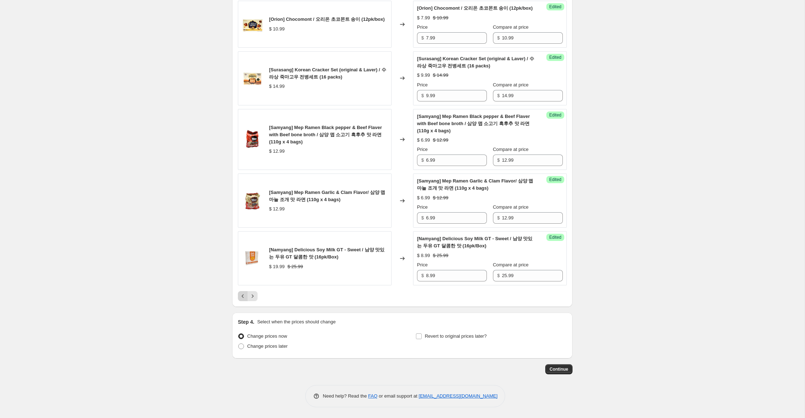
click at [245, 295] on icon "Previous" at bounding box center [242, 295] width 7 height 7
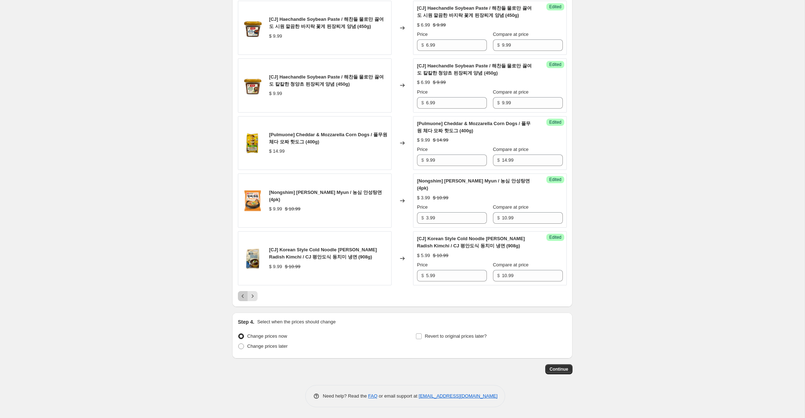
click at [245, 295] on icon "Previous" at bounding box center [242, 295] width 7 height 7
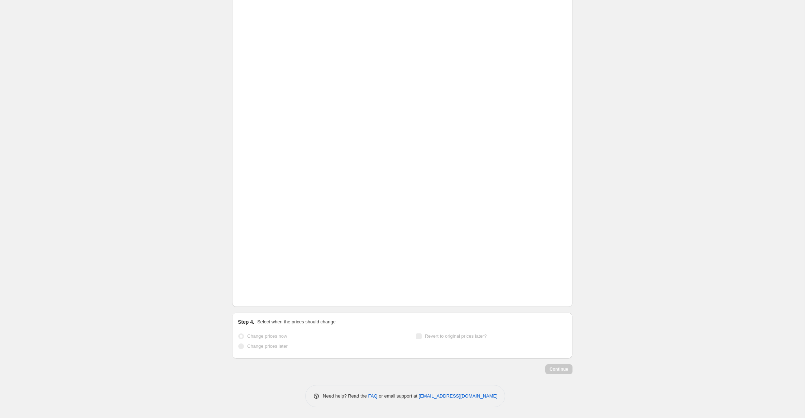
scroll to position [1119, 0]
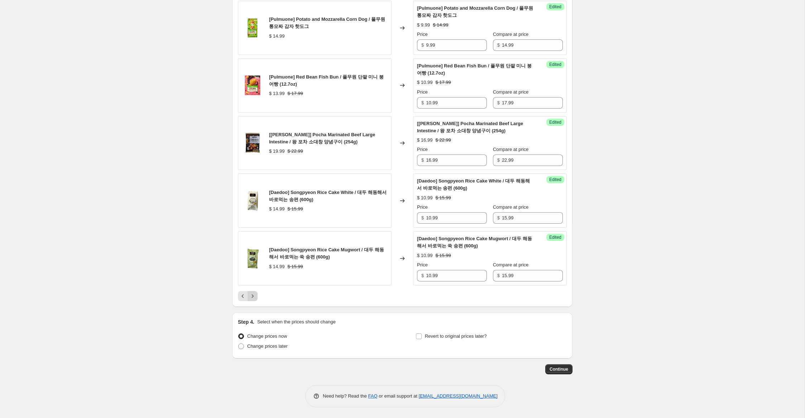
click at [254, 299] on icon "Next" at bounding box center [252, 295] width 7 height 7
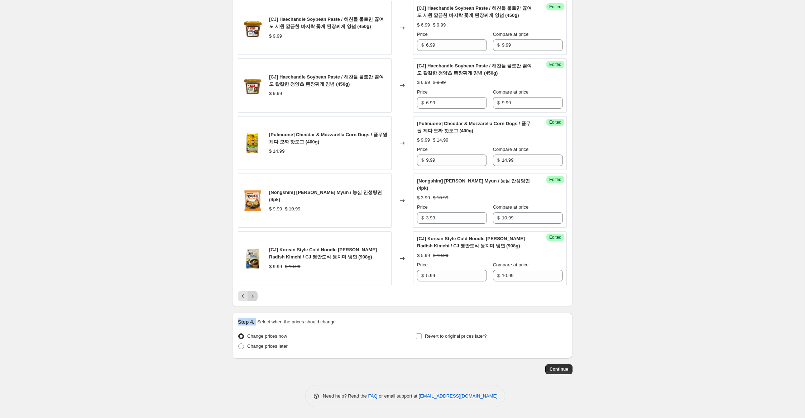
click at [251, 292] on button "Next" at bounding box center [252, 296] width 10 height 10
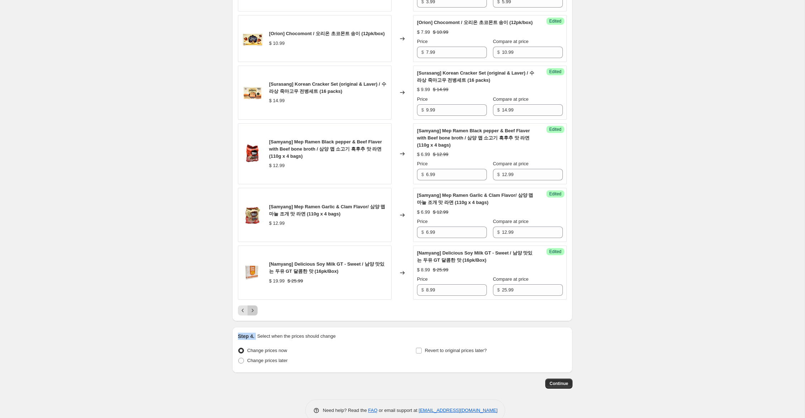
click at [252, 315] on button "Next" at bounding box center [252, 310] width 10 height 10
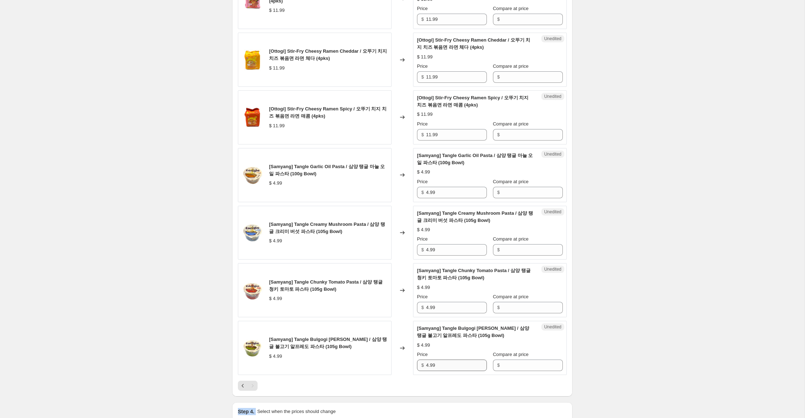
scroll to position [805, 0]
drag, startPoint x: 440, startPoint y: 374, endPoint x: 408, endPoint y: 364, distance: 32.9
click at [398, 367] on div "[Samyang] Tangle Bulgogi Alfredo Pasta / 삼양 탱글 불고기 알프레도 파스타 (105g Bowl) $ 4.99 …" at bounding box center [402, 348] width 329 height 54
click at [529, 314] on input "Compare at price" at bounding box center [532, 307] width 61 height 11
paste input "4.99"
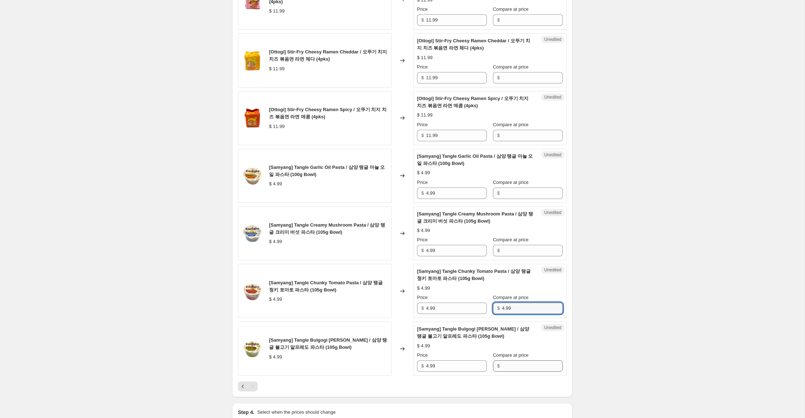
type input "4.99"
click at [518, 371] on input "Compare at price" at bounding box center [532, 365] width 61 height 11
paste input "4.99"
type input "4.99"
drag, startPoint x: 511, startPoint y: 257, endPoint x: 510, endPoint y: 252, distance: 5.1
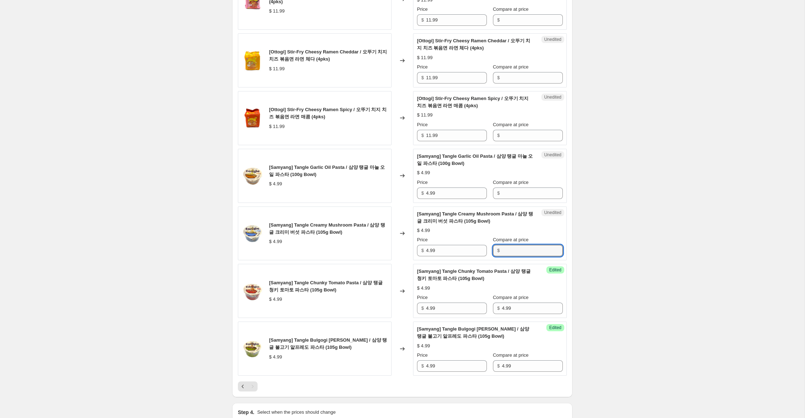
click at [511, 256] on input "Compare at price" at bounding box center [532, 250] width 61 height 11
paste input "4.99"
type input "4.99"
click at [515, 199] on input "Compare at price" at bounding box center [532, 192] width 61 height 11
paste input "4.99"
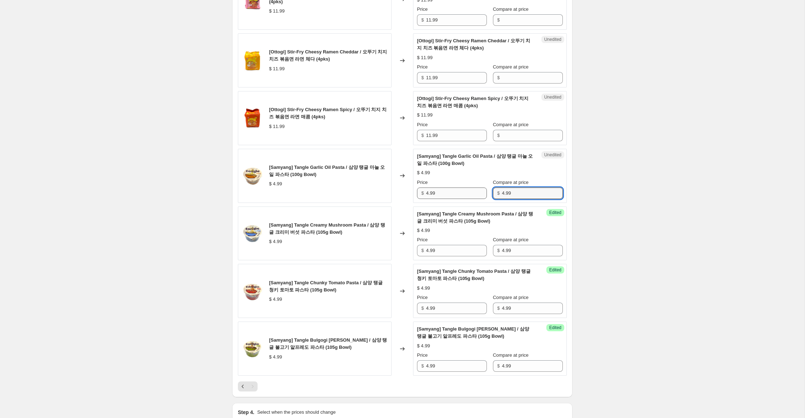
drag, startPoint x: 505, startPoint y: 200, endPoint x: 480, endPoint y: 198, distance: 24.8
click at [481, 196] on div "Price $ 4.99 Compare at price $ 4.99" at bounding box center [490, 189] width 146 height 20
type input "3.99"
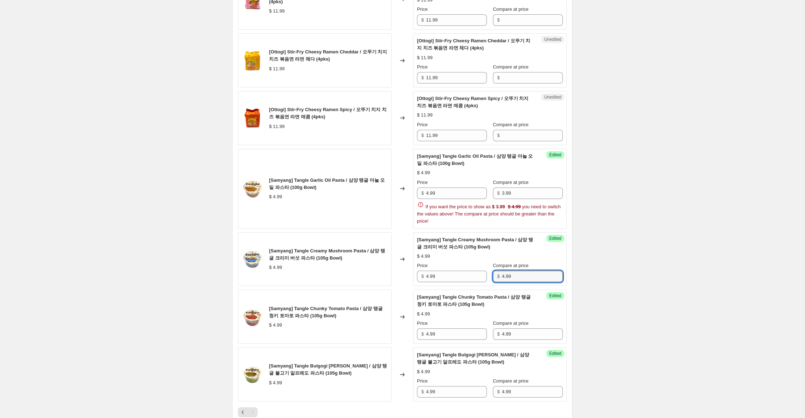
drag, startPoint x: 504, startPoint y: 258, endPoint x: 480, endPoint y: 264, distance: 24.5
click at [481, 256] on div "[Samyang] Tangle Creamy Mushroom Pasta / 삼양 탱글 크리미 버섯 파스타 (105g Bowl) $ 4.99 Pr…" at bounding box center [490, 259] width 146 height 46
type input "4.99"
drag, startPoint x: 504, startPoint y: 201, endPoint x: 470, endPoint y: 192, distance: 35.0
click at [471, 192] on div "Price $ 4.99 Compare at price $ 3.99" at bounding box center [490, 189] width 146 height 20
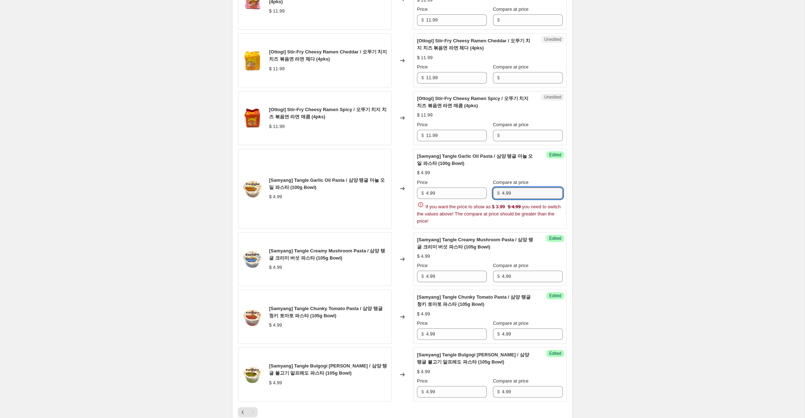
type input "4.99"
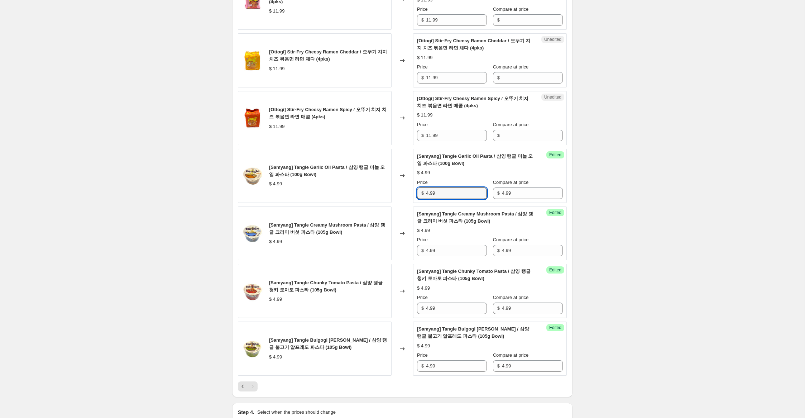
drag, startPoint x: 424, startPoint y: 198, endPoint x: 409, endPoint y: 195, distance: 15.5
click at [409, 194] on div "[Samyang] Tangle Garlic Oil Pasta / 삼양 탱글 마늘 오일 파스타 (100g Bowl) $ 4.99 Changed …" at bounding box center [402, 176] width 329 height 54
type input "3.99"
drag, startPoint x: 407, startPoint y: 249, endPoint x: 392, endPoint y: 245, distance: 14.8
click at [392, 245] on div "[Samyang] Tangle Creamy Mushroom Pasta / 삼양 탱글 크리미 버섯 파스타 (105g Bowl) $ 4.99 Ch…" at bounding box center [402, 233] width 329 height 54
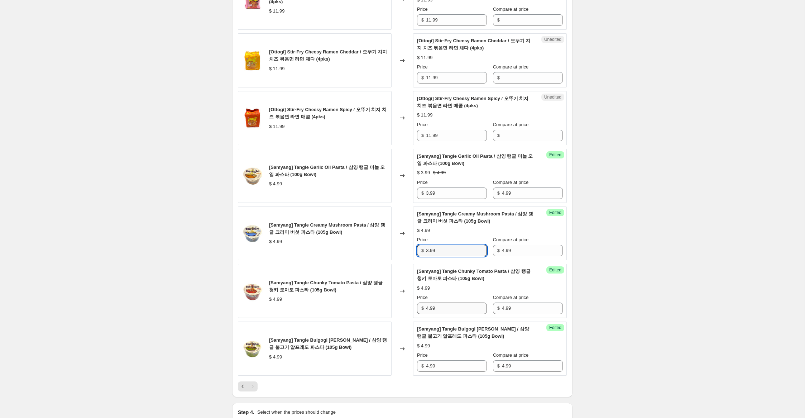
type input "3.99"
drag, startPoint x: 402, startPoint y: 309, endPoint x: 387, endPoint y: 309, distance: 15.4
click at [389, 306] on div "[Samyang] Tangle Chunky Tomato Pasta / 삼양 탱글 청키 토마토 파스타 (105g Bowl) $ 4.99 Chan…" at bounding box center [402, 291] width 329 height 54
type input "3.99"
drag, startPoint x: 419, startPoint y: 369, endPoint x: 357, endPoint y: 348, distance: 64.8
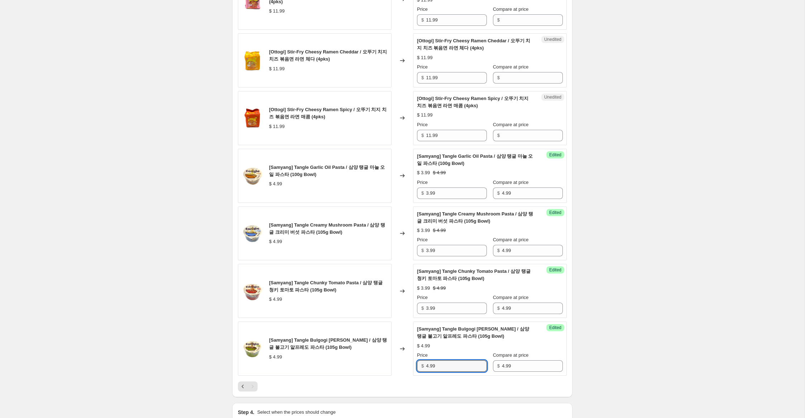
click at [357, 348] on div "[Samyang] Tangle Bulgogi [PERSON_NAME] / 삼양 탱글 불고기 알프레도 파스타 (105g Bowl) $ 4.99 …" at bounding box center [402, 348] width 329 height 54
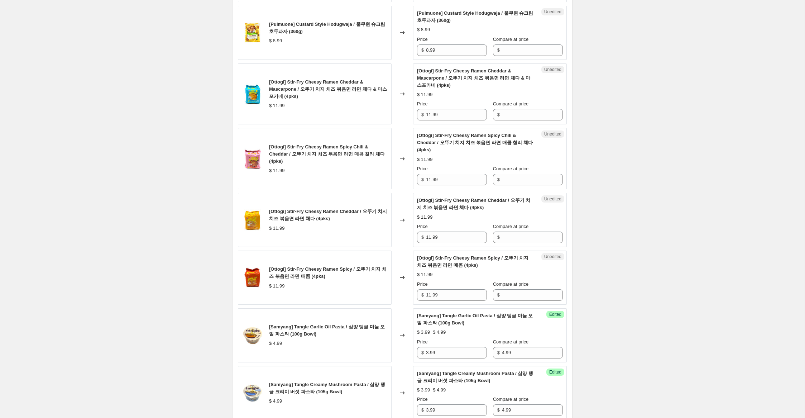
scroll to position [639, 0]
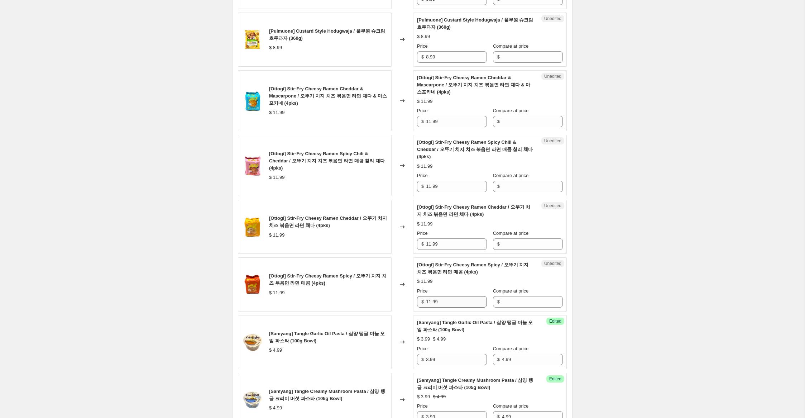
type input "3.99"
drag, startPoint x: 442, startPoint y: 312, endPoint x: 374, endPoint y: 285, distance: 73.4
click at [374, 285] on div "[Ottogi] Stir-Fry Cheesy Ramen Spicy / 오뚜기 치지 치즈 볶음면 라면 매콤 (4pks) $ 11.99 Chang…" at bounding box center [402, 284] width 329 height 54
drag, startPoint x: 447, startPoint y: 309, endPoint x: 484, endPoint y: 303, distance: 37.8
click at [403, 304] on div "[Ottogi] Stir-Fry Cheesy Ramen Spicy / 오뚜기 치지 치즈 볶음면 라면 매콤 (4pks) $ 11.99 Chang…" at bounding box center [402, 284] width 329 height 54
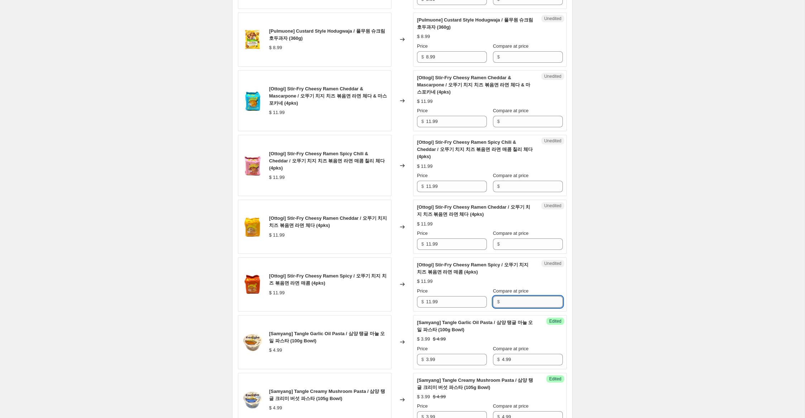
click at [517, 307] on input "Compare at price" at bounding box center [532, 301] width 61 height 11
paste input "11.99"
type input "11.99"
drag, startPoint x: 520, startPoint y: 251, endPoint x: 518, endPoint y: 242, distance: 9.6
click at [519, 250] on input "Compare at price" at bounding box center [532, 243] width 61 height 11
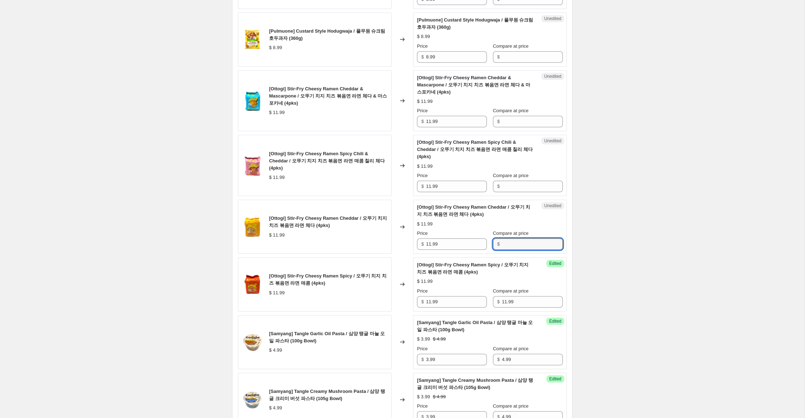
paste input "11.99"
type input "11.99"
click at [520, 191] on input "Compare at price" at bounding box center [532, 186] width 61 height 11
paste input "11.99"
type input "11.99"
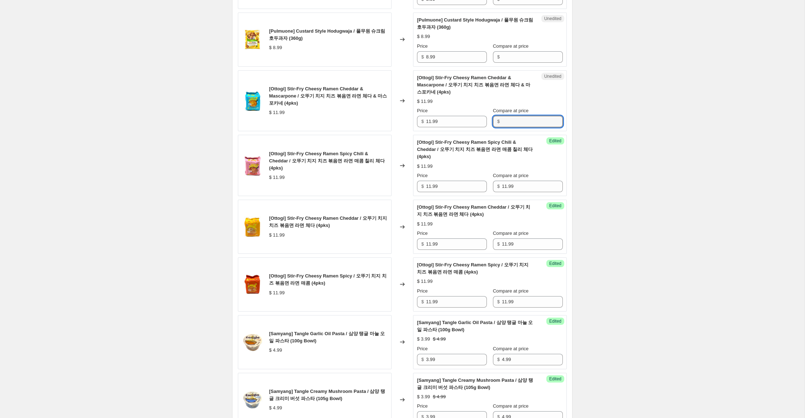
drag, startPoint x: 514, startPoint y: 128, endPoint x: 511, endPoint y: 136, distance: 8.2
click at [514, 127] on input "Compare at price" at bounding box center [532, 121] width 61 height 11
paste input "11.99"
type input "11.99"
drag, startPoint x: 425, startPoint y: 125, endPoint x: 397, endPoint y: 117, distance: 29.4
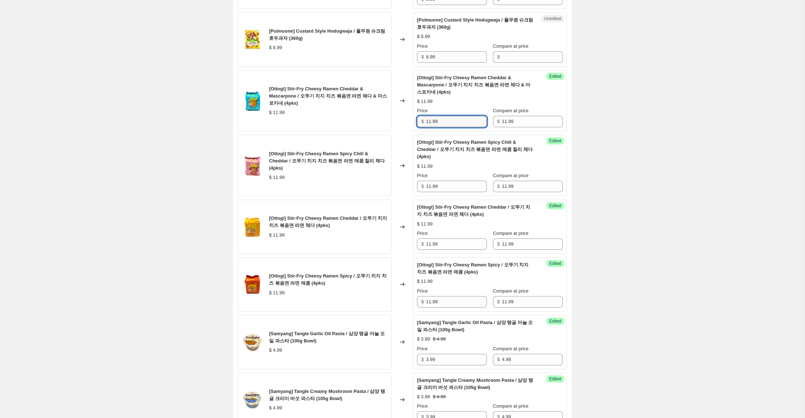
click at [398, 117] on div "[Ottogi] Stir-Fry Cheesy Ramen Cheddar & Mascarpone / 오뚜기 치지 치즈 볶음면 라면 체다 & 마스포…" at bounding box center [402, 100] width 329 height 61
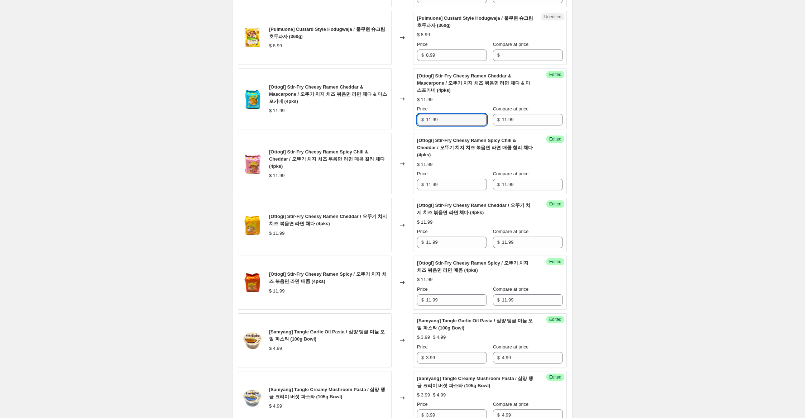
drag, startPoint x: 430, startPoint y: 128, endPoint x: 413, endPoint y: 124, distance: 17.1
click at [413, 124] on div "Success Edited [[PERSON_NAME]] Stir-Fry Cheesy Ramen Cheddar & Mascarpone / 오뚜기…" at bounding box center [490, 98] width 154 height 61
type input "7.99"
drag, startPoint x: 423, startPoint y: 191, endPoint x: 386, endPoint y: 198, distance: 37.9
click at [380, 185] on div "[Ottogi] Stir-Fry Cheesy Ramen Spicy Chili & Cheddar / 오뚜기 치지 치즈 볶음면 라면 매콤 칠리 체…" at bounding box center [402, 163] width 329 height 61
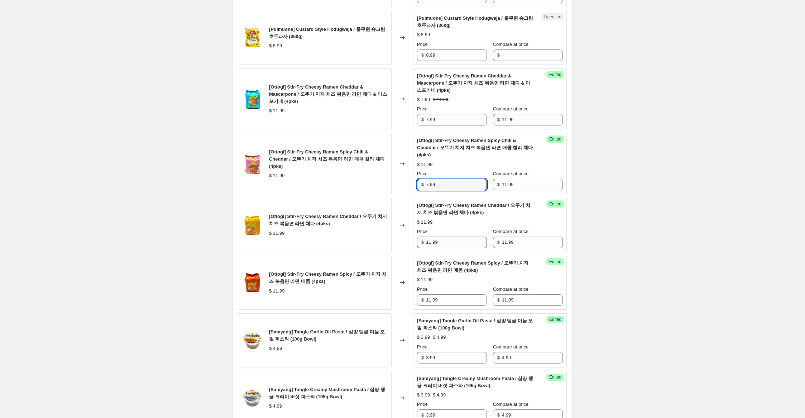
type input "7.99"
drag, startPoint x: 430, startPoint y: 250, endPoint x: 396, endPoint y: 248, distance: 34.4
click at [395, 244] on div "[Ottogi] Stir-Fry Cheesy Ramen Cheddar / 오뚜기 치지 치즈 볶음면 라면 체다 (4pks) $ 11.99 Cha…" at bounding box center [402, 225] width 329 height 54
type input "7.99"
drag, startPoint x: 430, startPoint y: 308, endPoint x: 357, endPoint y: 284, distance: 77.1
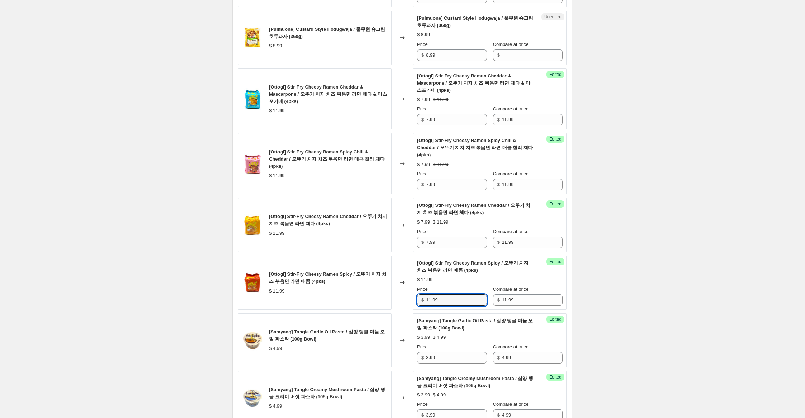
click at [353, 285] on div "[Ottogi] Stir-Fry Cheesy Ramen Spicy / 오뚜기 치지 치즈 볶음면 라면 매콤 (4pks) $ 11.99 Chang…" at bounding box center [402, 282] width 329 height 54
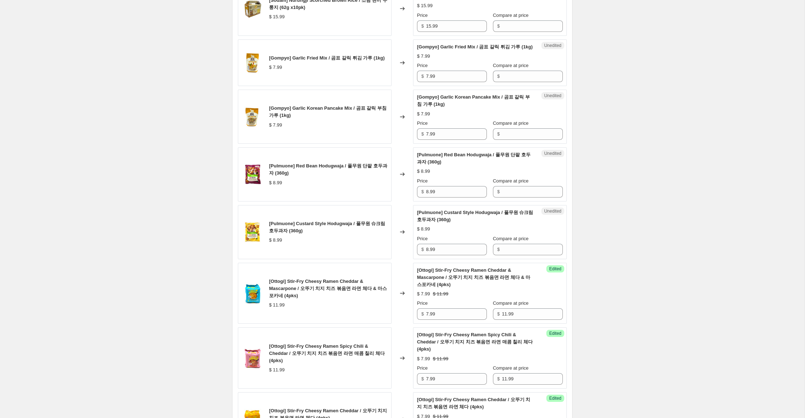
scroll to position [447, 0]
type input "7.99"
drag, startPoint x: 456, startPoint y: 257, endPoint x: 393, endPoint y: 247, distance: 63.4
click at [393, 247] on div "[Pulmuone] Custard Style Hodugwaja / 풀무원 슈크림 호두과자 (360g) $ 8.99 Changed to Uned…" at bounding box center [402, 232] width 329 height 54
drag, startPoint x: 533, startPoint y: 201, endPoint x: 531, endPoint y: 205, distance: 4.5
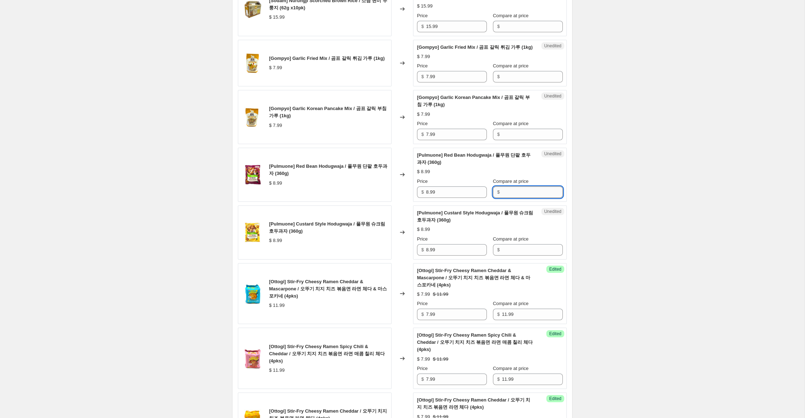
click at [533, 198] on input "Compare at price" at bounding box center [532, 191] width 61 height 11
paste input "8.99"
type input "8.99"
drag, startPoint x: 525, startPoint y: 258, endPoint x: 473, endPoint y: 224, distance: 61.7
click at [525, 255] on input "Compare at price" at bounding box center [532, 249] width 61 height 11
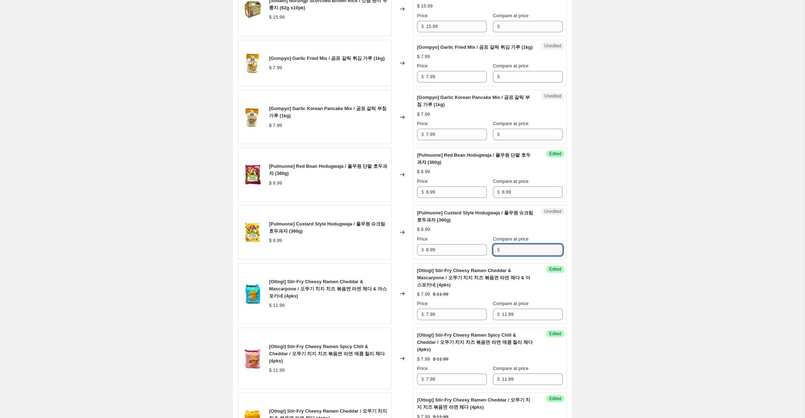
paste input "8.99"
type input "8.99"
drag, startPoint x: 428, startPoint y: 199, endPoint x: 396, endPoint y: 187, distance: 34.9
click at [402, 189] on div "[Pulmuone] Red Bean Hodugwaja / 풀무원 단팥 호두과자 (360g) $ 8.99 Changed to Success Ed…" at bounding box center [402, 175] width 329 height 54
type input "5.99"
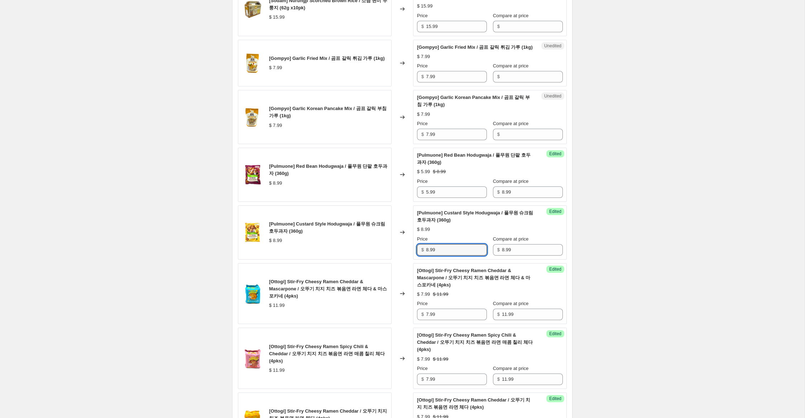
drag, startPoint x: 428, startPoint y: 257, endPoint x: 398, endPoint y: 239, distance: 35.8
click at [402, 241] on div "[Pulmuone] Custard Style Hodugwaja / 풀무원 슈크림 호두과자 (360g) $ 8.99 Changed to Succ…" at bounding box center [402, 232] width 329 height 54
type input "5.99"
drag, startPoint x: 447, startPoint y: 141, endPoint x: 386, endPoint y: 125, distance: 62.6
click at [386, 125] on div "[Gompyo] Garlic Korean Pancake Mix / 곰표 갈릭 부침 가루 (1kg) $ 7.99 Changed to Unedit…" at bounding box center [402, 117] width 329 height 54
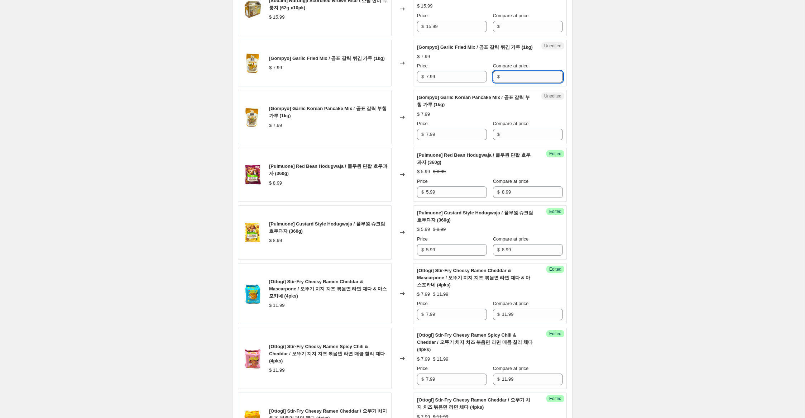
click at [503, 82] on input "Compare at price" at bounding box center [532, 76] width 61 height 11
paste input "7.99"
type input "7.99"
drag, startPoint x: 502, startPoint y: 140, endPoint x: 499, endPoint y: 137, distance: 4.3
click at [502, 139] on input "Compare at price" at bounding box center [532, 134] width 61 height 11
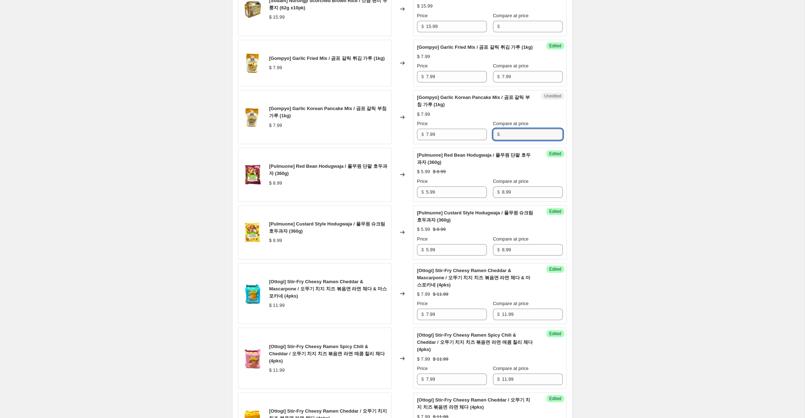
paste input "7.99"
type input "7.99"
drag, startPoint x: 428, startPoint y: 83, endPoint x: 423, endPoint y: 81, distance: 5.8
click at [423, 81] on div "$ 7.99" at bounding box center [452, 76] width 70 height 11
type input "4.99"
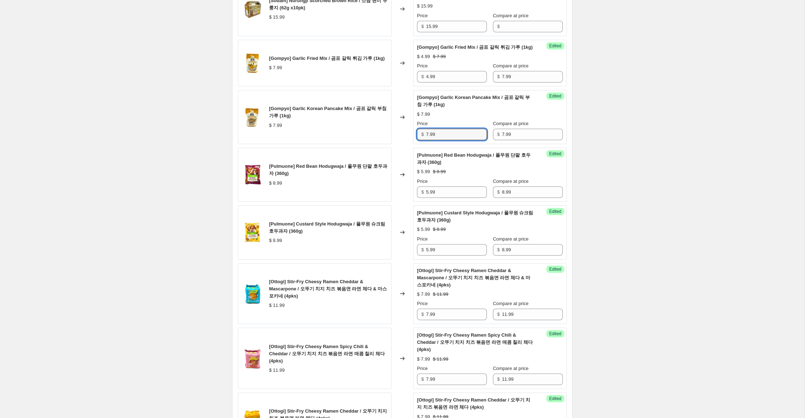
drag, startPoint x: 428, startPoint y: 141, endPoint x: 382, endPoint y: 130, distance: 47.4
click at [376, 128] on div "[Gompyo] Garlic Korean Pancake Mix / 곰표 갈릭 부침 가루 (1kg) $ 7.99 Changed to Succes…" at bounding box center [402, 117] width 329 height 54
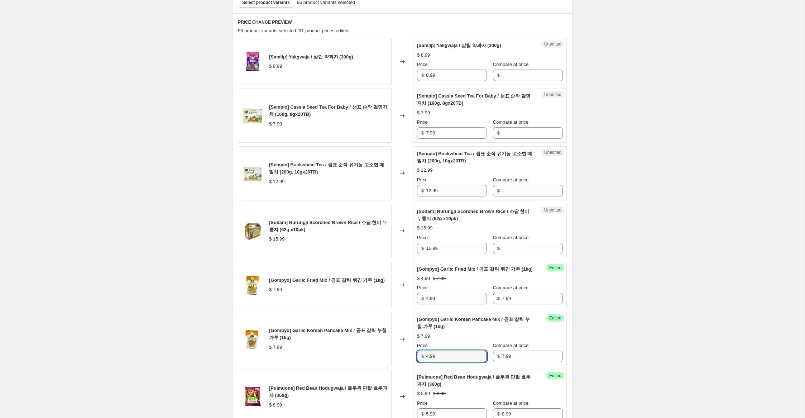
scroll to position [205, 0]
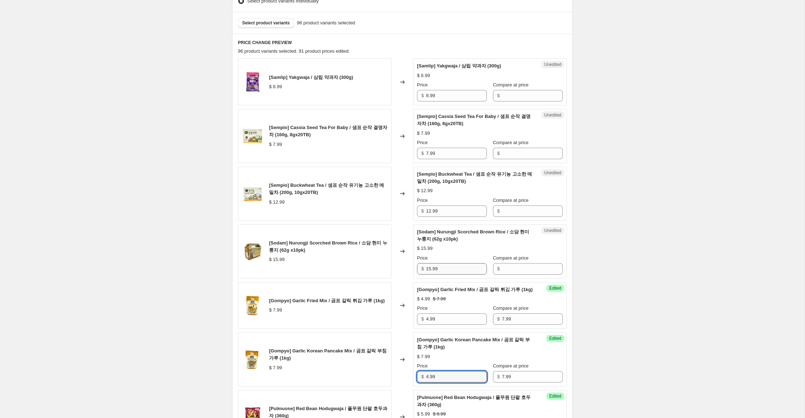
type input "4.99"
drag, startPoint x: 430, startPoint y: 267, endPoint x: 399, endPoint y: 264, distance: 30.6
click at [399, 264] on div "[Sodam] Nurungji Scorched Brown Rice / 소담 현미 누룽지 (62g x10pk) $ 15.99 Changed to…" at bounding box center [402, 251] width 329 height 54
drag, startPoint x: 519, startPoint y: 268, endPoint x: 511, endPoint y: 268, distance: 7.9
click at [518, 268] on input "Compare at price" at bounding box center [532, 268] width 61 height 11
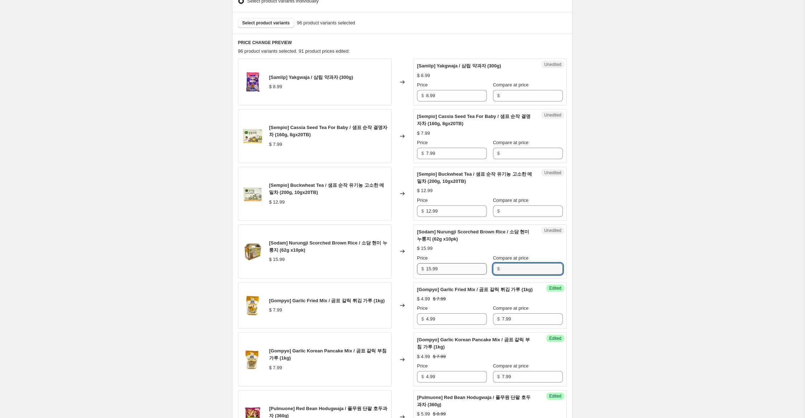
paste input "15.99"
type input "15.99"
drag, startPoint x: 431, startPoint y: 269, endPoint x: 401, endPoint y: 262, distance: 30.6
click at [401, 262] on div "[Sodam] Nurungji Scorched Brown Rice / 소담 현미 누룽지 (62g x10pk) $ 15.99 Changed to…" at bounding box center [402, 251] width 329 height 54
type input "9.99"
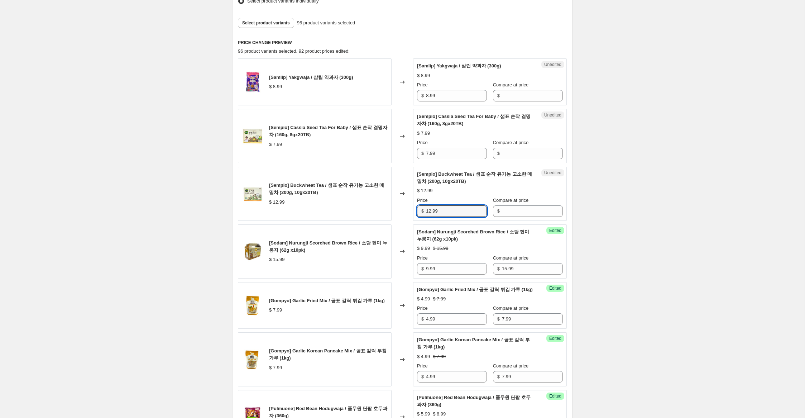
drag, startPoint x: 442, startPoint y: 210, endPoint x: 385, endPoint y: 197, distance: 58.9
click at [384, 198] on div "[Sempio] Buckwheat Tea / 샘표 순작 유기농 고소한 메밀차 (200g, 10gx20TB) $ 12.99 Changed to …" at bounding box center [402, 194] width 329 height 54
click at [519, 215] on input "Compare at price" at bounding box center [532, 210] width 61 height 11
paste input "12.99"
type input "12.99"
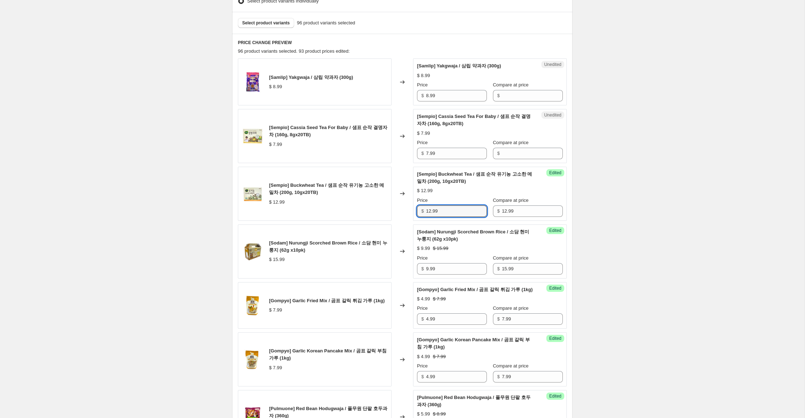
drag, startPoint x: 431, startPoint y: 211, endPoint x: 396, endPoint y: 202, distance: 36.4
click at [396, 202] on div "[Sempio] Buckwheat Tea / 샘표 순작 유기농 고소한 메밀차 (200g, 10gx20TB) $ 12.99 Changed to …" at bounding box center [402, 194] width 329 height 54
type input "8.99"
drag, startPoint x: 428, startPoint y: 154, endPoint x: 470, endPoint y: 156, distance: 41.6
click at [385, 148] on div "[Sempio] Cassia Seed Tea For Baby / [PERSON_NAME] 순작 결명자차 (160g, 8gx20TB) $ 7.9…" at bounding box center [402, 136] width 329 height 54
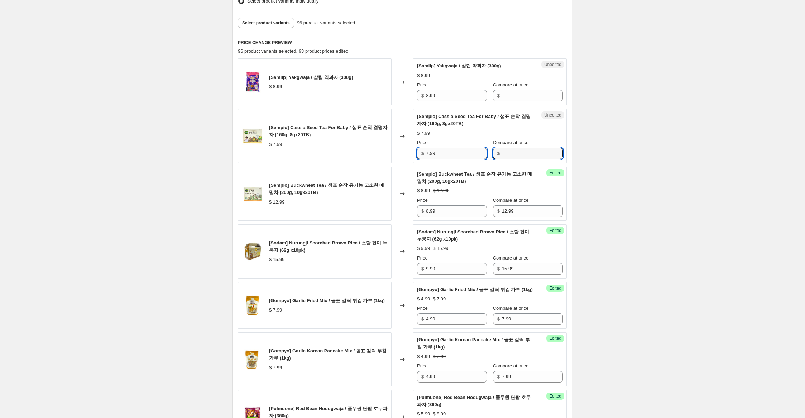
drag, startPoint x: 520, startPoint y: 155, endPoint x: 455, endPoint y: 151, distance: 65.3
click at [514, 154] on input "Compare at price" at bounding box center [532, 153] width 61 height 11
paste input "7.99"
type input "7.99"
drag
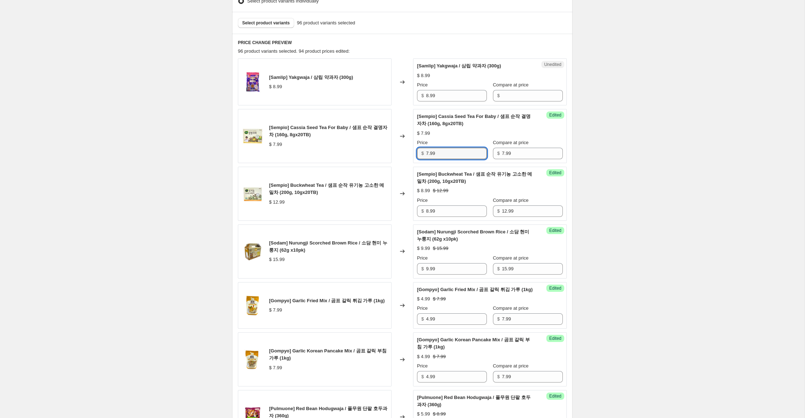
click at [383, 139] on div "[Sempio] Cassia Seed Tea For Baby / [PERSON_NAME] 순작 결명자차 (160g, 8gx20TB) $ 7.9…" at bounding box center [402, 136] width 329 height 54
type input "5.99"
click at [394, 87] on div "[Samlip] Yakgwaja / 삼립 약과자 (300g) $ 8.99 Changed to Unedited [Samlip] Yakgwaja …" at bounding box center [402, 81] width 329 height 47
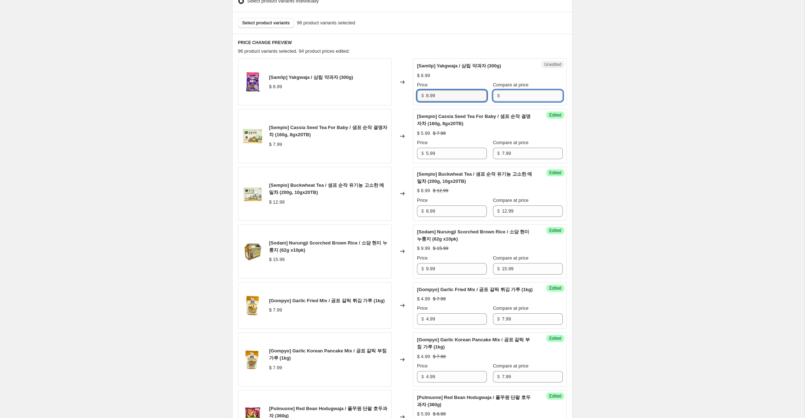
click at [508, 96] on input "Compare at price" at bounding box center [532, 95] width 61 height 11
paste input "8.99"
type input "8.99"
click at [395, 86] on div "[Samlip] Yakgwaja / 삼립 약과자 (300g) $ 8.99 Changed to Unedited [Samlip] Yakgwaja …" at bounding box center [402, 81] width 329 height 47
type input "5.99"
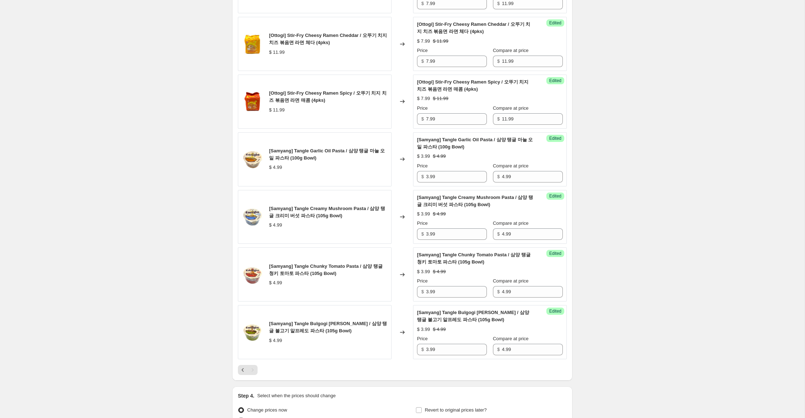
scroll to position [903, 0]
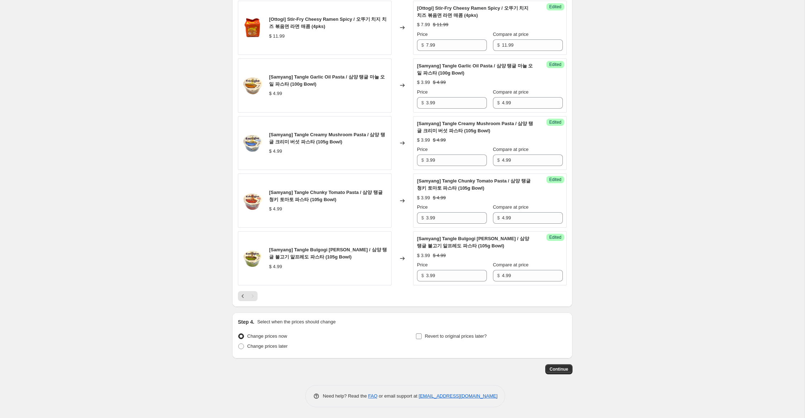
click at [470, 335] on span "Revert to original prices later?" at bounding box center [456, 335] width 62 height 5
click at [422, 335] on input "Revert to original prices later?" at bounding box center [419, 336] width 6 height 6
checkbox input "true"
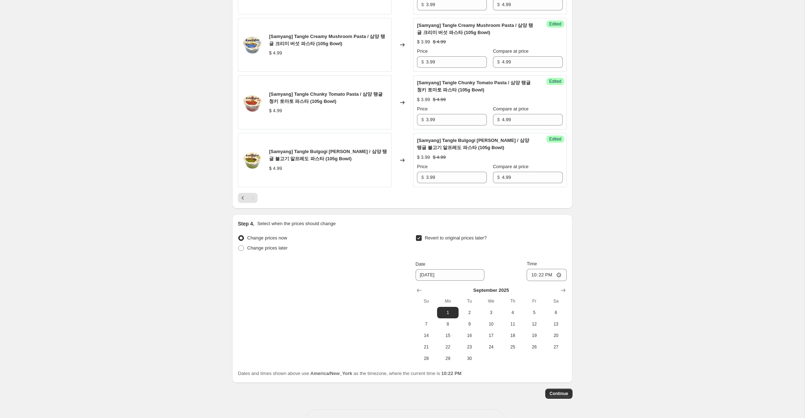
scroll to position [1020, 0]
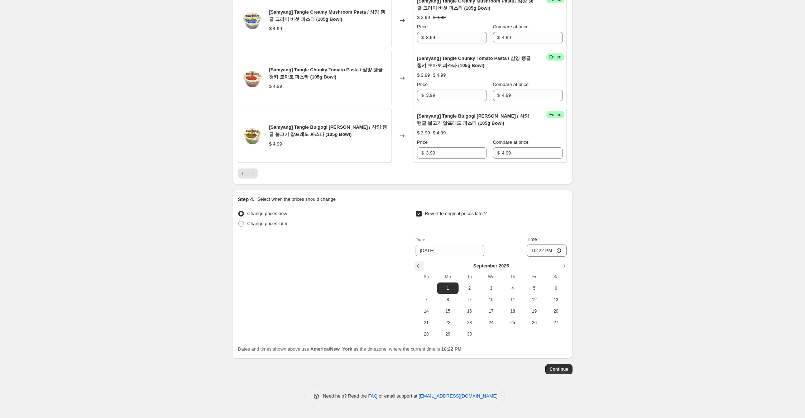
drag, startPoint x: 415, startPoint y: 271, endPoint x: 422, endPoint y: 275, distance: 8.0
click at [416, 269] on icon "Show previous month, August 2025" at bounding box center [418, 265] width 7 height 7
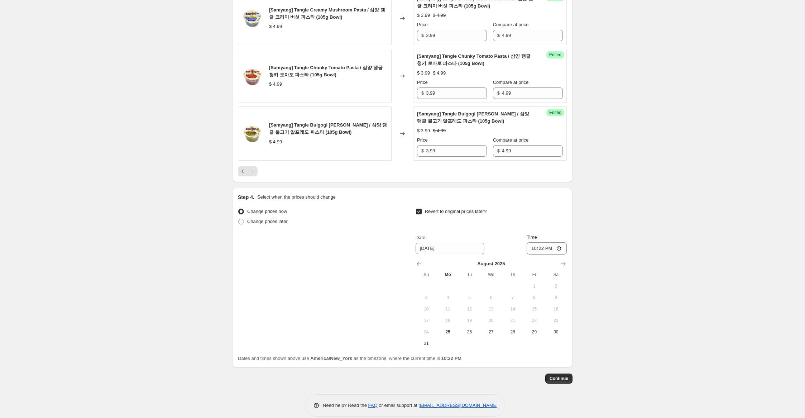
drag, startPoint x: 514, startPoint y: 340, endPoint x: 526, endPoint y: 331, distance: 14.3
click at [515, 335] on span "28" at bounding box center [513, 332] width 16 height 6
type input "[DATE]"
click at [532, 254] on input "22:22" at bounding box center [546, 248] width 40 height 12
type input "23:59"
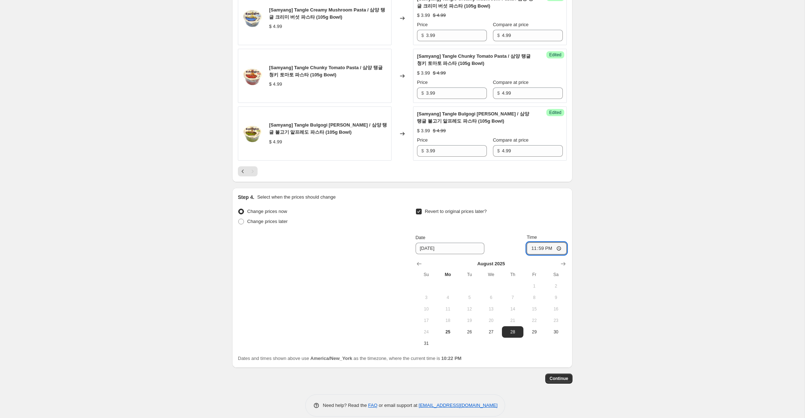
click at [562, 381] on span "Continue" at bounding box center [558, 378] width 19 height 6
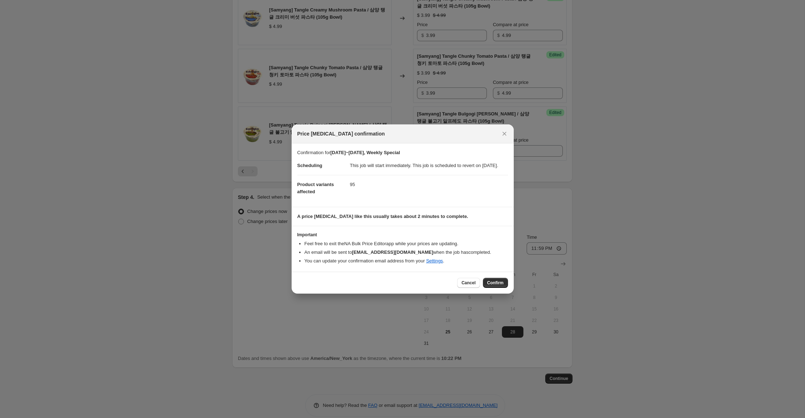
click at [496, 284] on span "Confirm" at bounding box center [495, 283] width 16 height 6
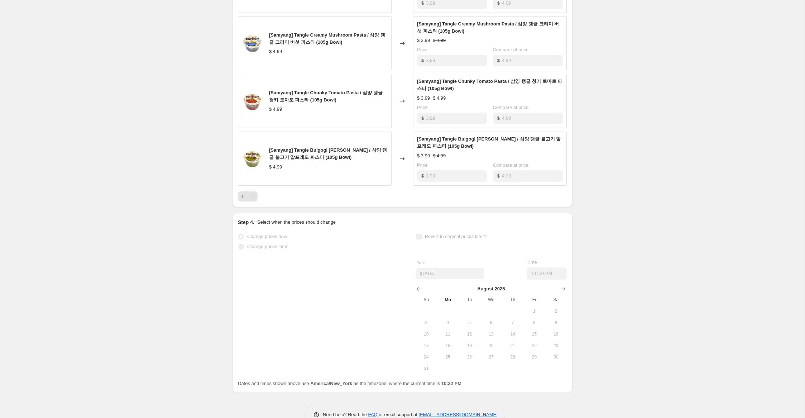
scroll to position [1037, 0]
